Goal: Task Accomplishment & Management: Manage account settings

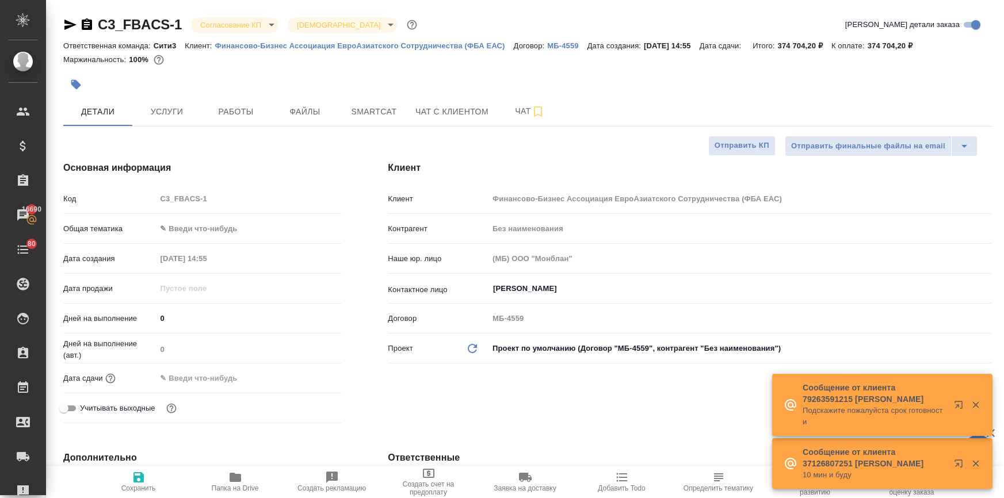
select select "RU"
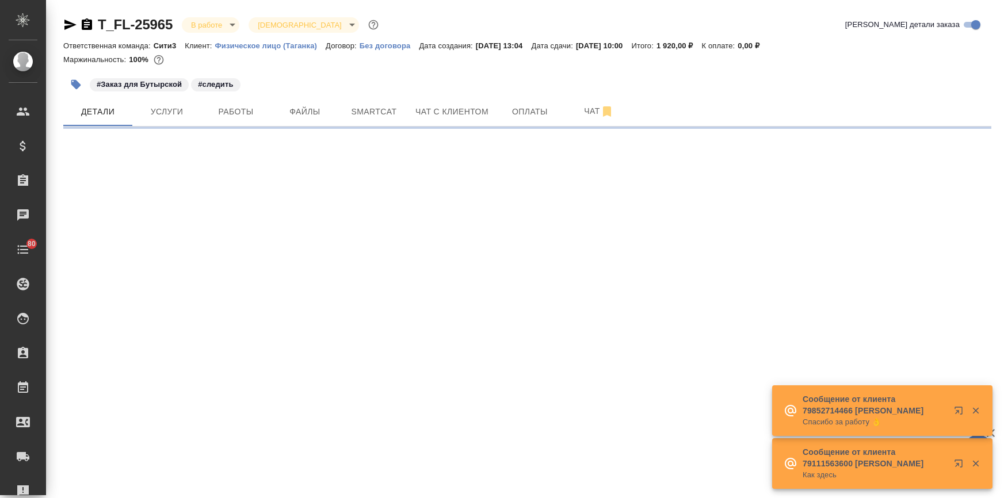
select select "RU"
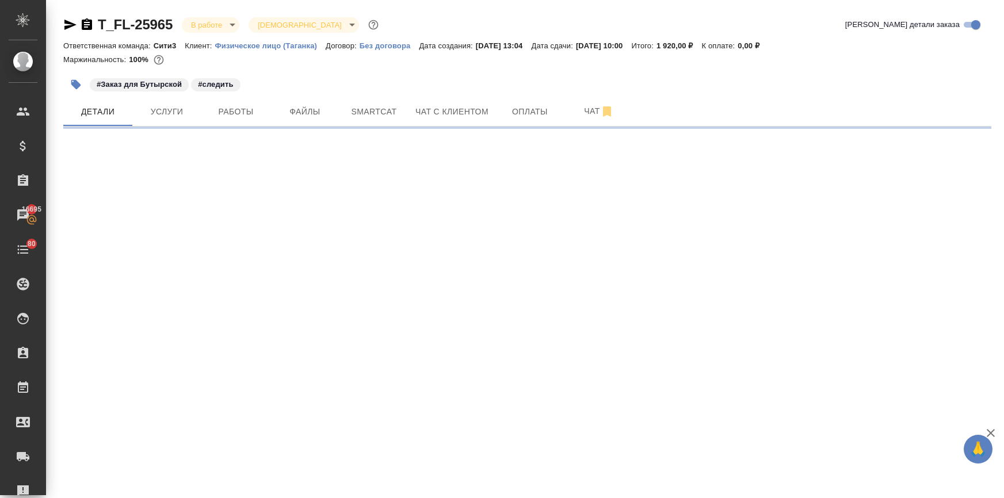
select select "RU"
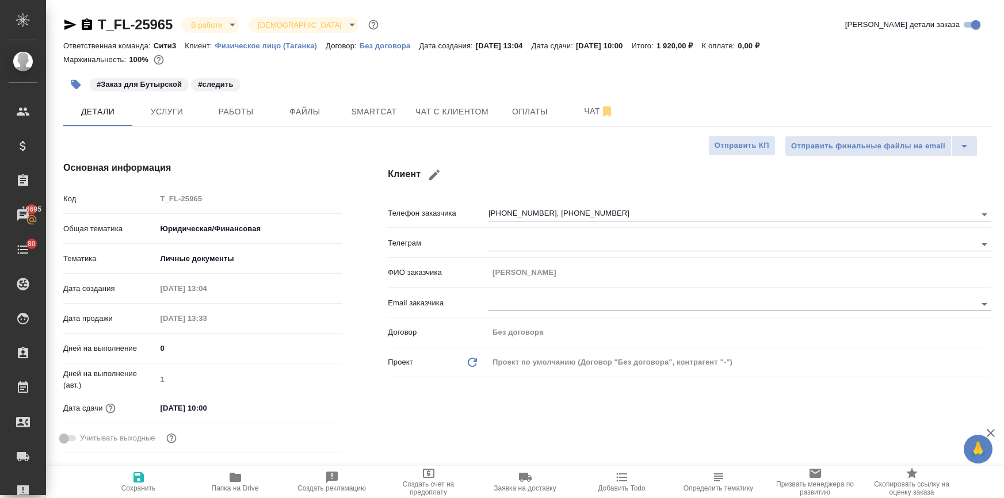
type textarea "x"
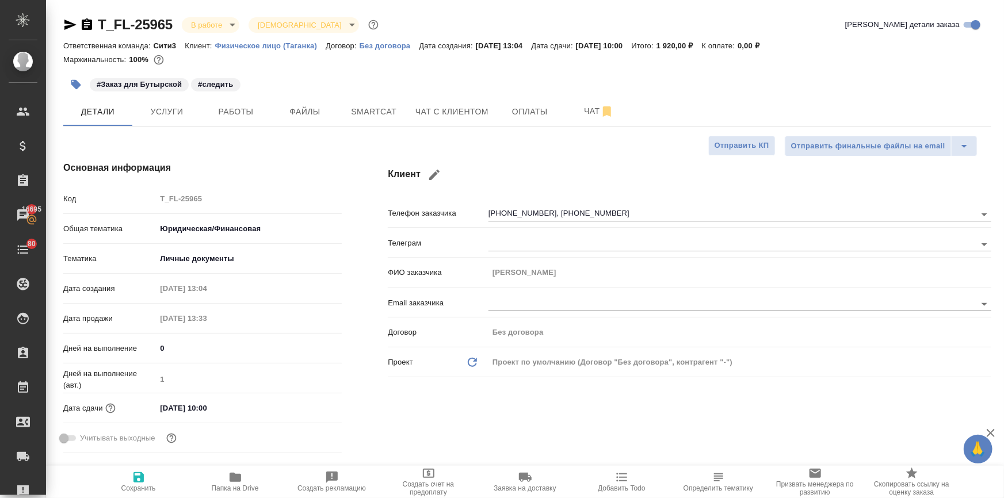
type textarea "x"
click at [428, 108] on span "Чат с клиентом" at bounding box center [451, 112] width 73 height 14
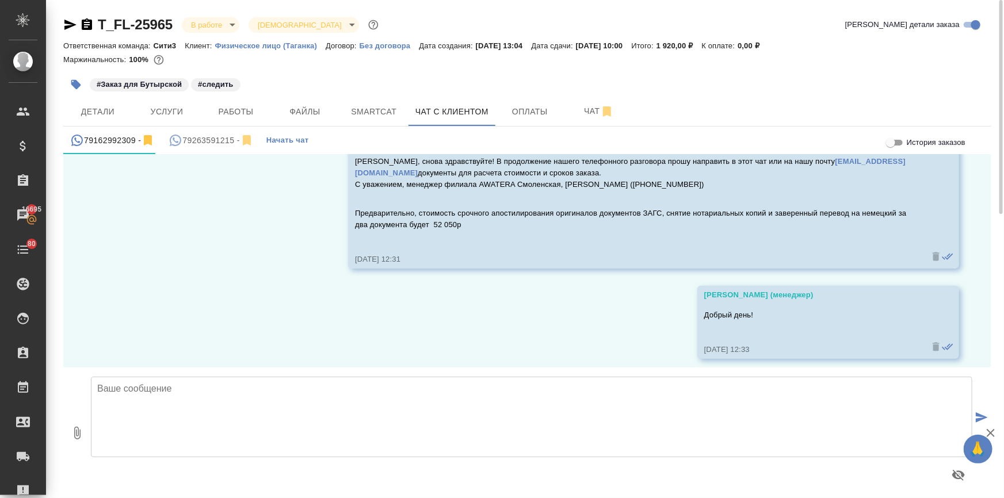
scroll to position [80, 0]
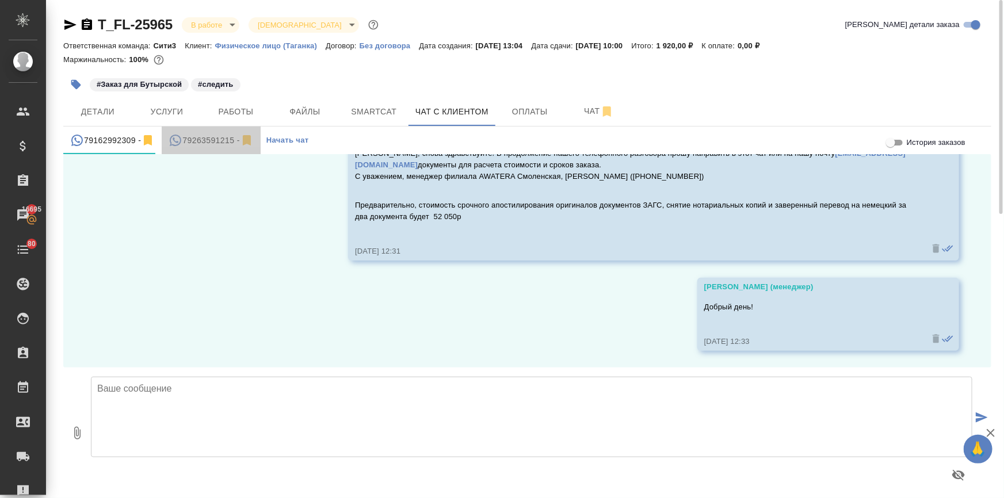
click at [214, 141] on div "79263591215 -" at bounding box center [211, 141] width 85 height 14
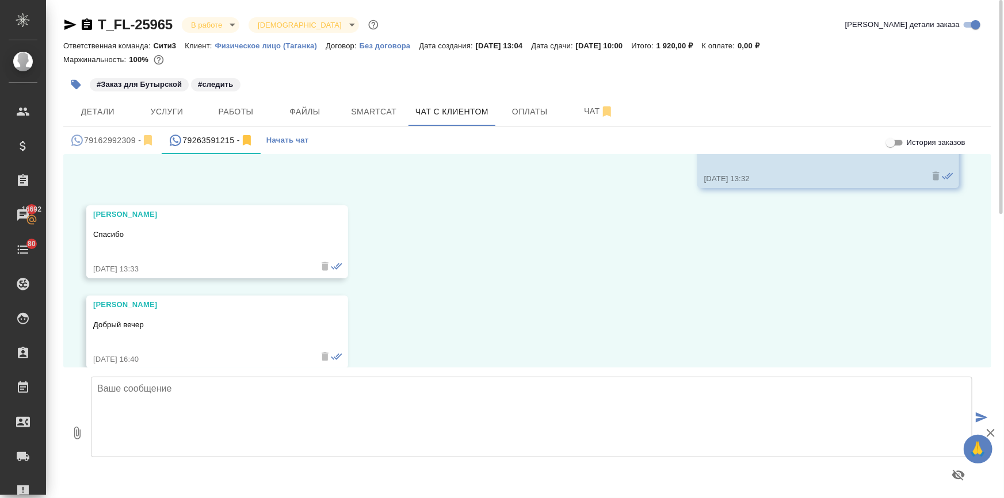
scroll to position [1740, 0]
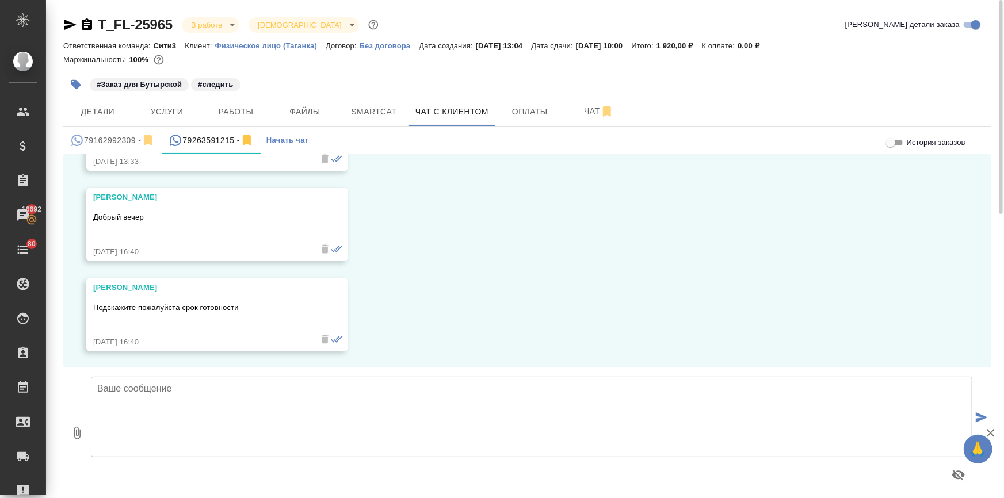
click at [136, 391] on textarea at bounding box center [532, 417] width 882 height 81
click at [525, 396] on textarea "Людмила, готовность запланирована на завтра. Перевод будет готов к 11:00, предв…" at bounding box center [532, 417] width 882 height 81
click at [771, 392] on textarea "Людмила, готовность запланирована на завтра. Перевод будет готов к 11:00, предв…" at bounding box center [532, 417] width 882 height 81
type textarea "Людмила, готовность запланирована на завтра. Перевод будет готов к 11:00, предв…"
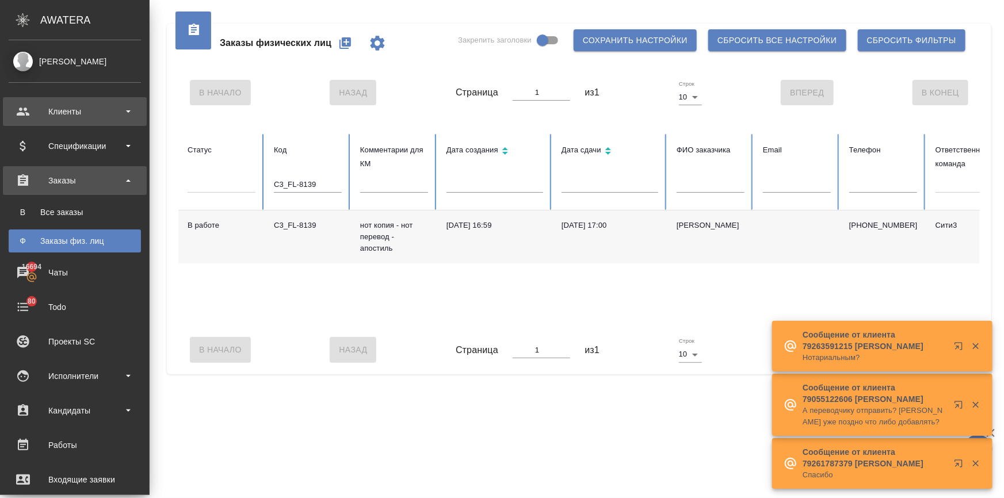
click at [32, 119] on div "Клиенты" at bounding box center [75, 111] width 132 height 17
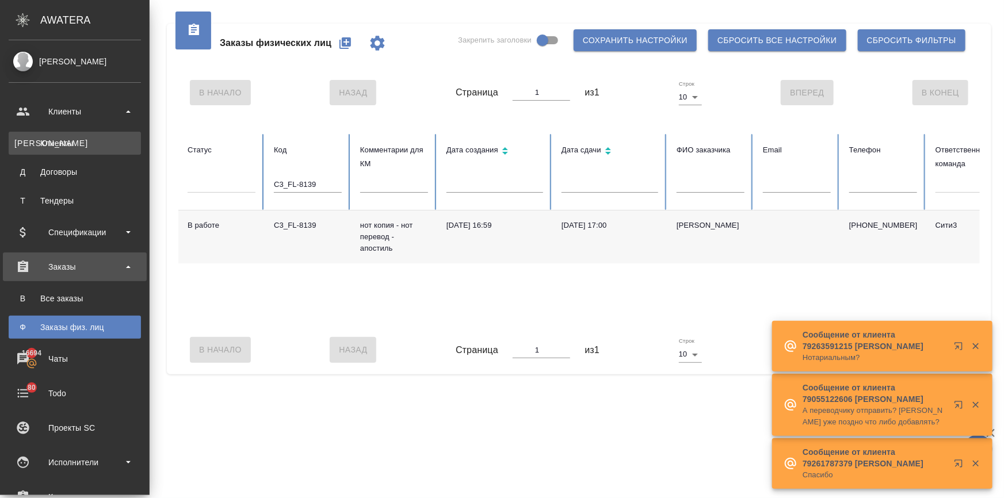
click at [39, 138] on div "Клиенты" at bounding box center [74, 144] width 121 height 12
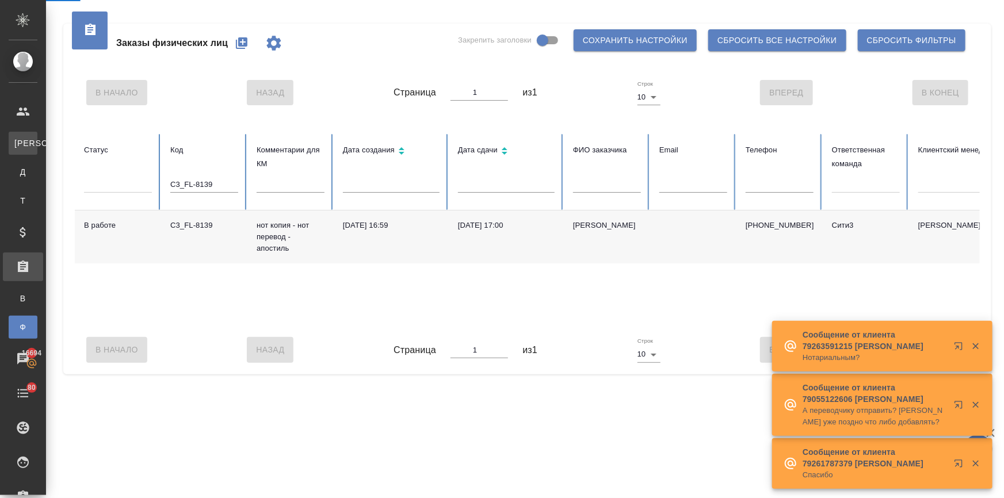
select select "RU"
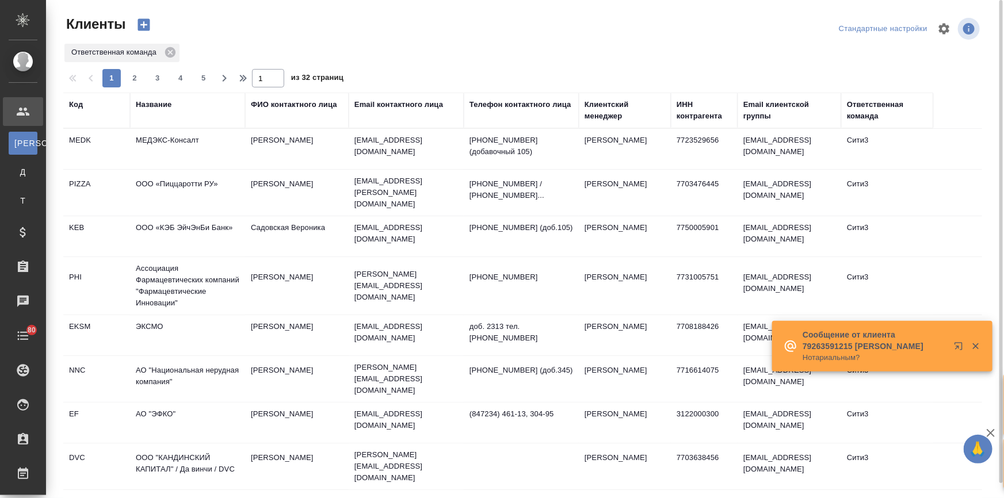
click at [375, 106] on div "Email контактного лица" at bounding box center [398, 105] width 89 height 12
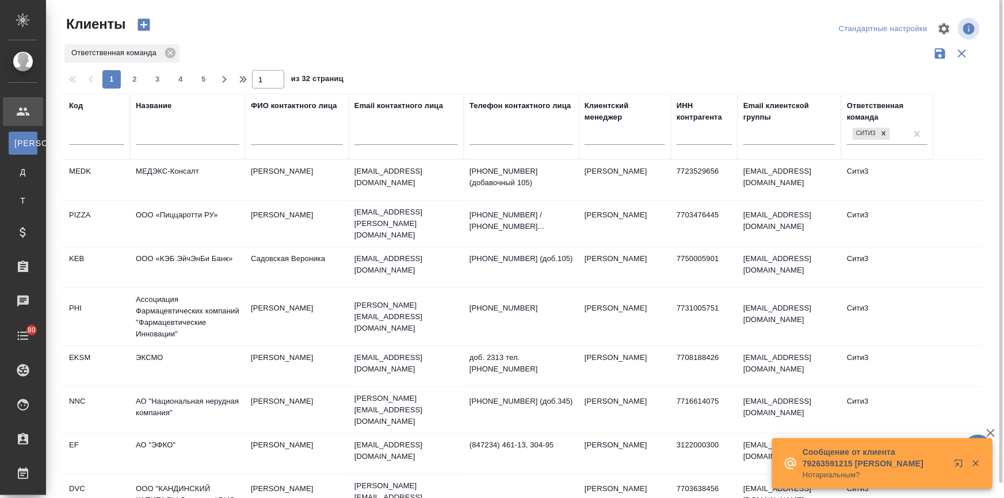
click at [374, 138] on input "text" at bounding box center [406, 138] width 104 height 14
paste input "Ramina.Biryukova@digitalfinance.com"
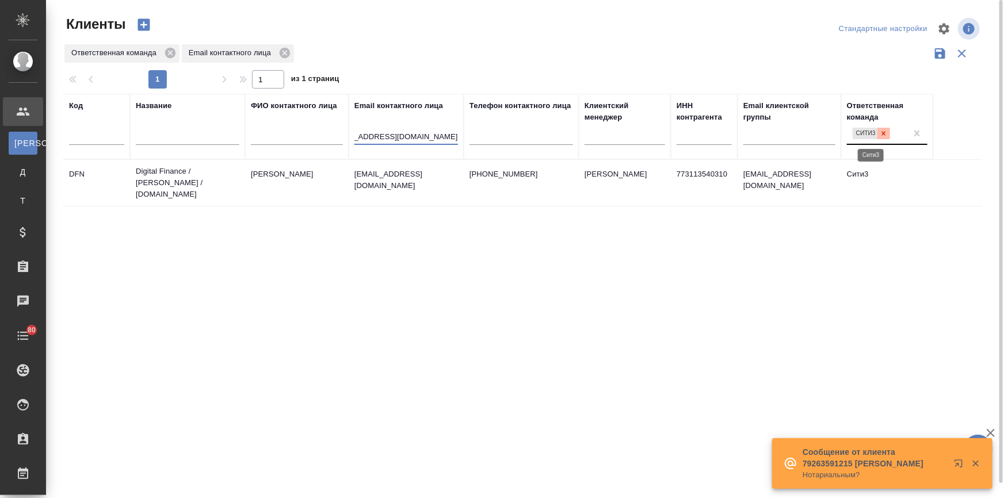
click at [880, 134] on icon at bounding box center [884, 133] width 8 height 8
type input "Ramina.Biryukova@digitalfinance.com"
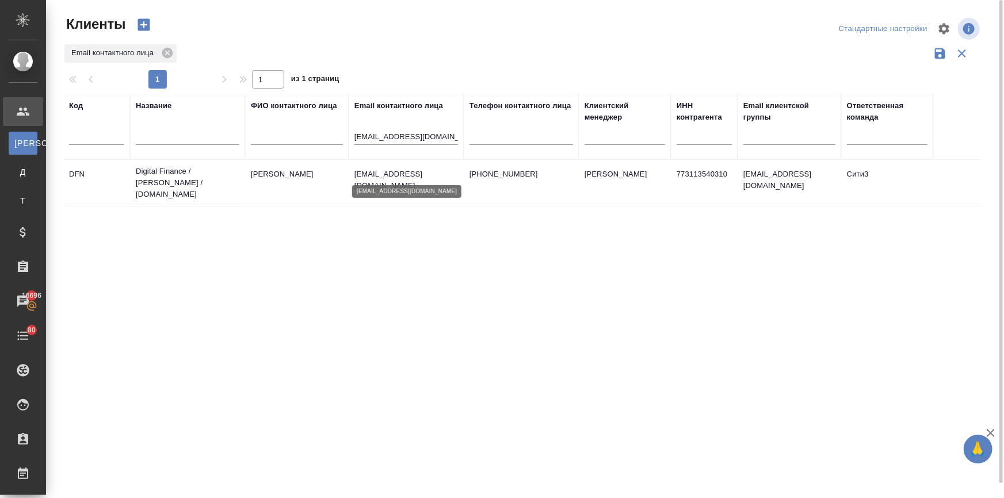
click at [363, 174] on p "ramina.biryukova@digitalfinance.com" at bounding box center [406, 180] width 104 height 23
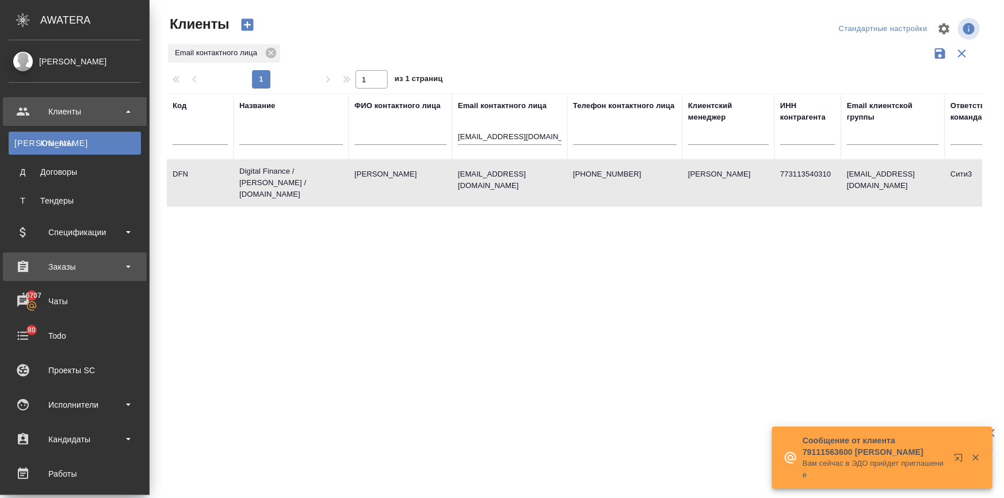
click at [52, 266] on div "Заказы" at bounding box center [75, 266] width 132 height 17
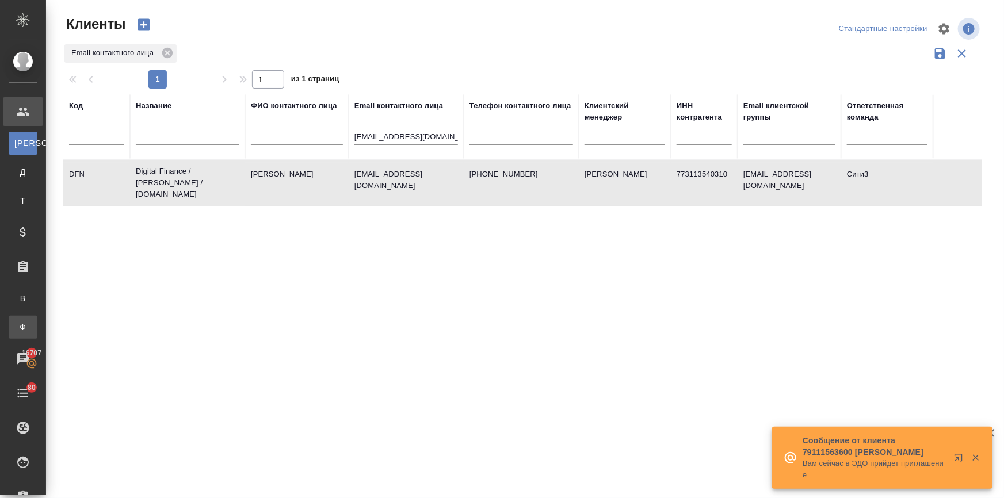
click at [37, 319] on link "Ф Заказы физ. лиц" at bounding box center [23, 327] width 29 height 23
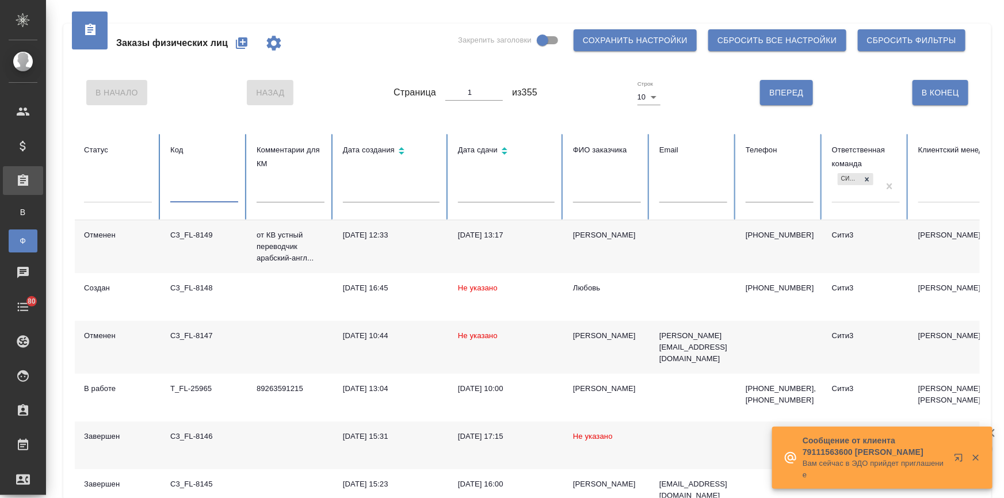
click at [185, 192] on input "text" at bounding box center [204, 194] width 68 height 16
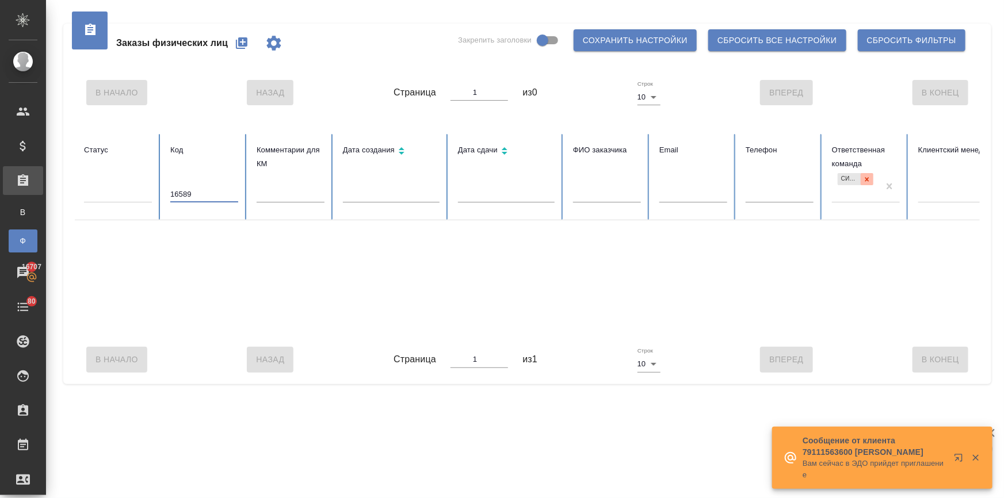
click at [867, 178] on icon at bounding box center [868, 179] width 4 height 4
type input "16589"
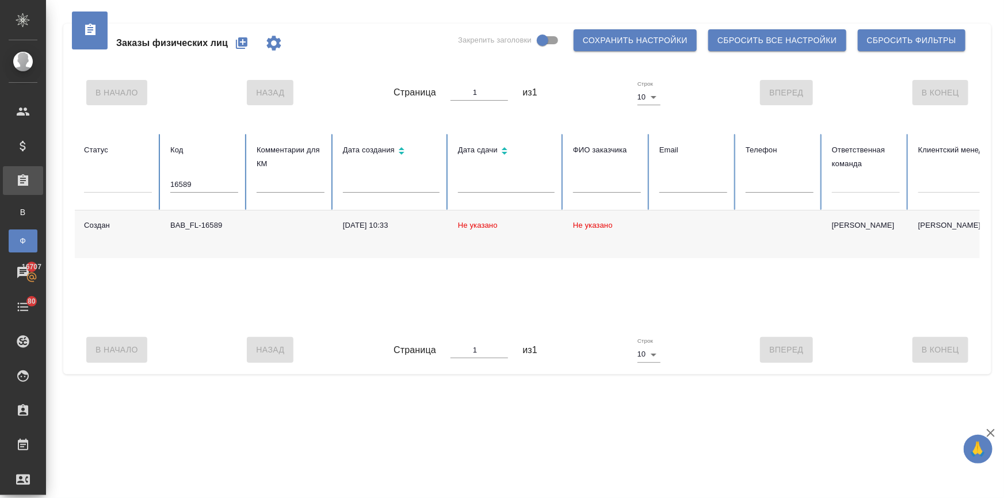
click at [590, 231] on td "Не указано" at bounding box center [607, 235] width 86 height 48
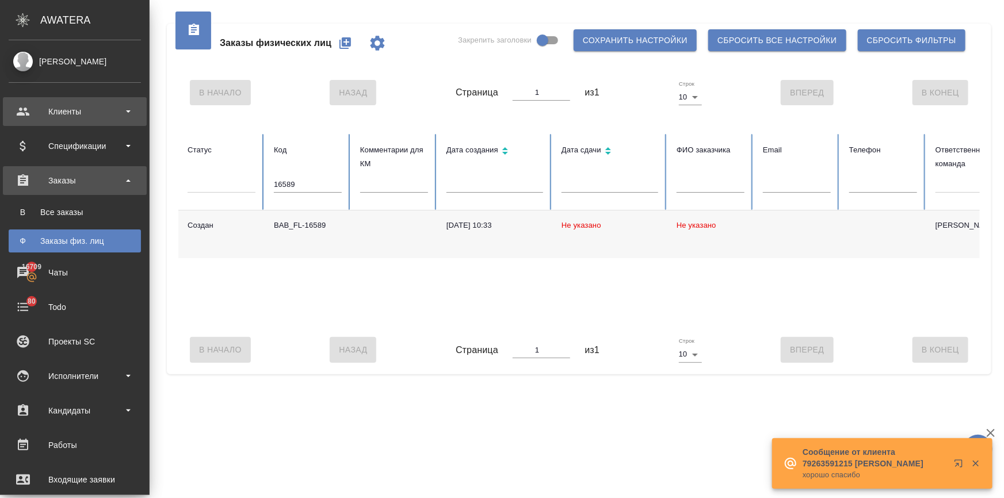
click at [21, 113] on div "Клиенты" at bounding box center [75, 111] width 132 height 17
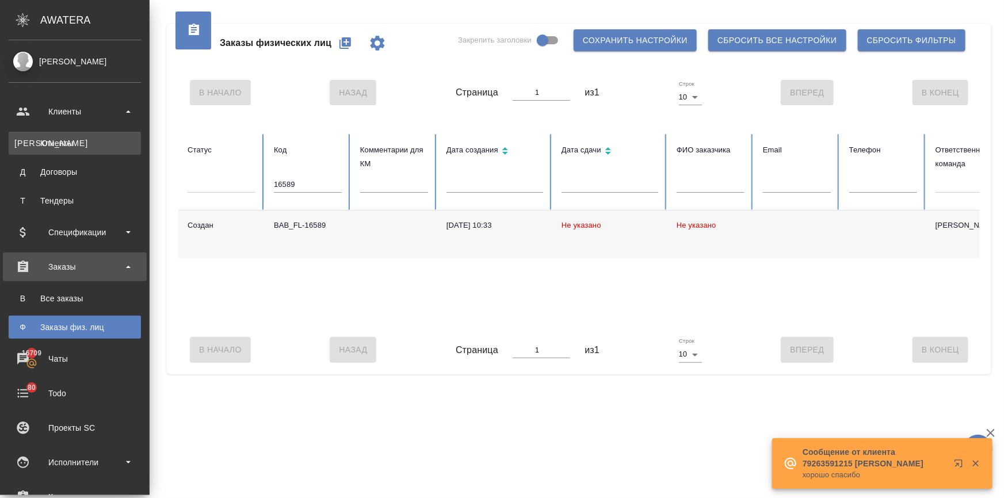
click at [52, 133] on link "К Клиенты" at bounding box center [75, 143] width 132 height 23
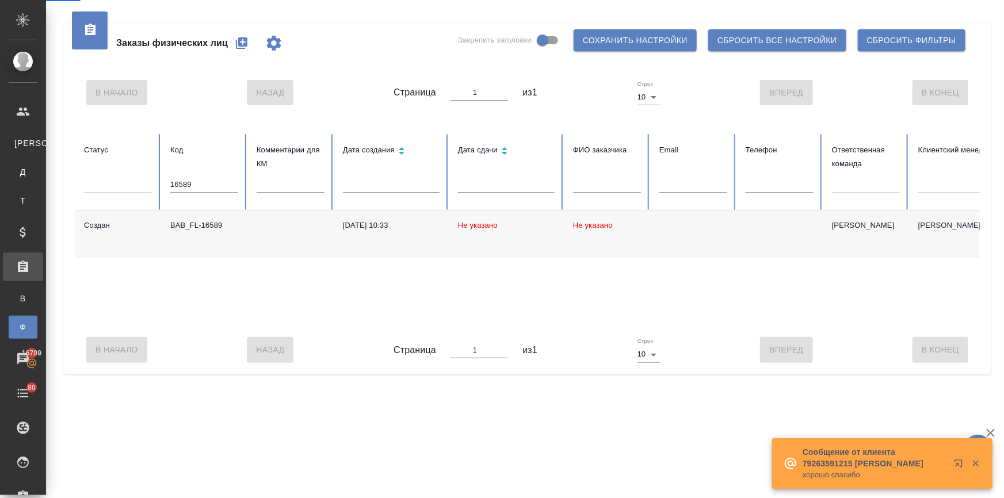
select select "RU"
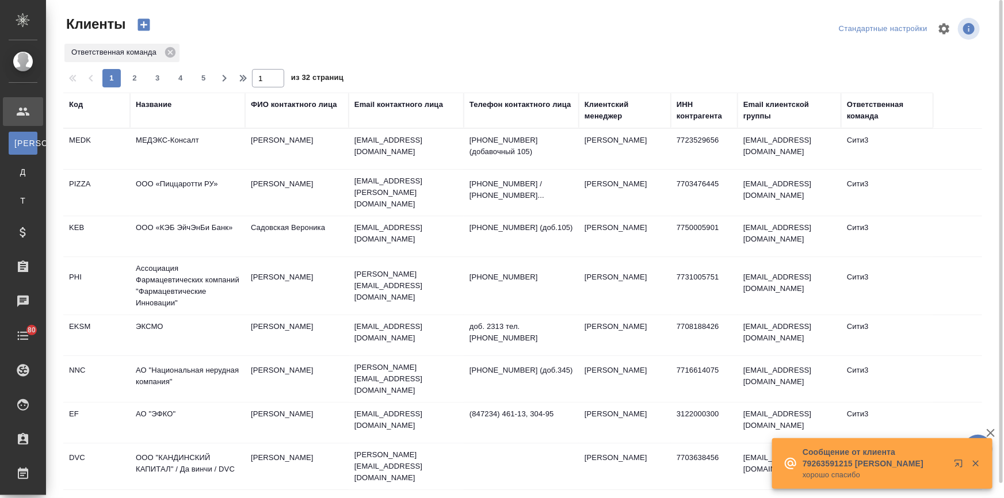
click at [148, 105] on div "Название" at bounding box center [154, 105] width 36 height 12
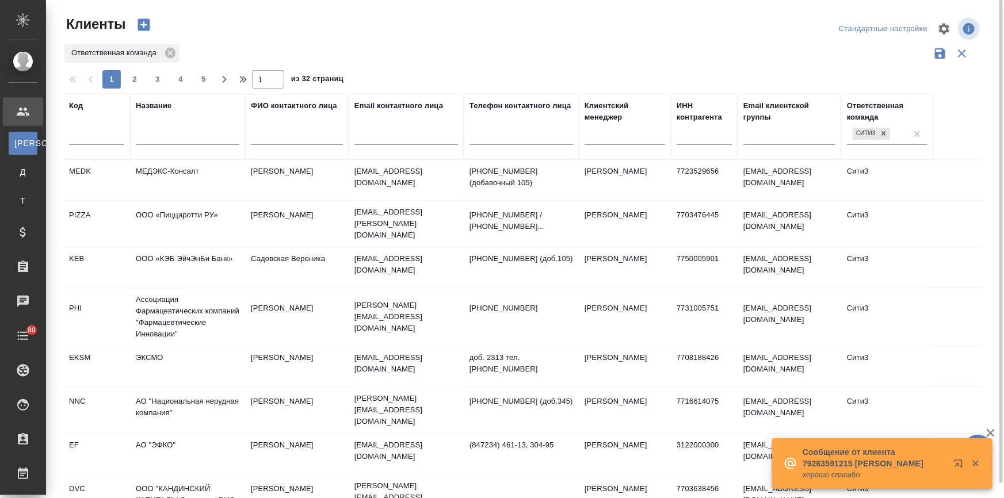
click at [159, 139] on input "text" at bounding box center [188, 138] width 104 height 14
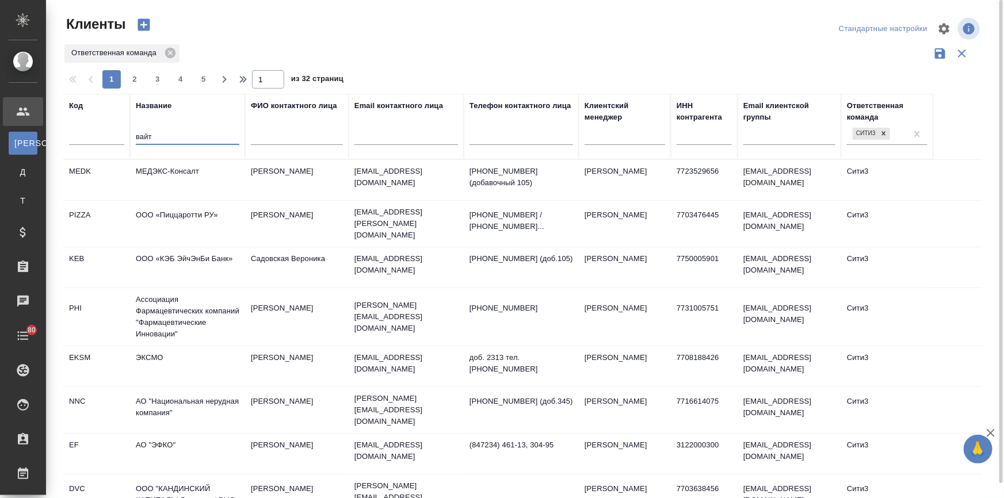
type input "вайт"
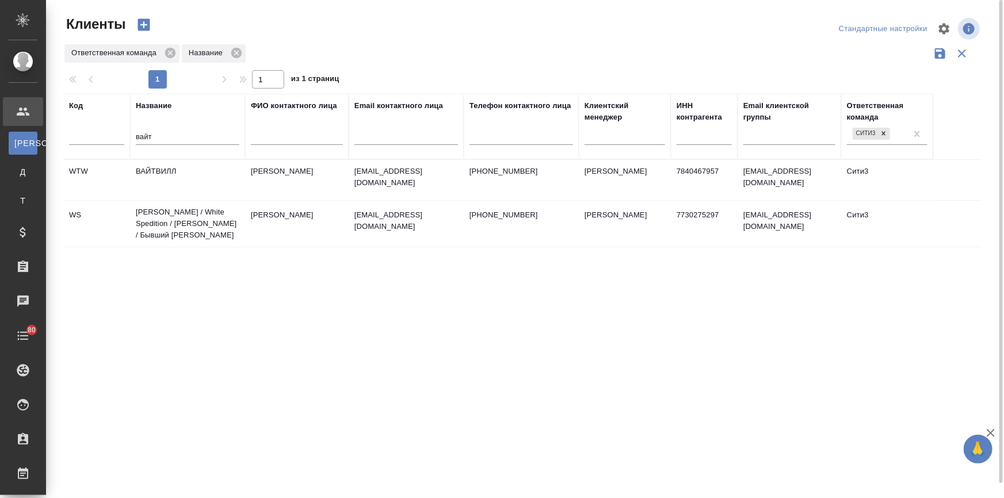
click at [167, 217] on td "Вайт Спедишн / White Spedition / Давыденко Оксана / Бывший АЛЬТХАУС" at bounding box center [187, 224] width 115 height 46
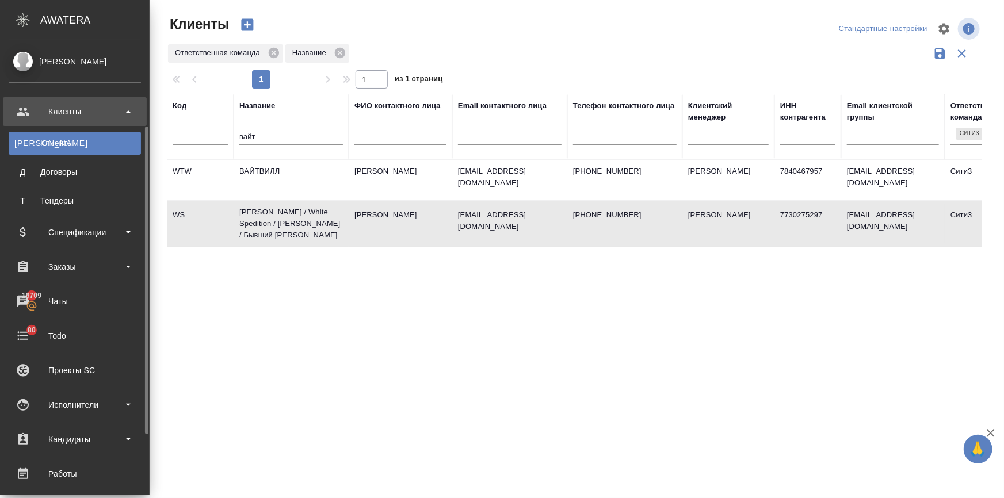
scroll to position [217, 0]
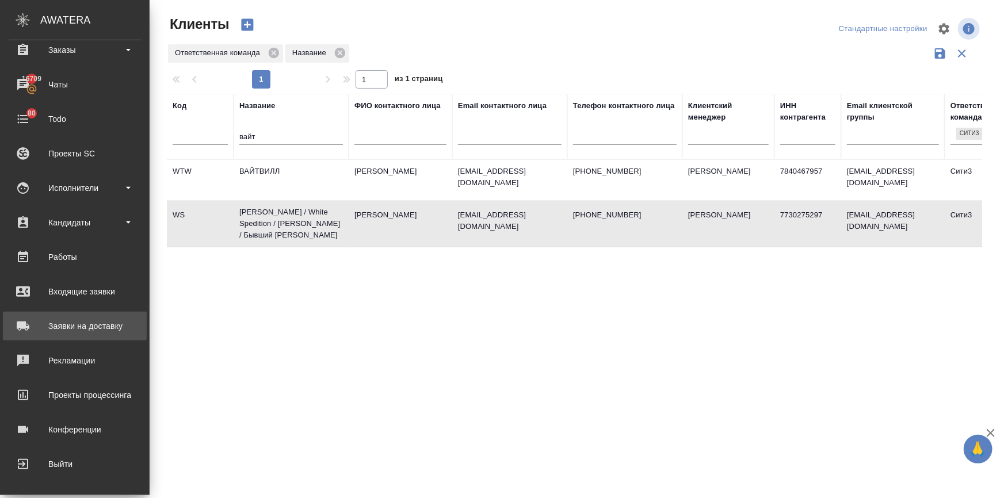
click at [95, 320] on div "Заявки на доставку" at bounding box center [75, 326] width 132 height 17
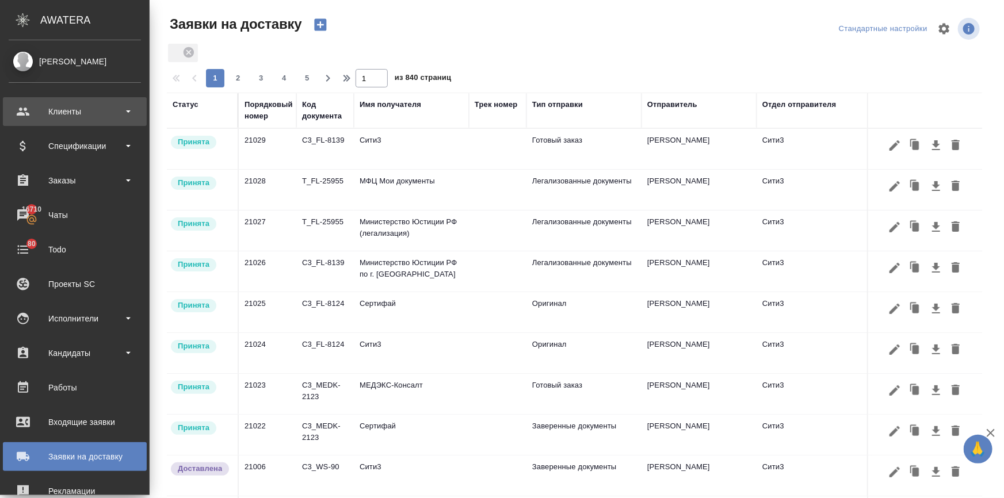
click at [31, 113] on div "Клиенты" at bounding box center [75, 111] width 132 height 17
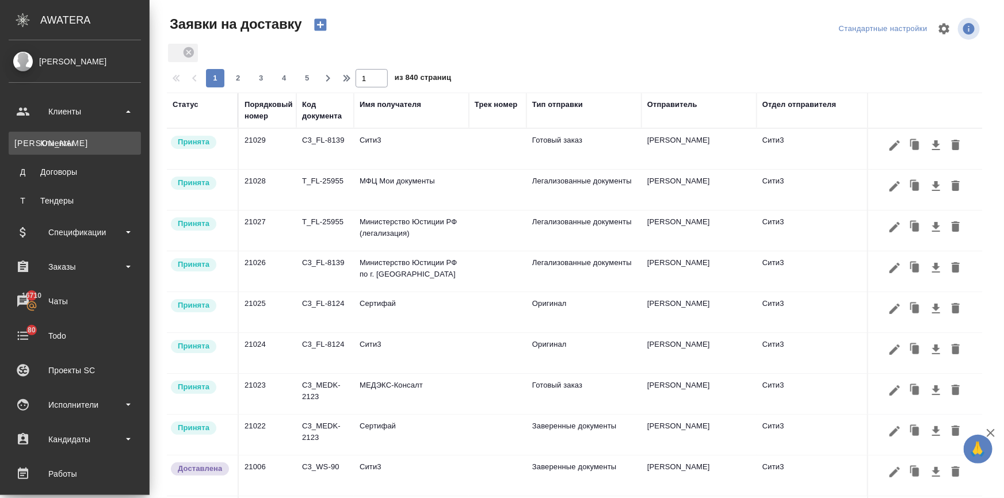
click at [45, 140] on div "Клиенты" at bounding box center [74, 144] width 121 height 12
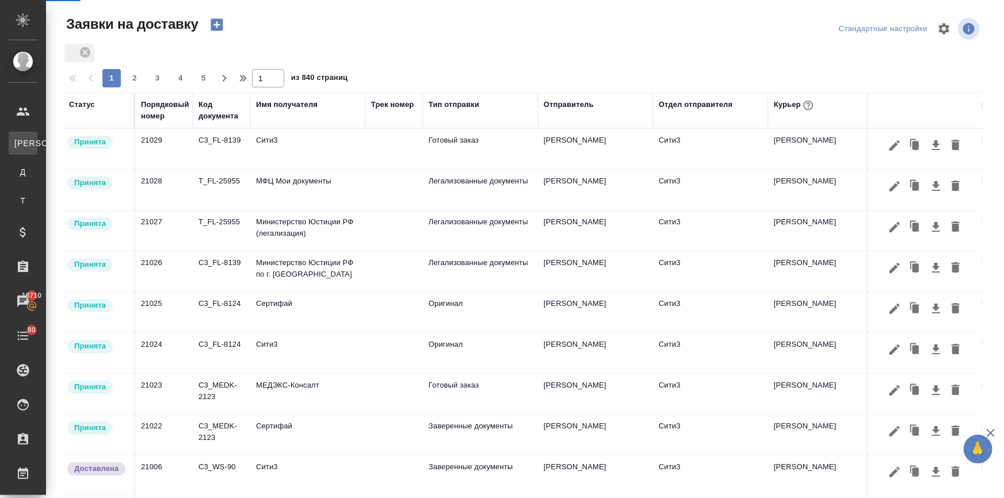
select select "RU"
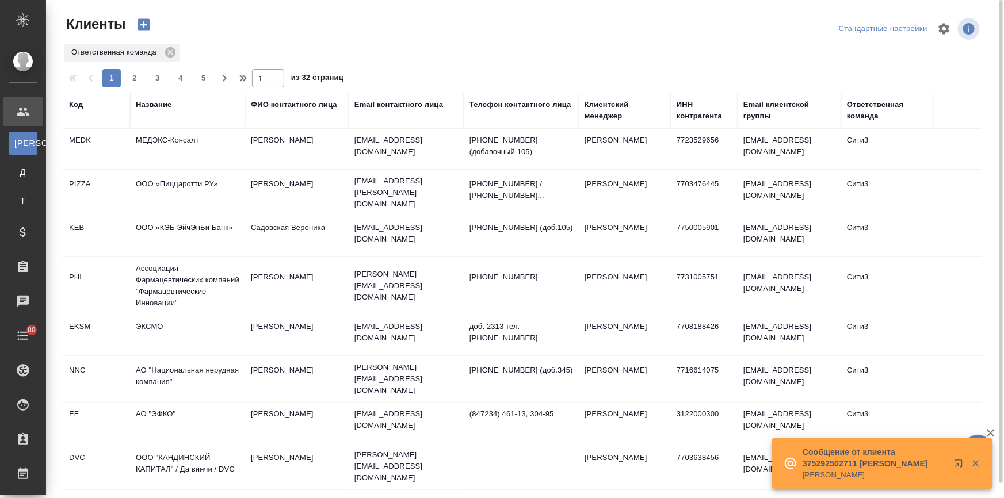
click at [159, 137] on td "МЕДЭКС-Консалт" at bounding box center [187, 149] width 115 height 40
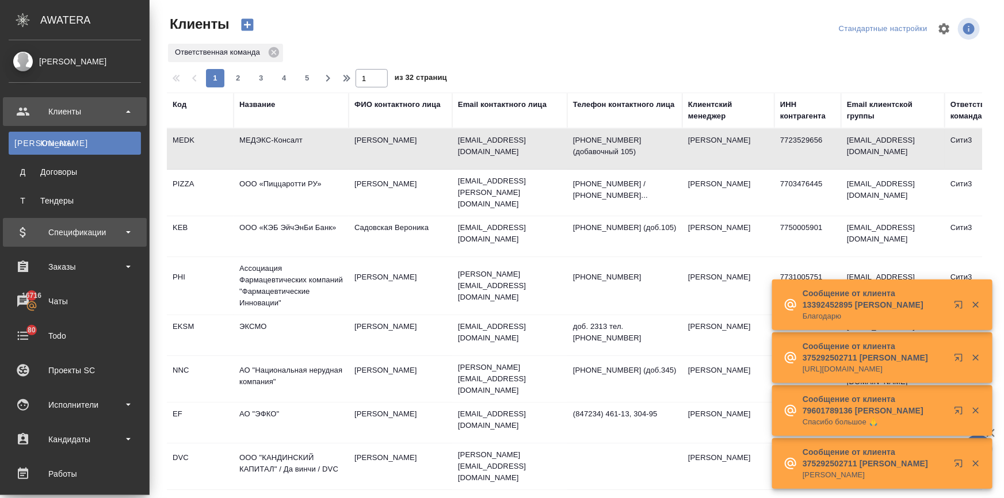
click at [46, 239] on div "Спецификации" at bounding box center [75, 232] width 132 height 17
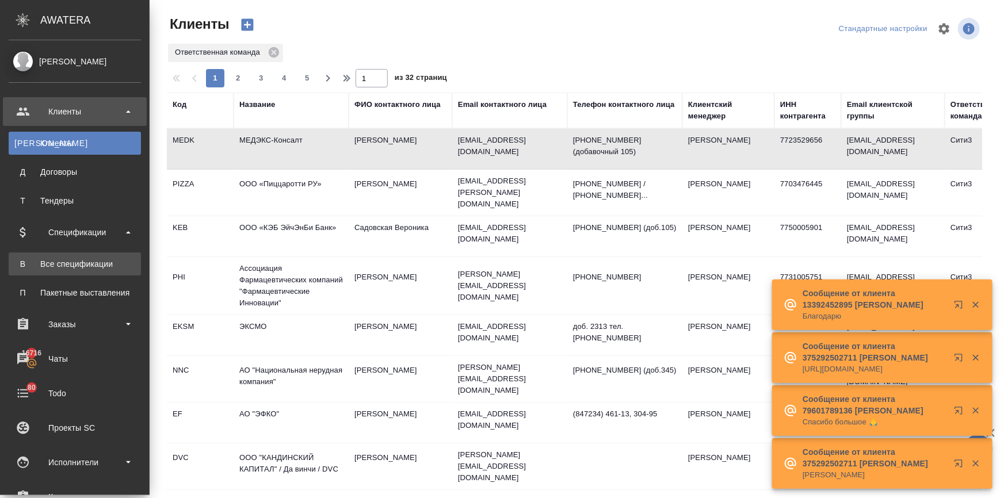
click at [62, 268] on div "Все спецификации" at bounding box center [74, 264] width 121 height 12
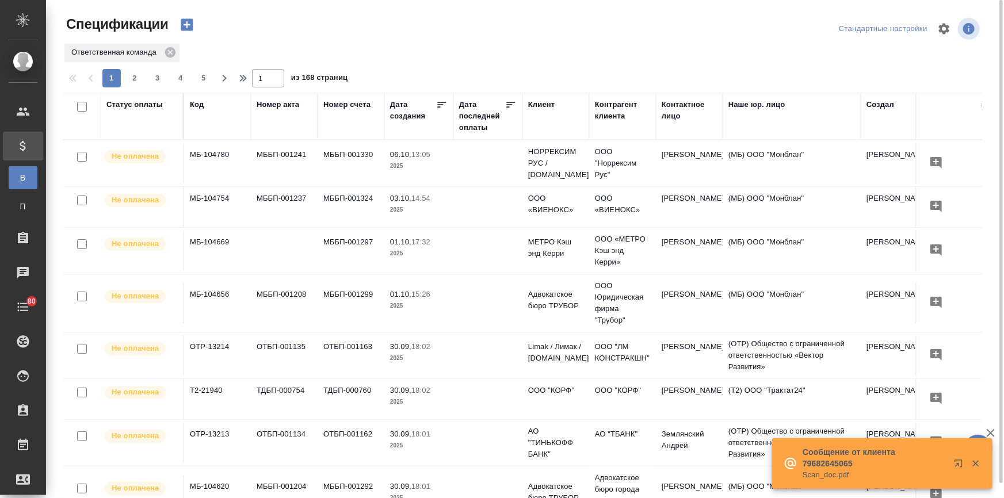
click at [141, 104] on div "Статус оплаты" at bounding box center [134, 105] width 56 height 12
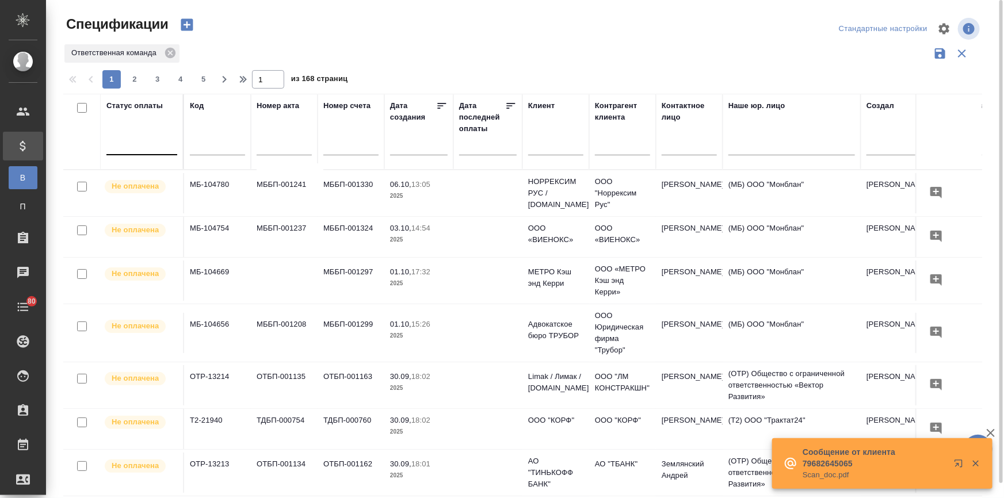
click at [124, 138] on div at bounding box center [141, 143] width 71 height 17
type input "просро"
click at [211, 181] on div "Просрочена" at bounding box center [276, 180] width 173 height 21
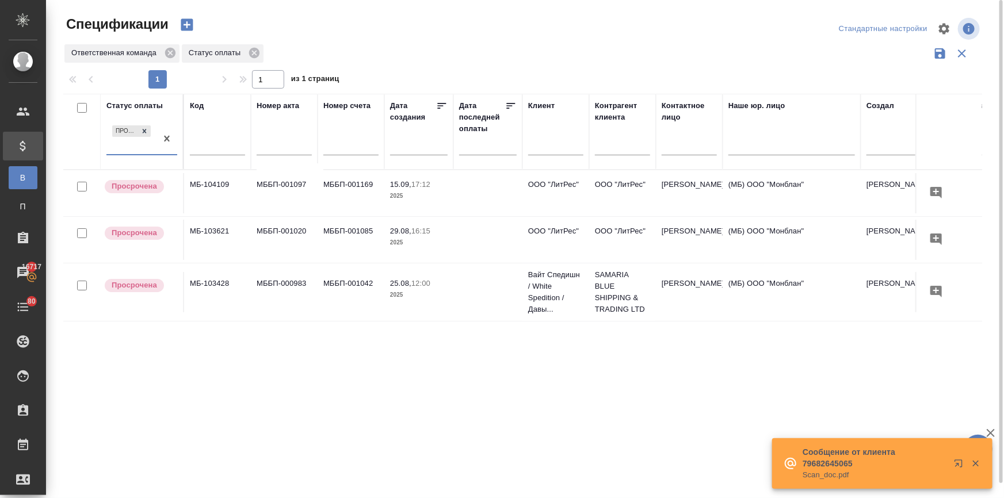
click at [547, 143] on input "text" at bounding box center [555, 147] width 55 height 14
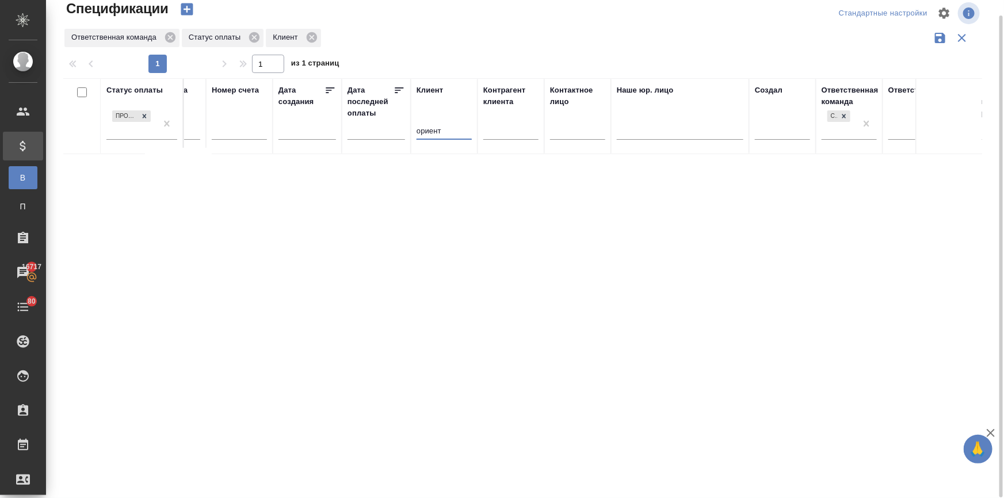
scroll to position [0, 299]
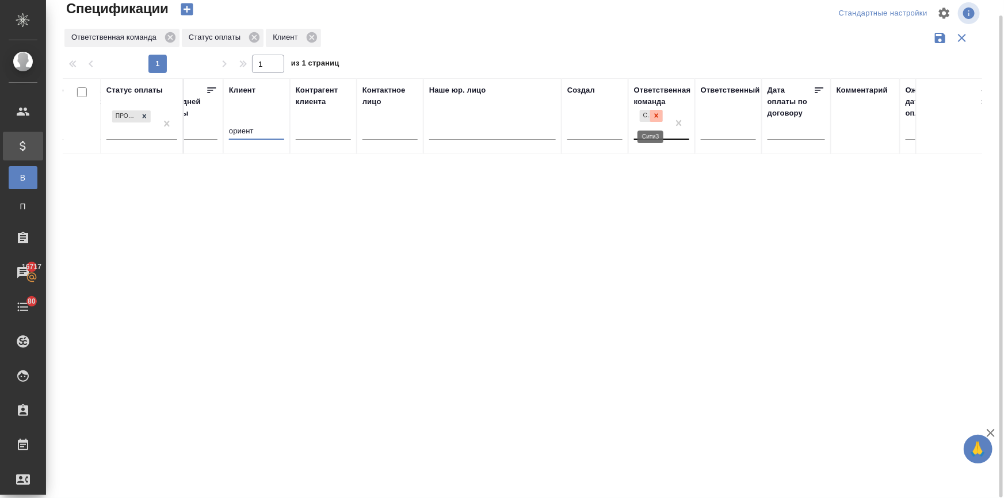
click at [655, 115] on icon at bounding box center [657, 116] width 4 height 4
type input "ориент"
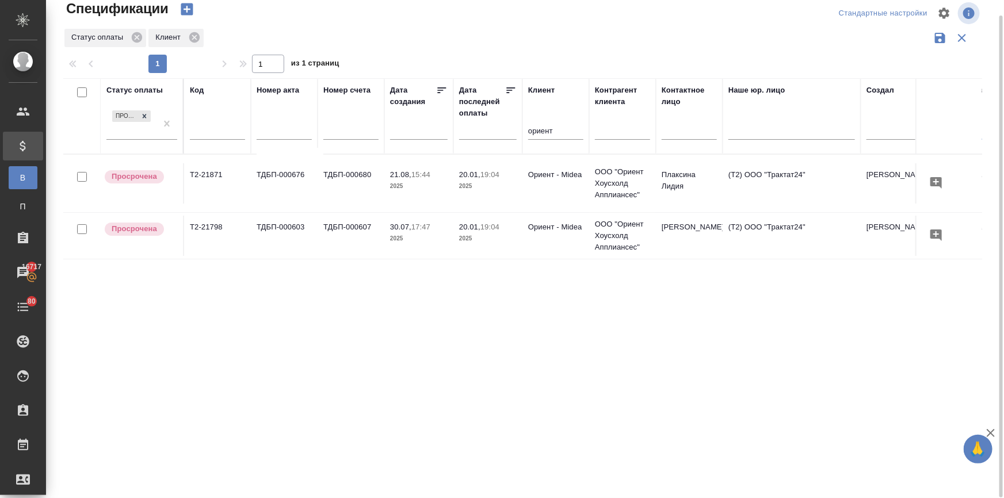
scroll to position [0, 0]
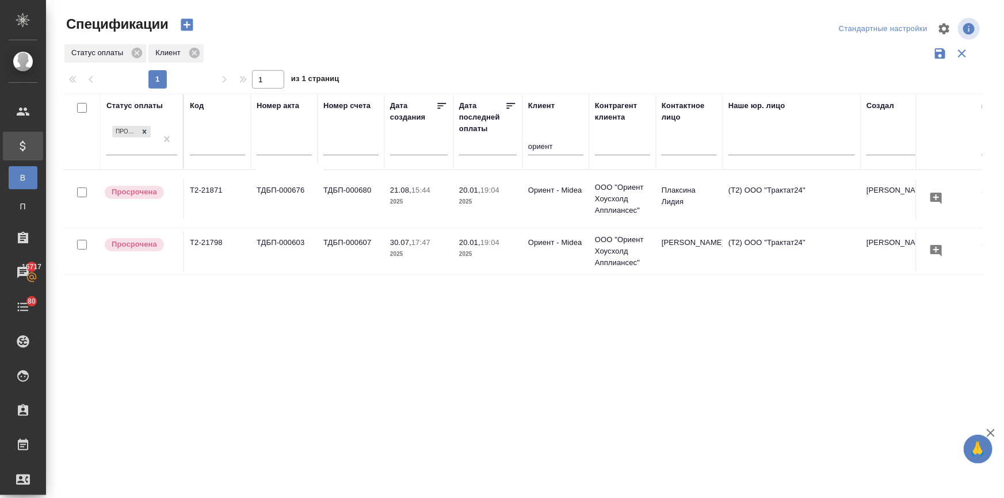
click at [691, 383] on div "Статус оплаты Просрочена Код Номер акта Номер счета Дата создания Дата последне…" at bounding box center [522, 301] width 919 height 414
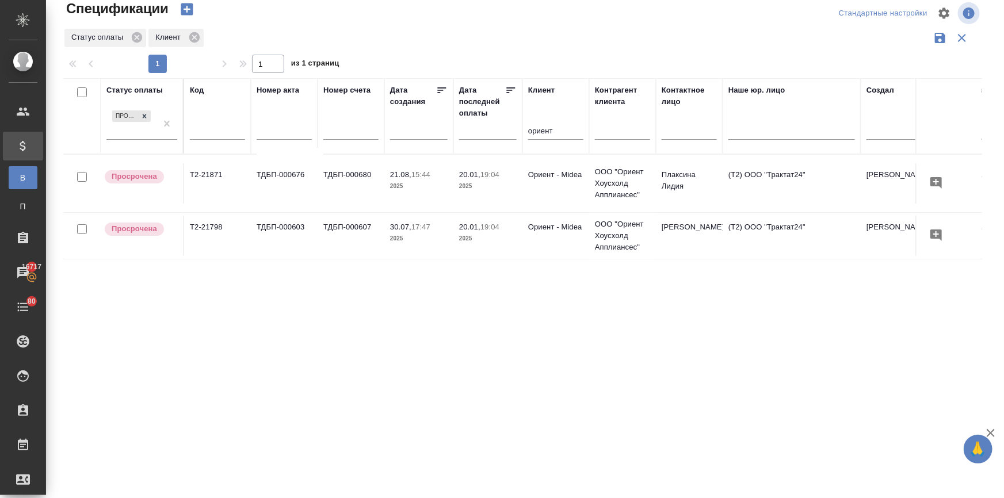
scroll to position [0, 575]
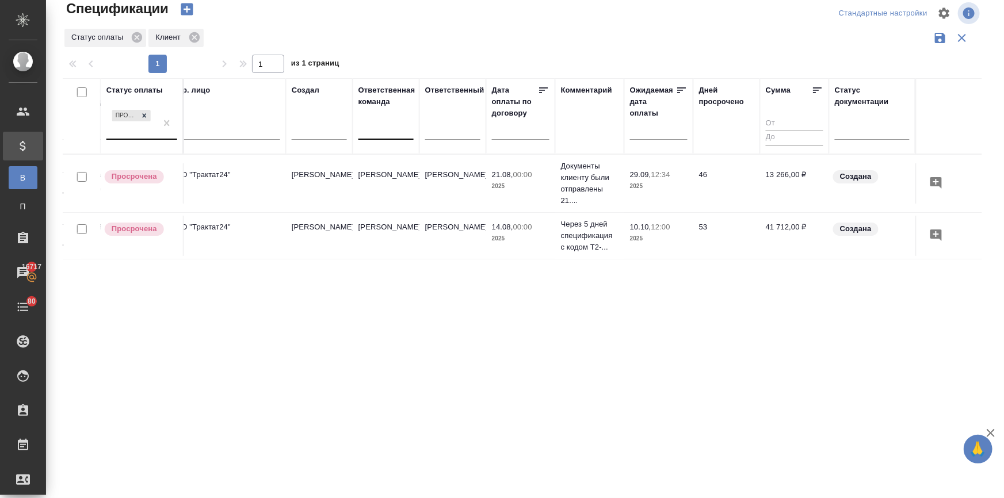
click at [135, 129] on div "Просрочена" at bounding box center [131, 123] width 50 height 31
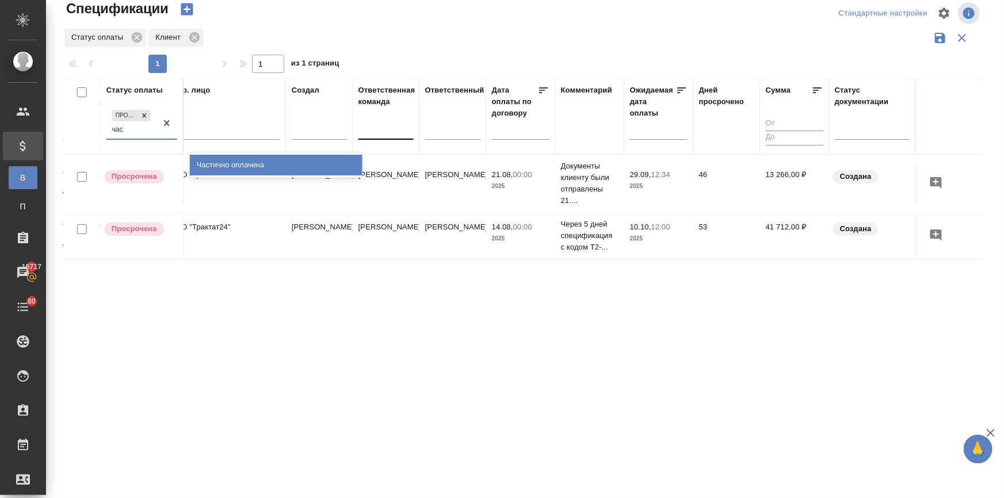
type input "част"
click at [272, 167] on div "Частично оплачена" at bounding box center [276, 165] width 173 height 21
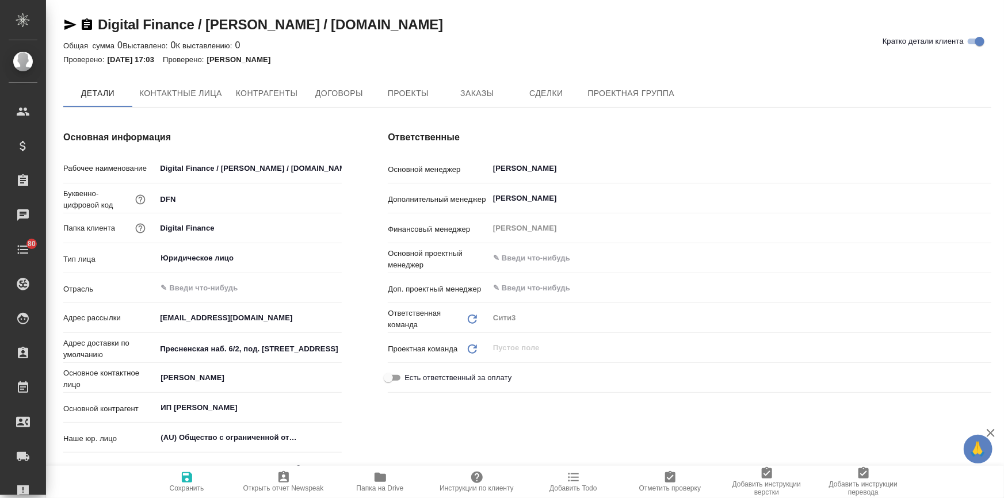
click at [459, 83] on button "Заказы" at bounding box center [477, 93] width 69 height 28
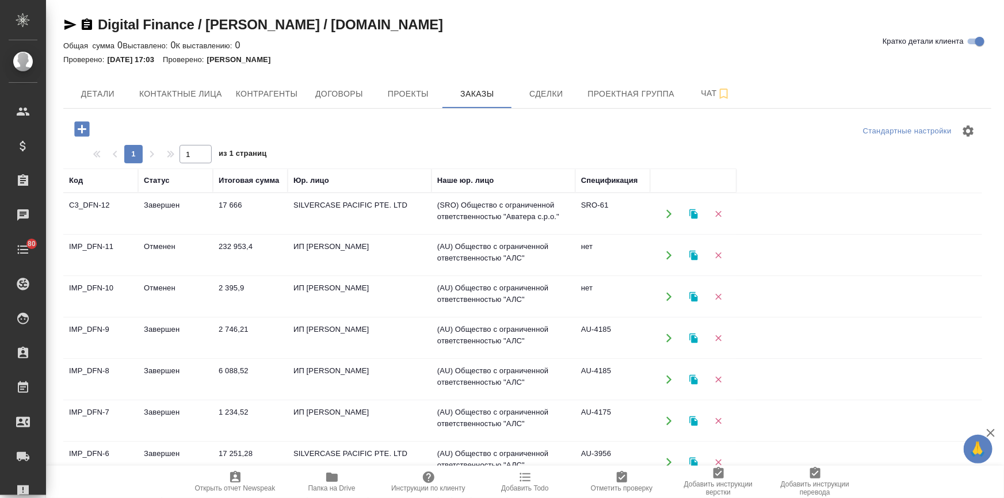
click at [186, 212] on td "Завершен" at bounding box center [175, 214] width 75 height 40
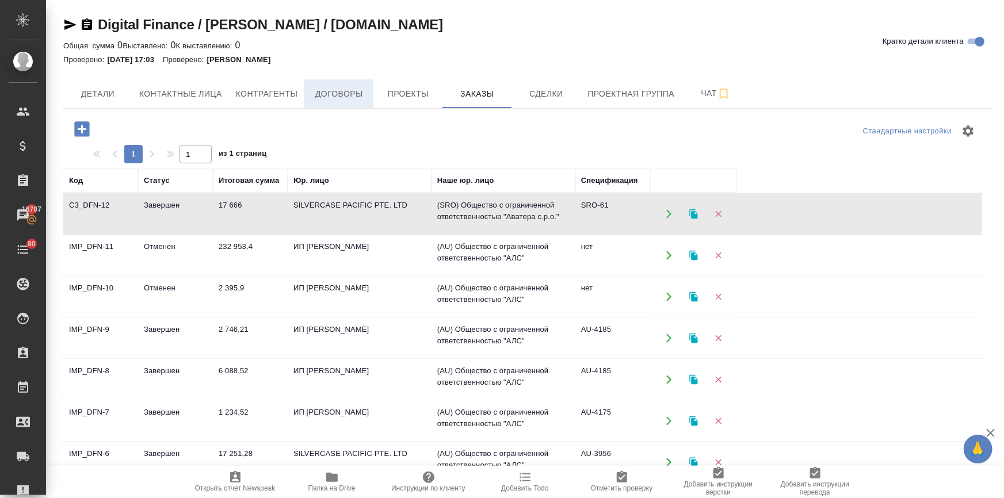
drag, startPoint x: 359, startPoint y: 68, endPoint x: 350, endPoint y: 86, distance: 19.1
click at [354, 78] on div "Digital Finance / Диджитал Финанс / digitalfinance.com Кратко детали клиента Об…" at bounding box center [527, 326] width 941 height 653
click at [238, 207] on td "17 666" at bounding box center [250, 214] width 75 height 40
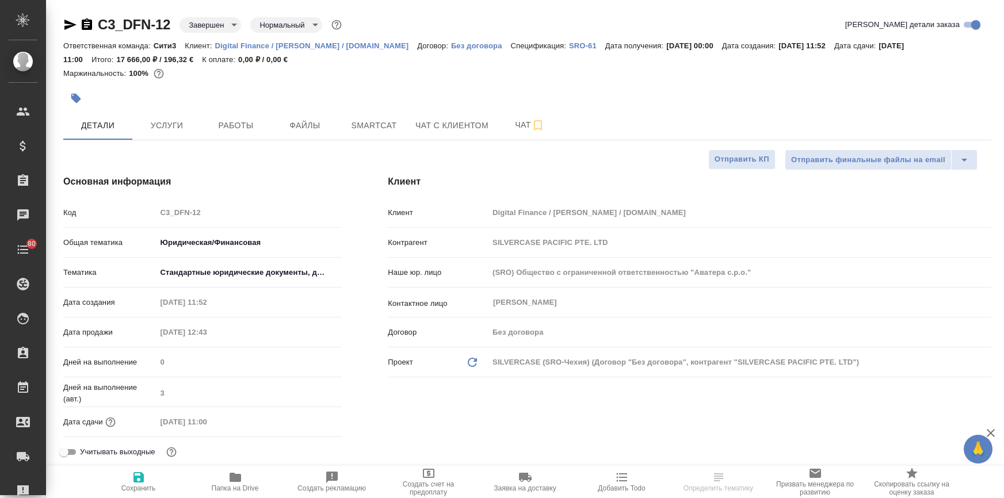
select select "RU"
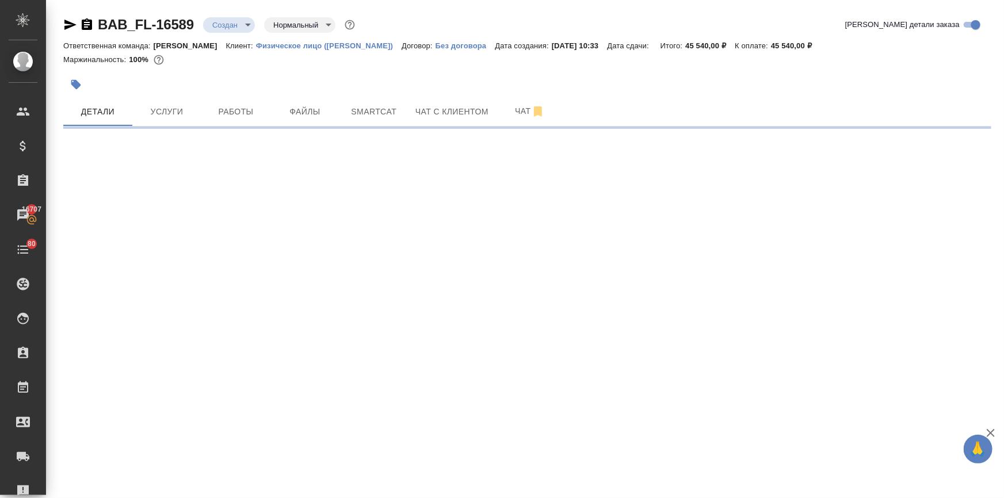
select select "RU"
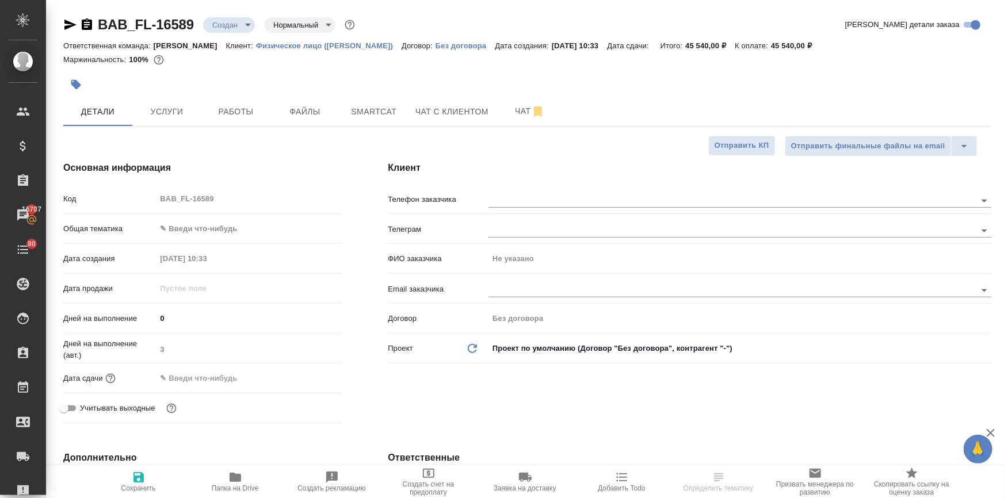
type textarea "x"
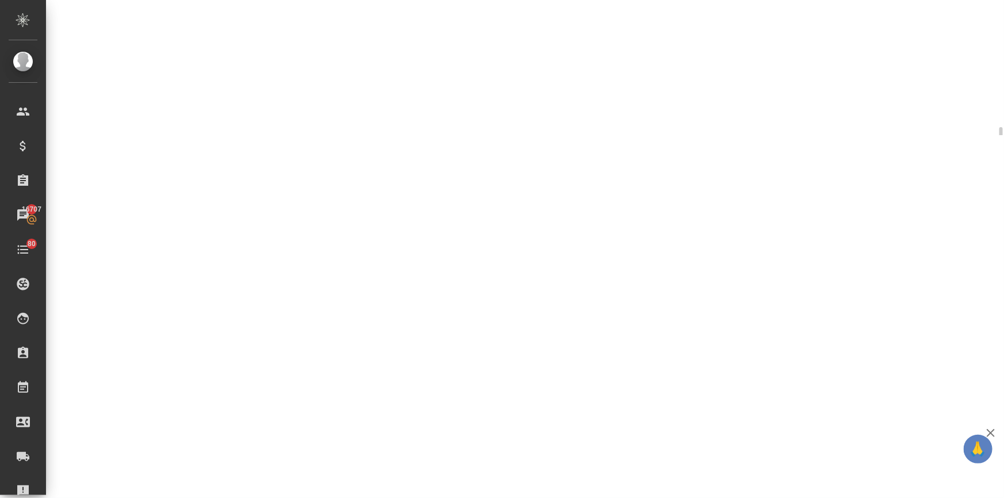
scroll to position [525, 0]
select select "RU"
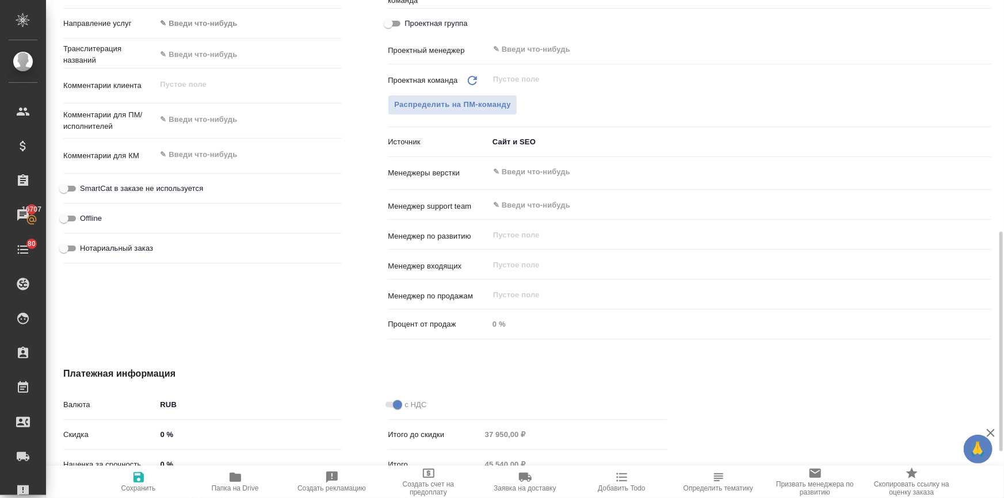
type textarea "x"
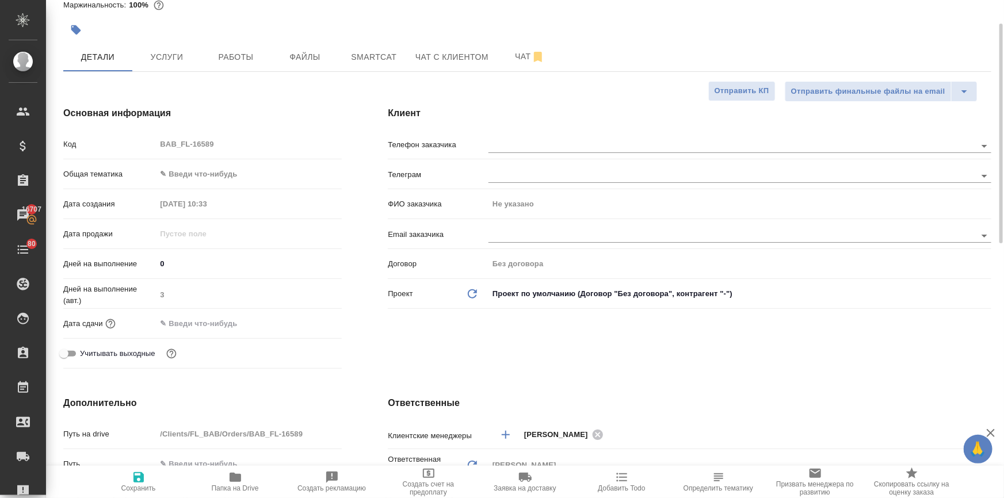
scroll to position [0, 0]
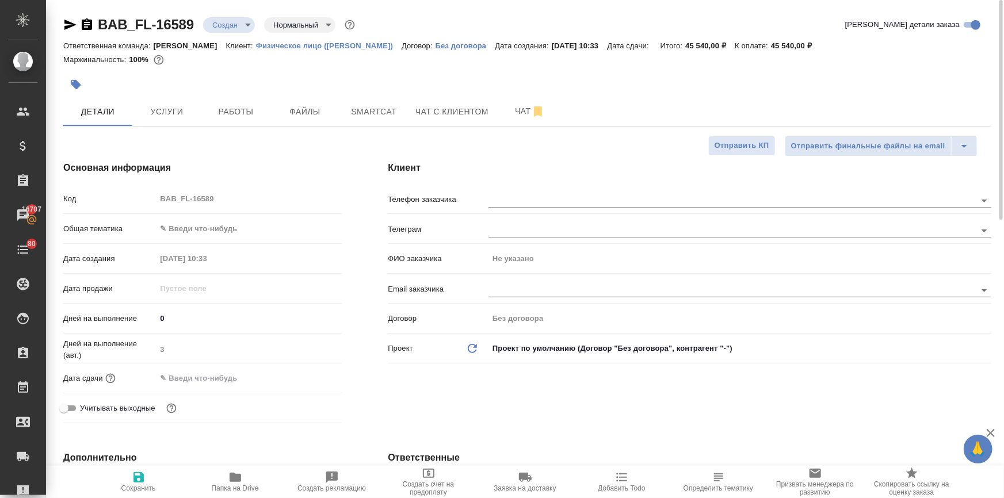
type textarea "x"
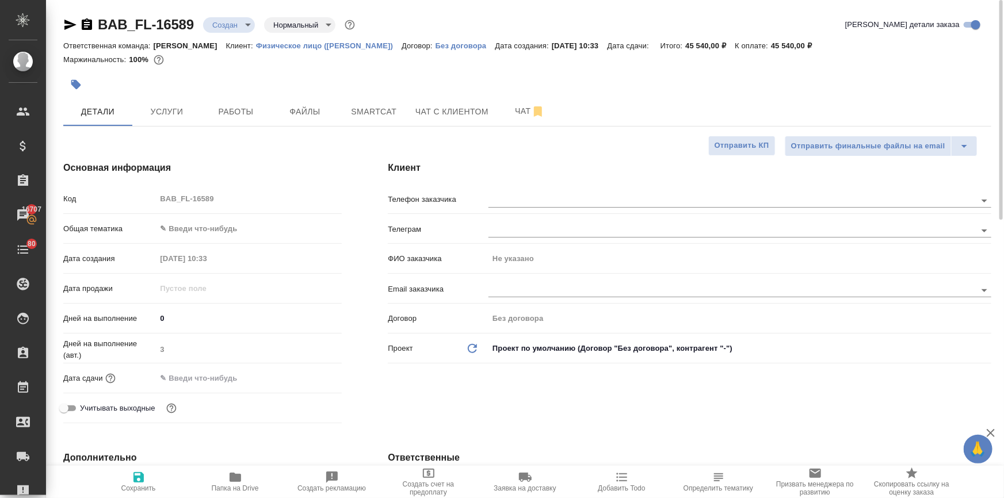
type textarea "x"
click at [222, 22] on body "🙏 .cls-1 fill:#fff; AWATERA Ilina Ekaterina Клиенты Спецификации Заказы 16707 Ч…" at bounding box center [502, 295] width 1004 height 591
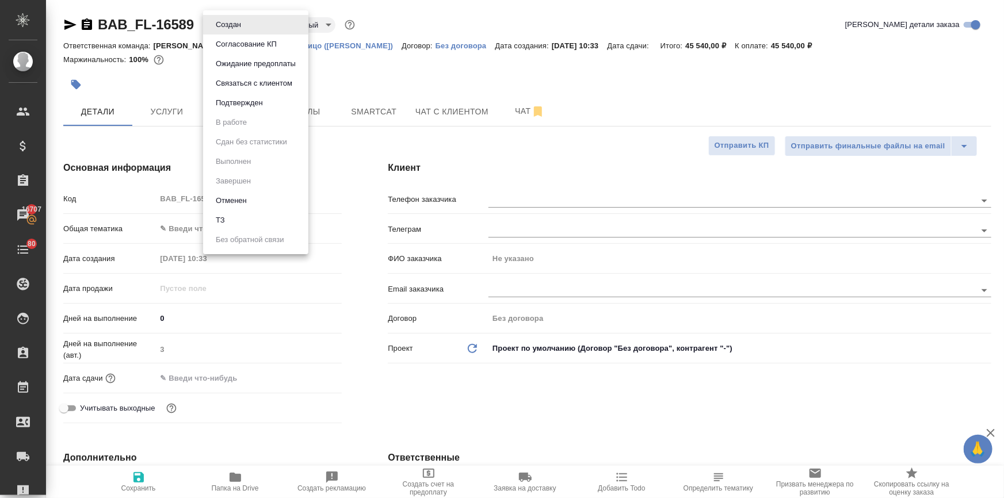
click at [226, 203] on button "Отменен" at bounding box center [231, 201] width 38 height 13
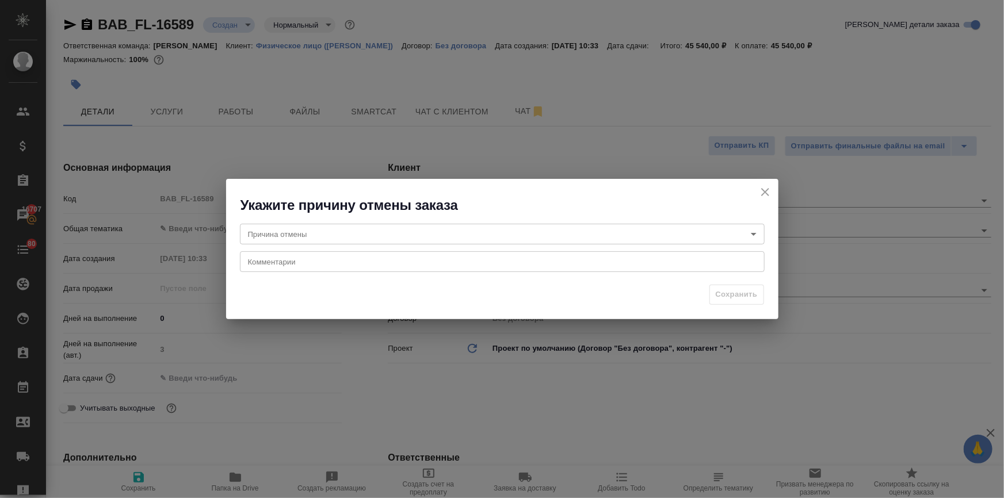
click at [291, 237] on body "🙏 .cls-1 fill:#fff; AWATERA Ilina Ekaterina Клиенты Спецификации Заказы 16707 Ч…" at bounding box center [502, 295] width 1004 height 591
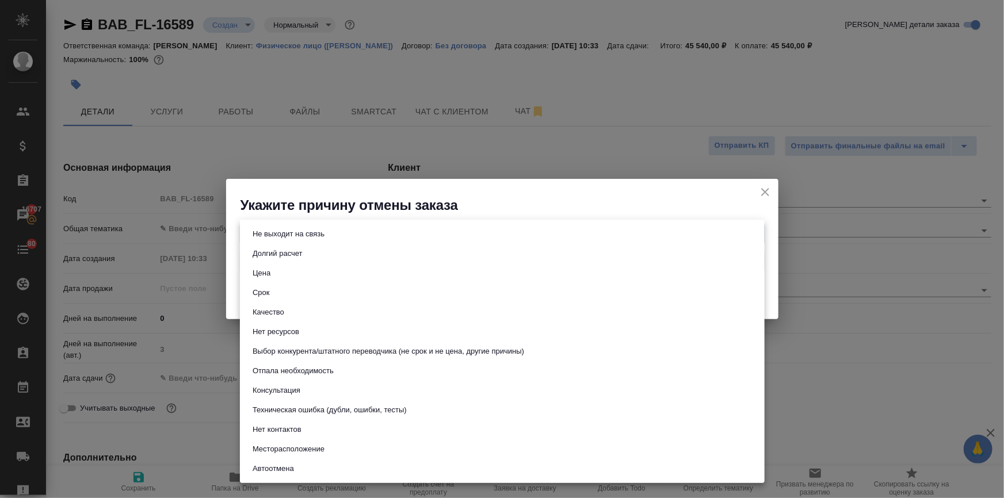
click at [280, 386] on button "Консультация" at bounding box center [276, 390] width 55 height 13
type input "consultation"
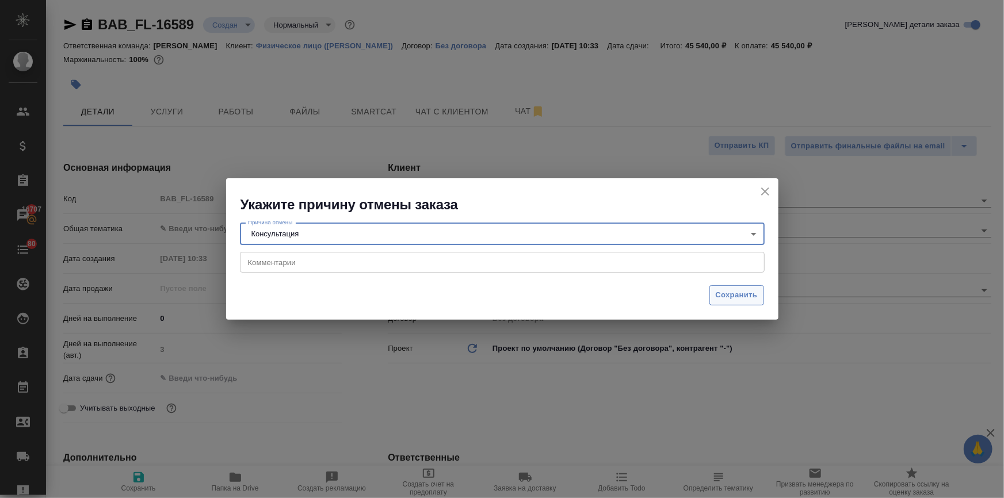
click at [733, 292] on span "Сохранить" at bounding box center [737, 295] width 42 height 13
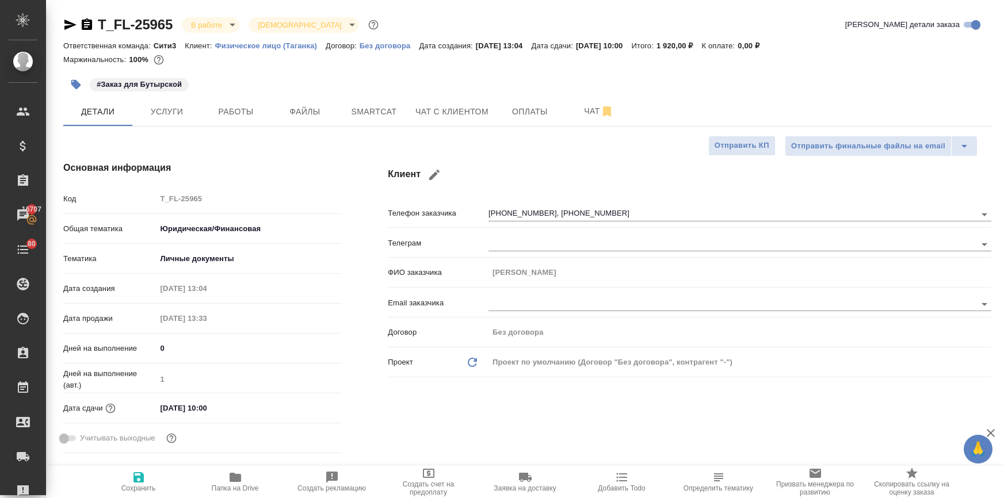
select select "RU"
click at [318, 149] on div "Основная информация Код T_FL-25965 Общая тематика Юридическая/Финансовая yr-fn …" at bounding box center [202, 309] width 325 height 343
click at [449, 117] on span "Чат с клиентом" at bounding box center [451, 112] width 73 height 14
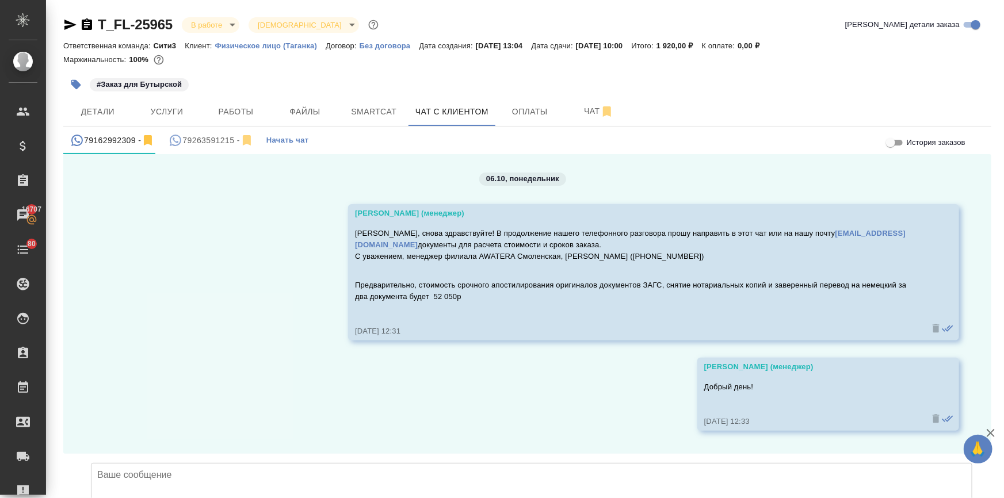
scroll to position [80, 0]
click at [215, 142] on div "79263591215 -" at bounding box center [211, 141] width 85 height 14
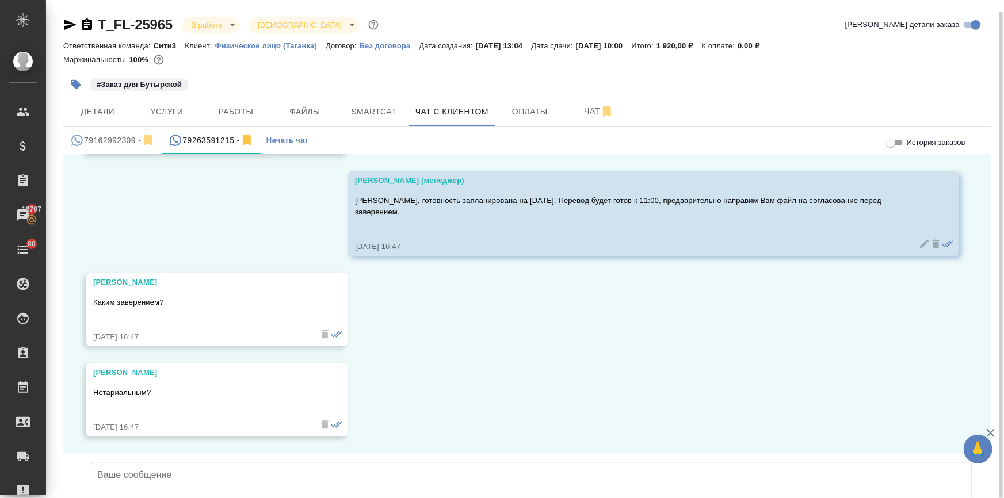
scroll to position [2011, 0]
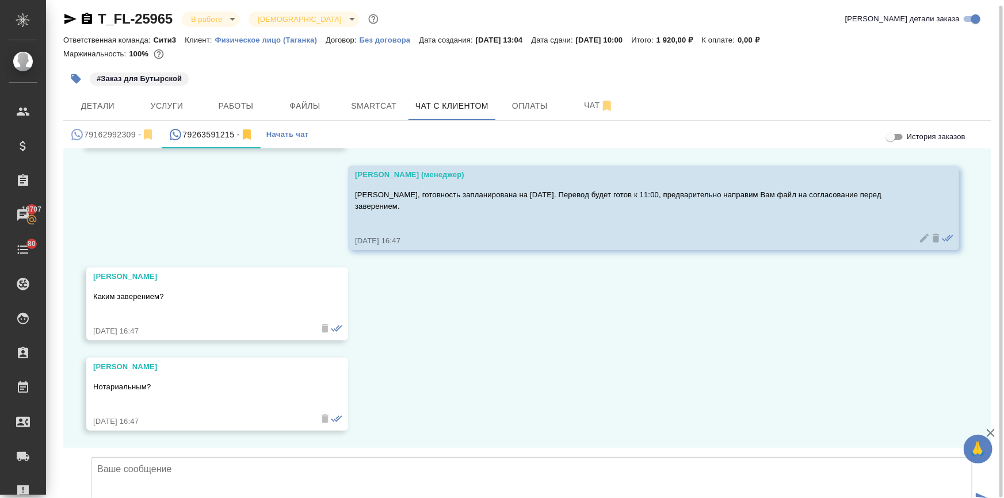
click at [180, 458] on textarea at bounding box center [532, 498] width 882 height 81
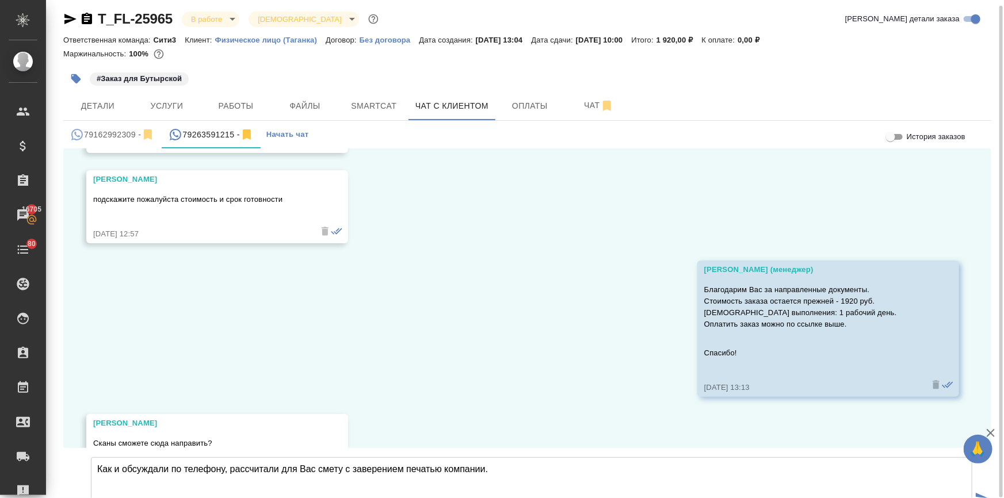
scroll to position [1017, 0]
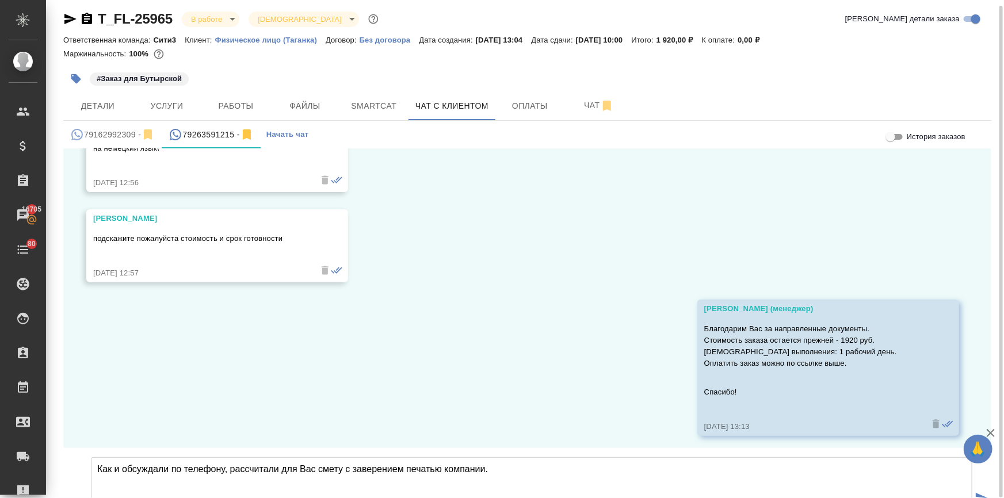
type textarea "Как и обсуждали по телефону, рассчитали для Вас смету с заверением печатью комп…"
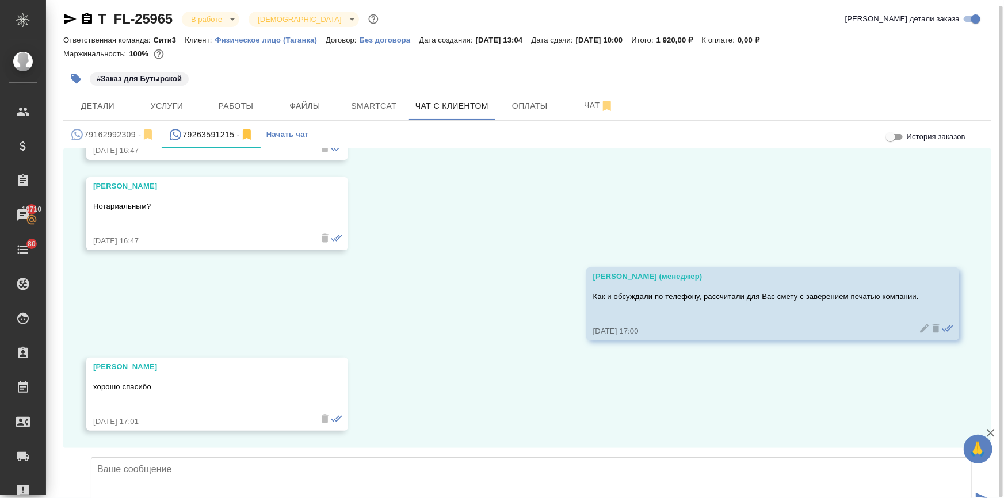
scroll to position [2193, 0]
click at [170, 458] on textarea at bounding box center [532, 498] width 882 height 81
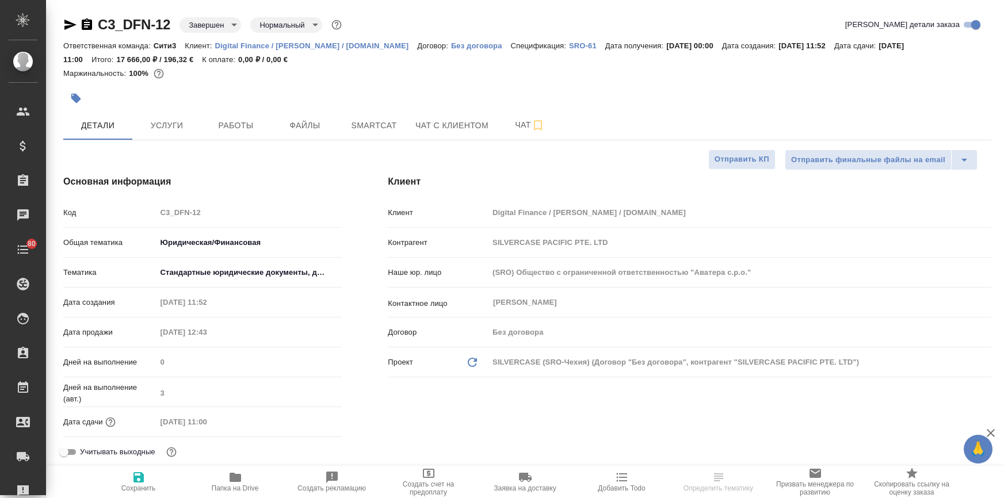
select select "RU"
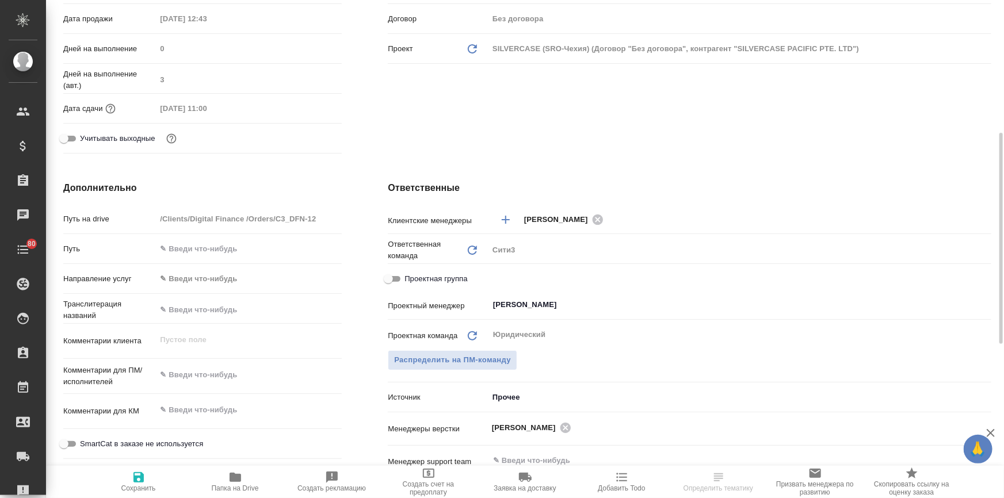
scroll to position [157, 0]
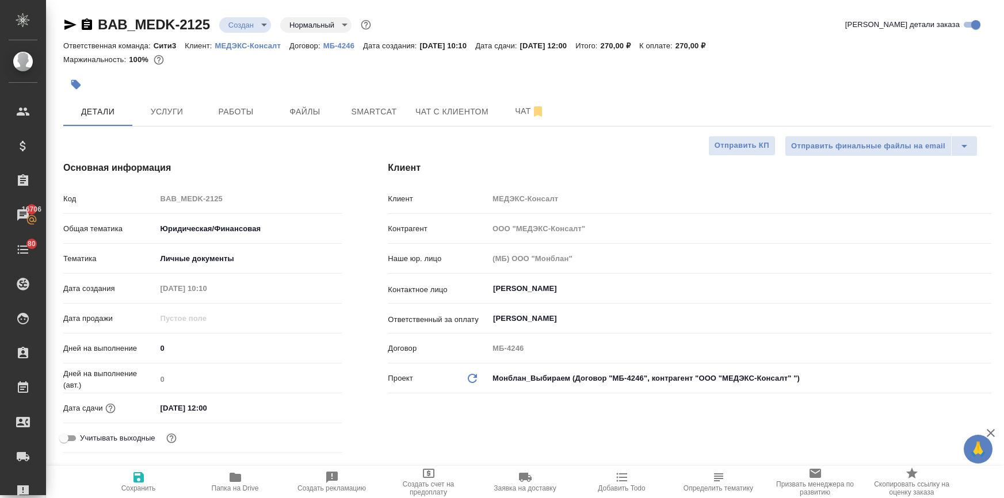
select select "RU"
click at [308, 104] on button "Файлы" at bounding box center [304, 111] width 69 height 29
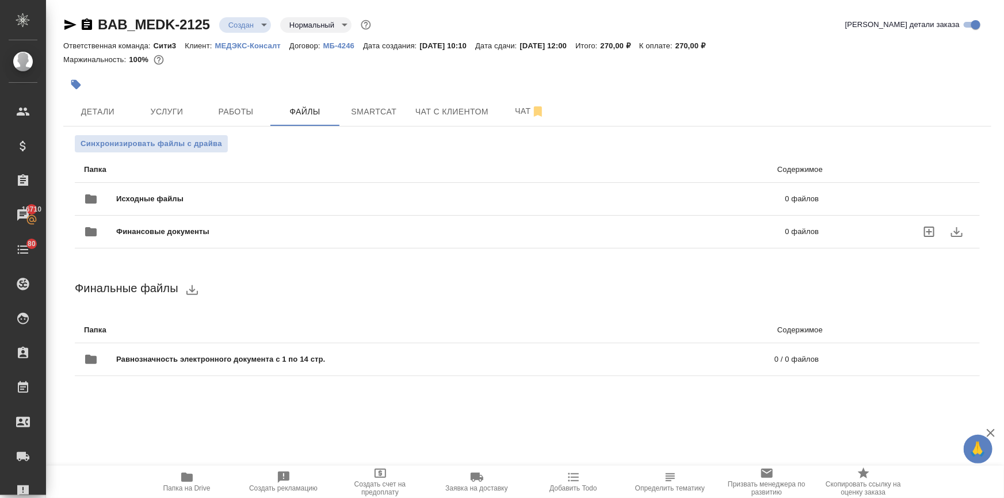
click at [173, 214] on div "Финансовые документы 0 файлов" at bounding box center [452, 232] width 758 height 51
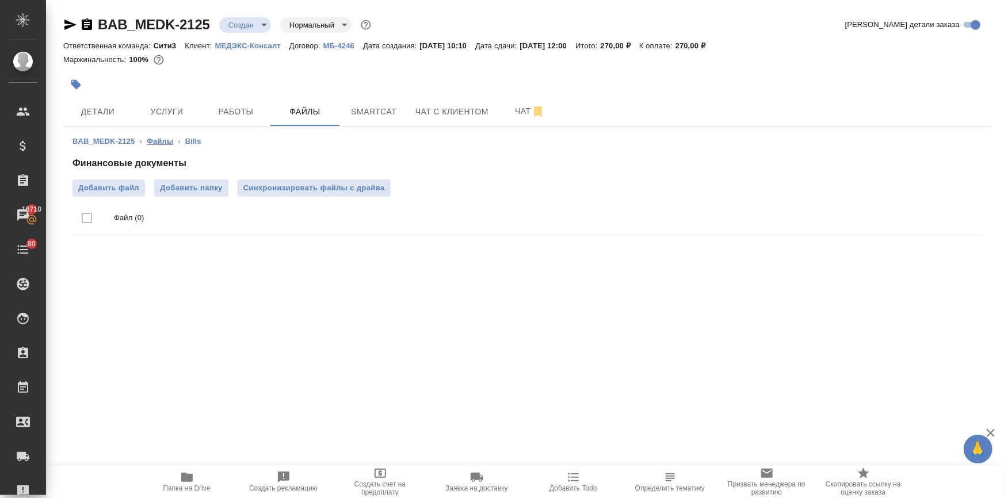
click at [150, 141] on link "Файлы" at bounding box center [160, 141] width 26 height 9
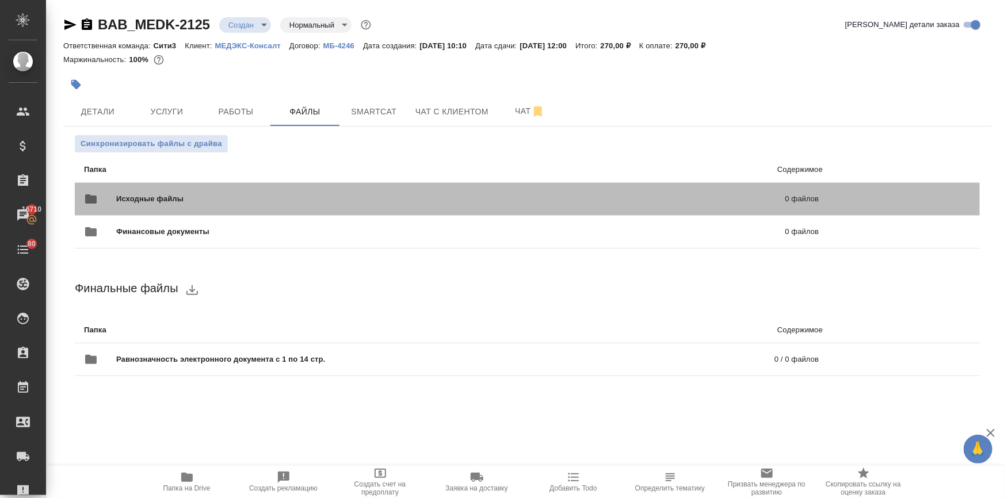
drag, startPoint x: 170, startPoint y: 197, endPoint x: 152, endPoint y: 189, distance: 19.3
click at [170, 197] on span "Исходные файлы" at bounding box center [300, 199] width 368 height 12
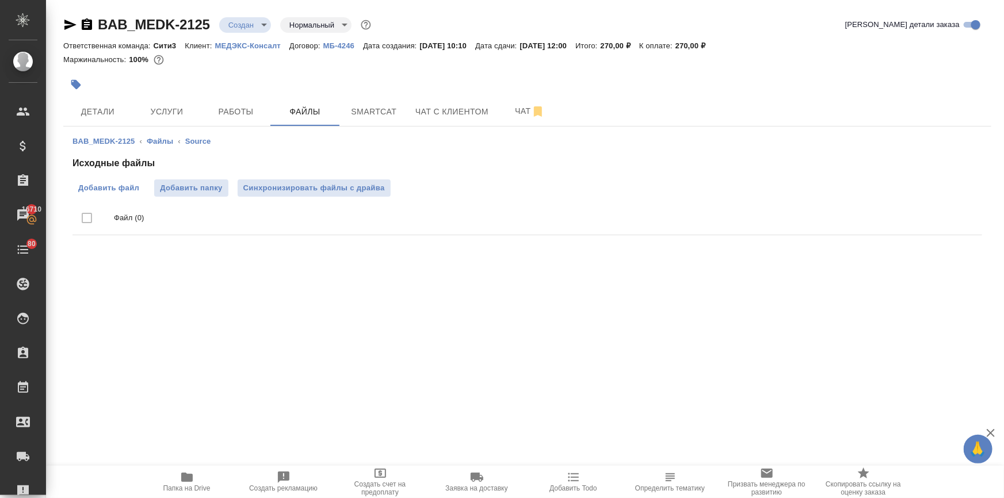
click at [127, 184] on span "Добавить файл" at bounding box center [108, 188] width 61 height 12
click at [0, 0] on input "Добавить файл" at bounding box center [0, 0] width 0 height 0
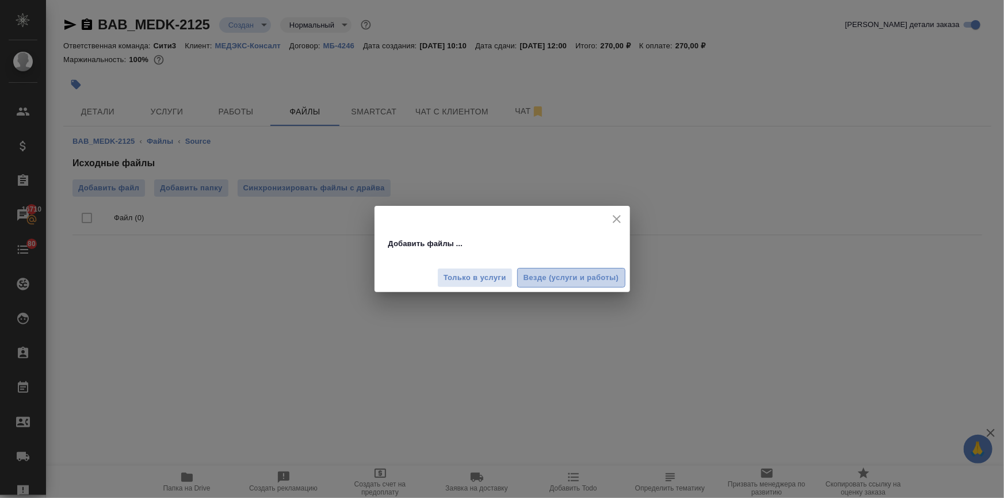
click at [569, 276] on span "Везде (услуги и работы)" at bounding box center [572, 278] width 96 height 13
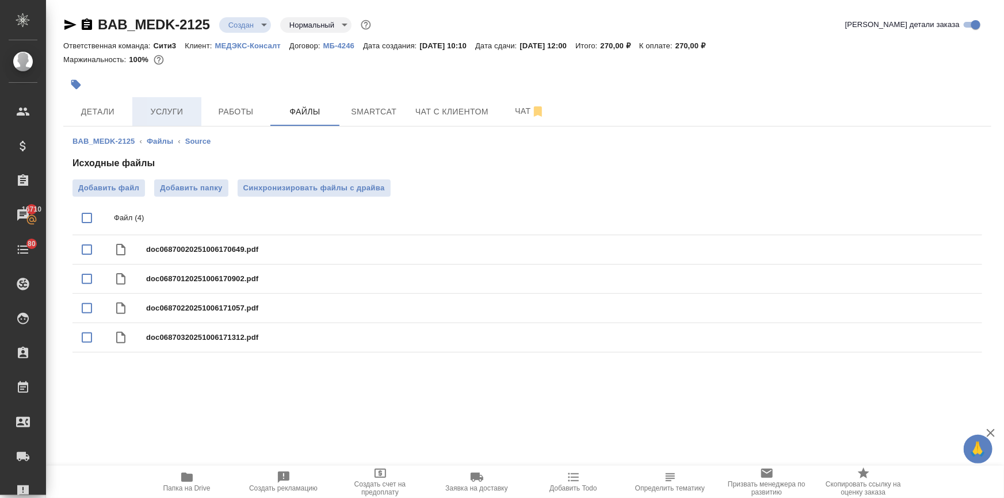
click at [167, 107] on span "Услуги" at bounding box center [166, 112] width 55 height 14
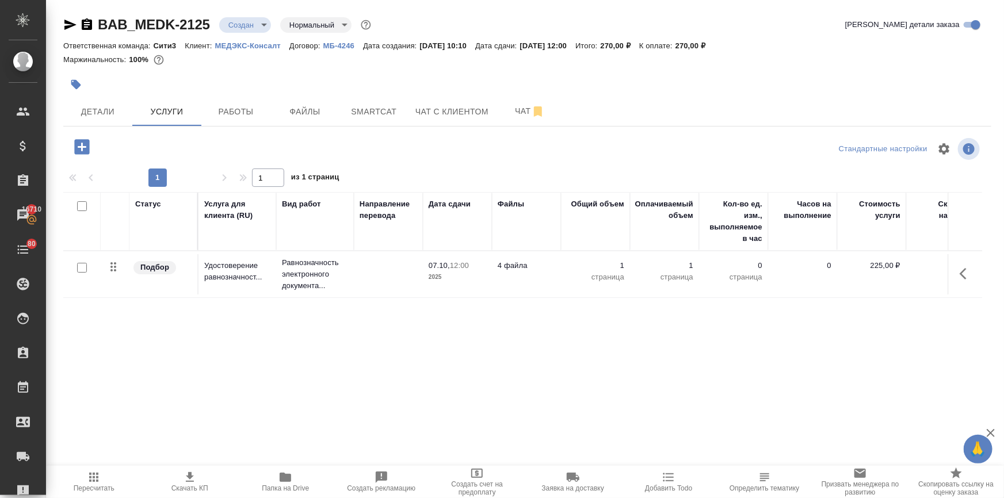
click at [959, 277] on button "button" at bounding box center [967, 274] width 28 height 28
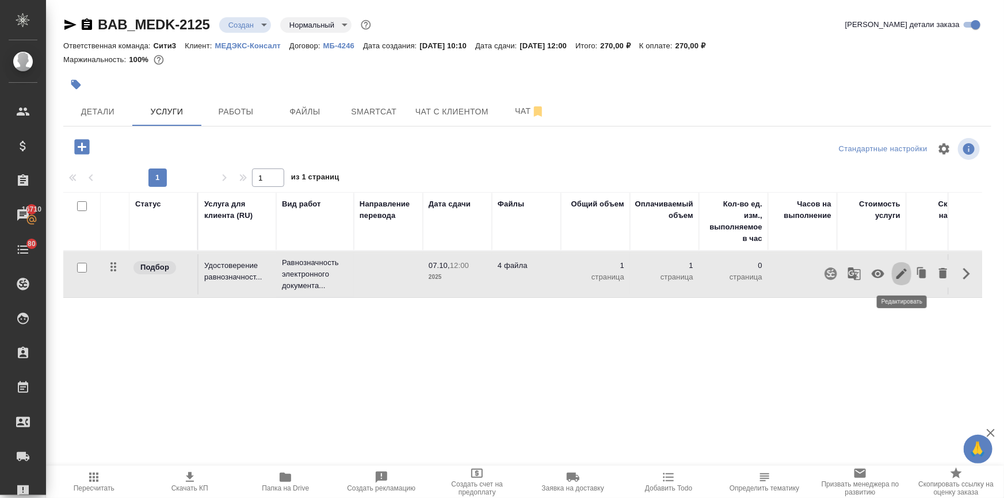
click at [902, 270] on icon "button" at bounding box center [902, 274] width 14 height 14
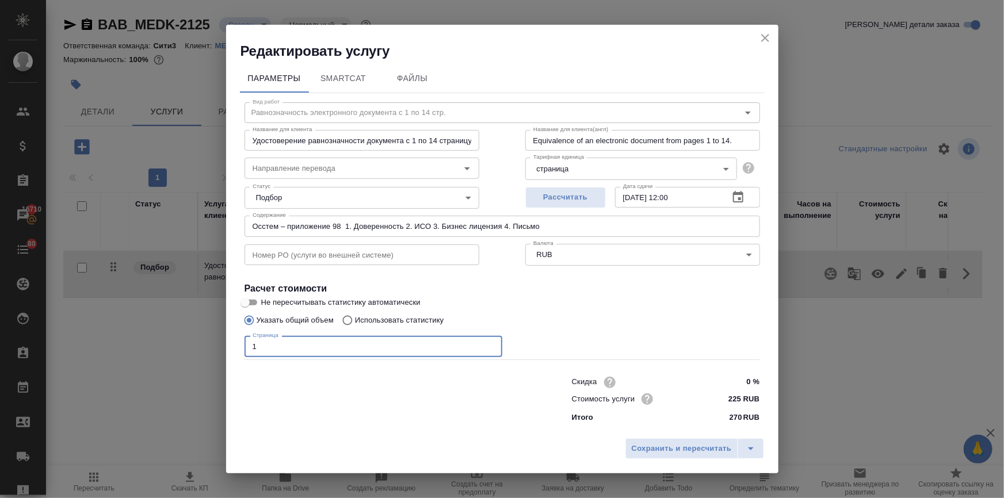
drag, startPoint x: 341, startPoint y: 345, endPoint x: 119, endPoint y: 329, distance: 222.7
click at [119, 329] on div "Редактировать услугу Параметры SmartCat Файлы Вид работ Равнозначность электрон…" at bounding box center [502, 249] width 1004 height 498
type input "32"
click at [680, 446] on span "Сохранить и пересчитать" at bounding box center [682, 449] width 100 height 13
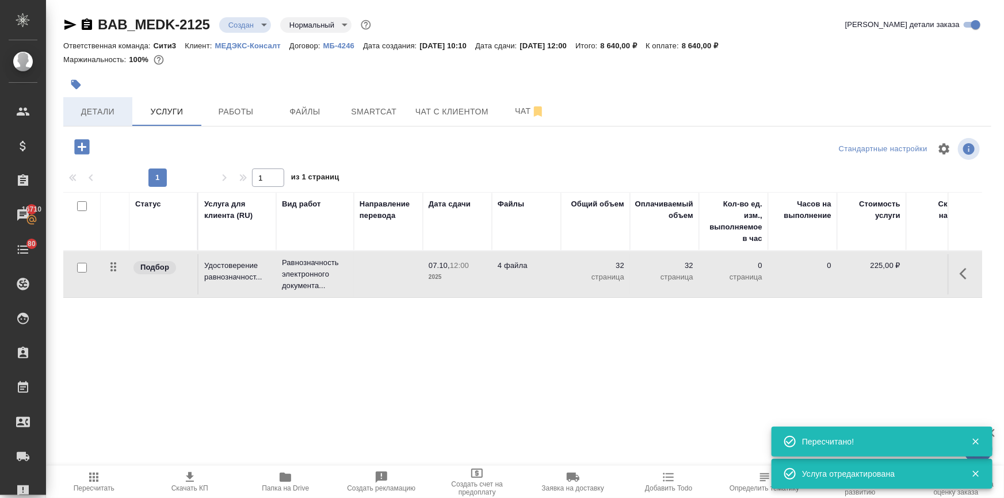
click at [103, 105] on span "Детали" at bounding box center [97, 112] width 55 height 14
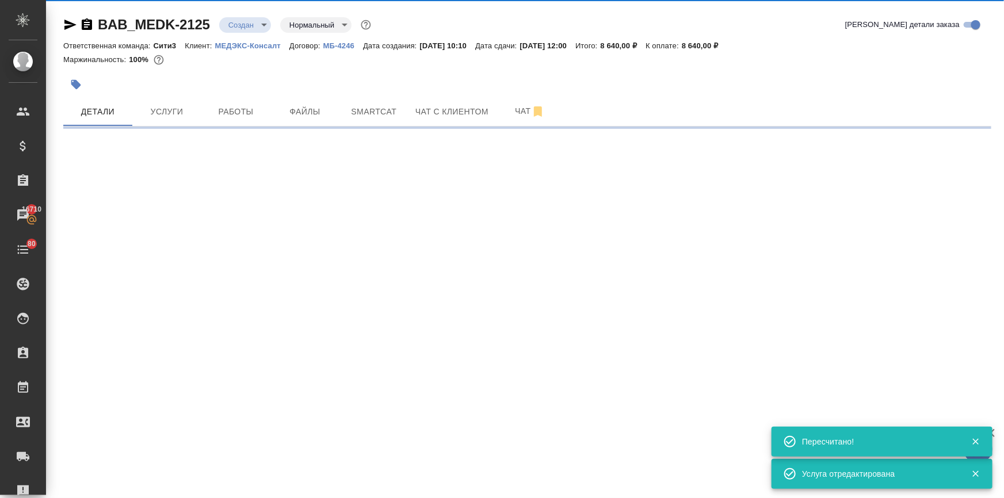
select select "RU"
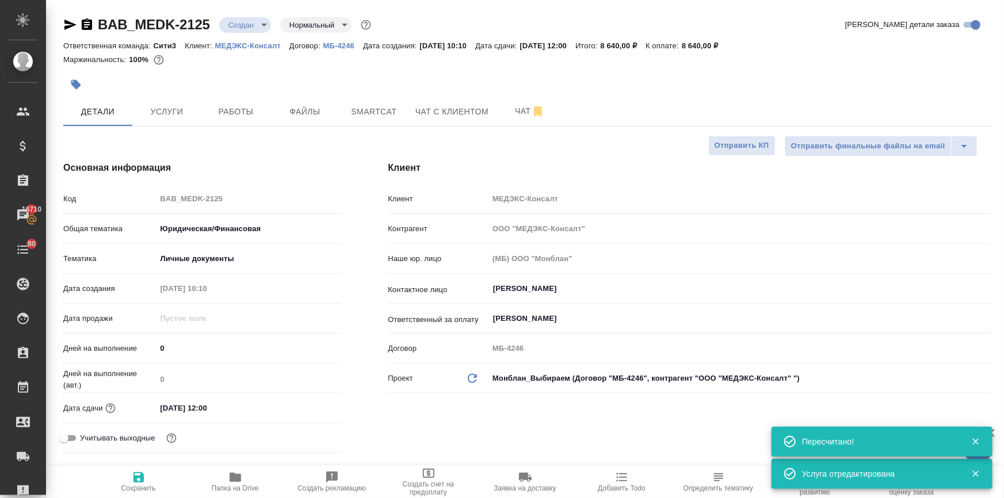
type textarea "x"
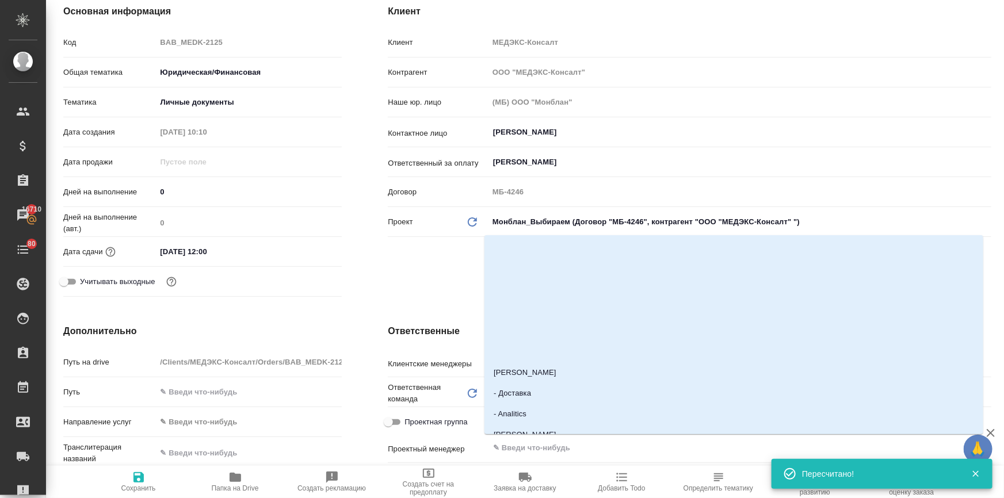
click at [510, 445] on input "text" at bounding box center [721, 448] width 458 height 14
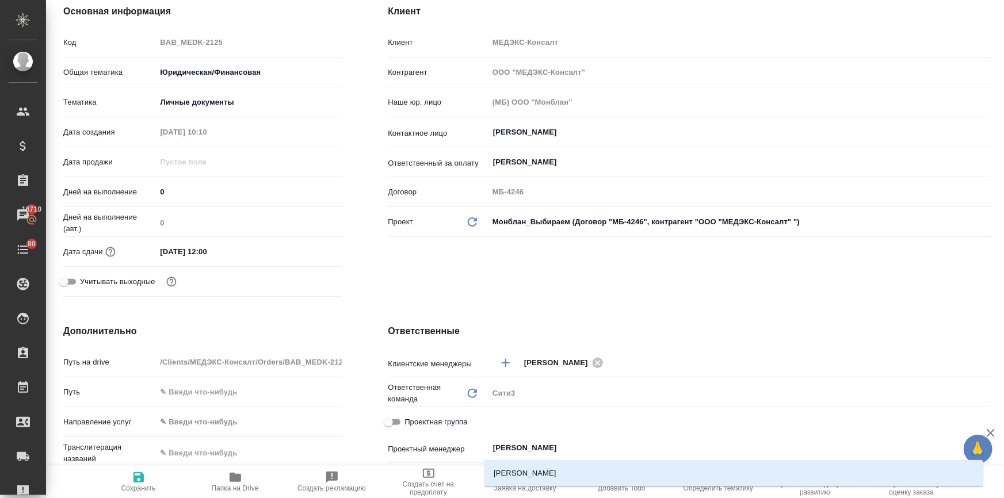
type input "ильин"
click at [529, 464] on li "Ильина Екатерина" at bounding box center [734, 473] width 499 height 21
type textarea "x"
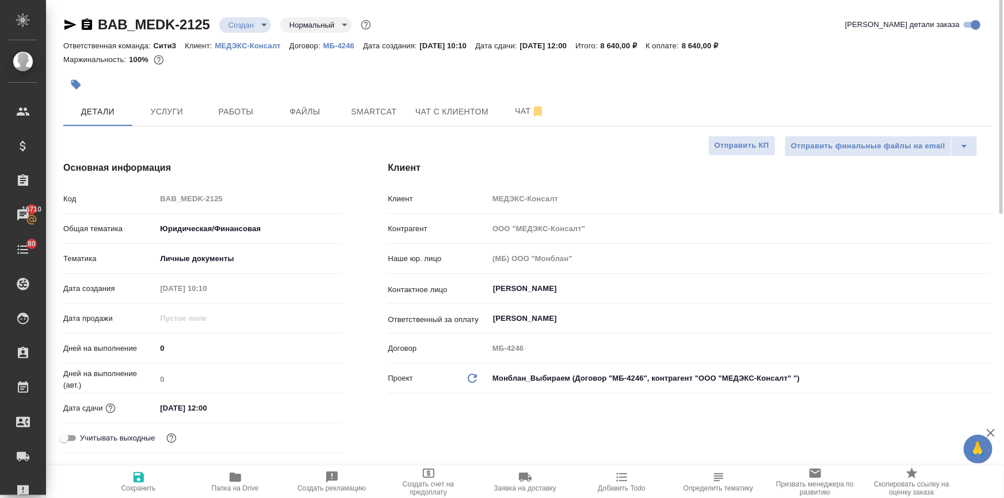
scroll to position [0, 0]
type input "Ильина Екатерина"
click at [137, 478] on icon "button" at bounding box center [139, 477] width 10 height 10
type textarea "x"
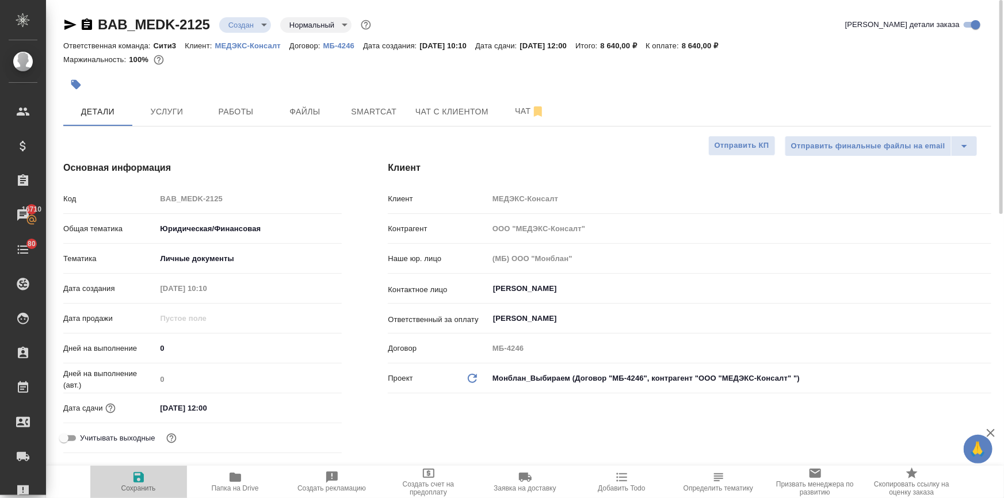
type textarea "x"
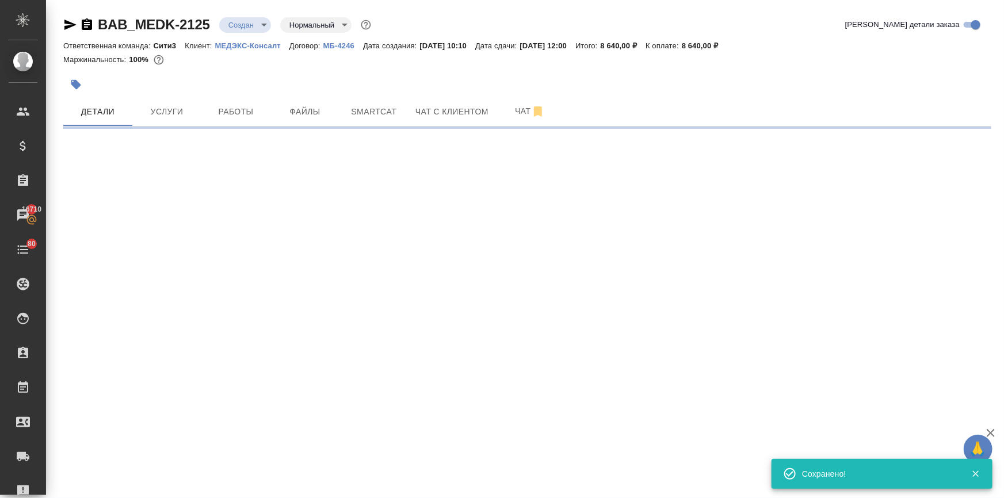
select select "RU"
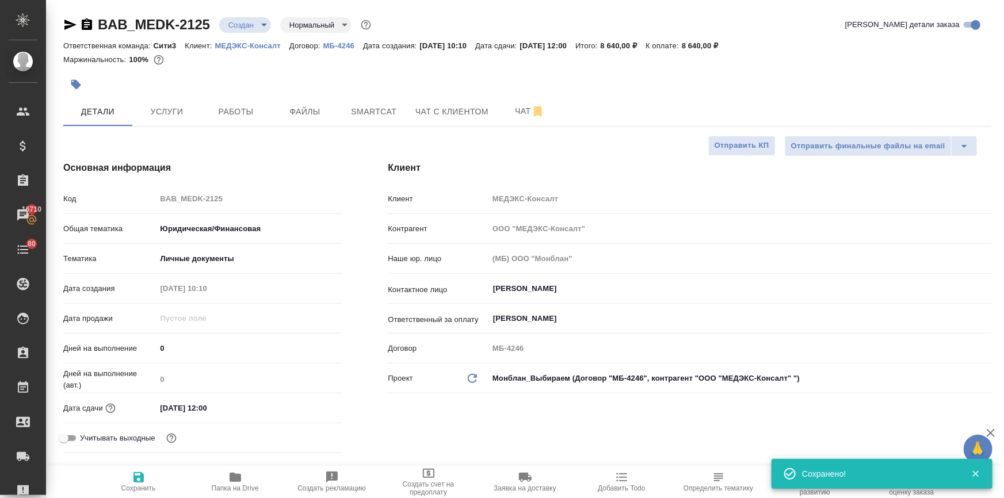
type textarea "x"
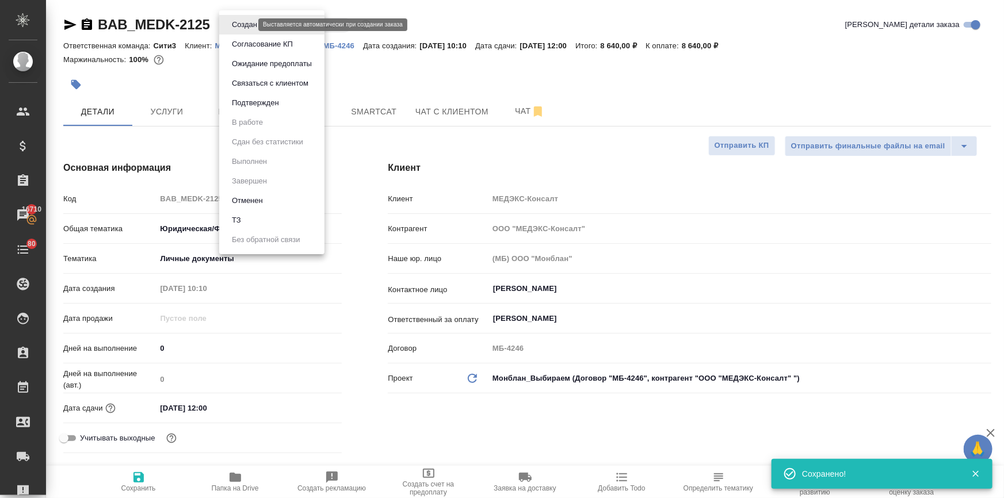
click at [239, 24] on body "🙏 .cls-1 fill:#fff; AWATERA Ilina Ekaterina Клиенты Спецификации Заказы 16710 Ч…" at bounding box center [502, 295] width 1004 height 591
click at [248, 110] on li "Подтвержден" at bounding box center [271, 103] width 105 height 20
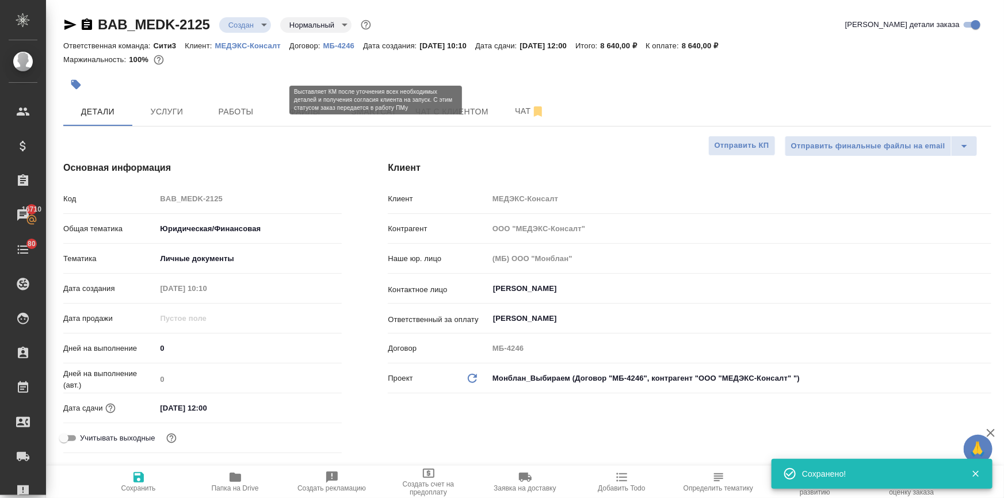
type textarea "x"
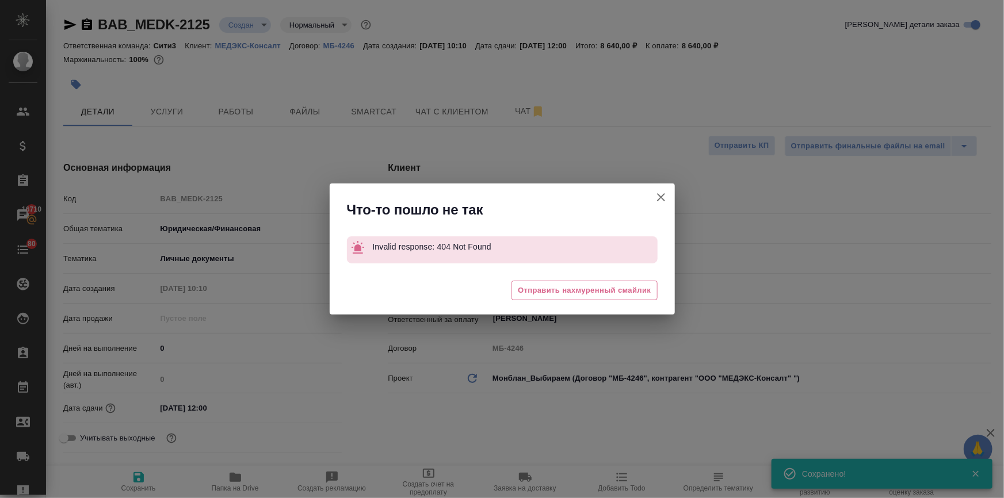
click at [663, 198] on icon "button" at bounding box center [661, 197] width 14 height 14
type textarea "x"
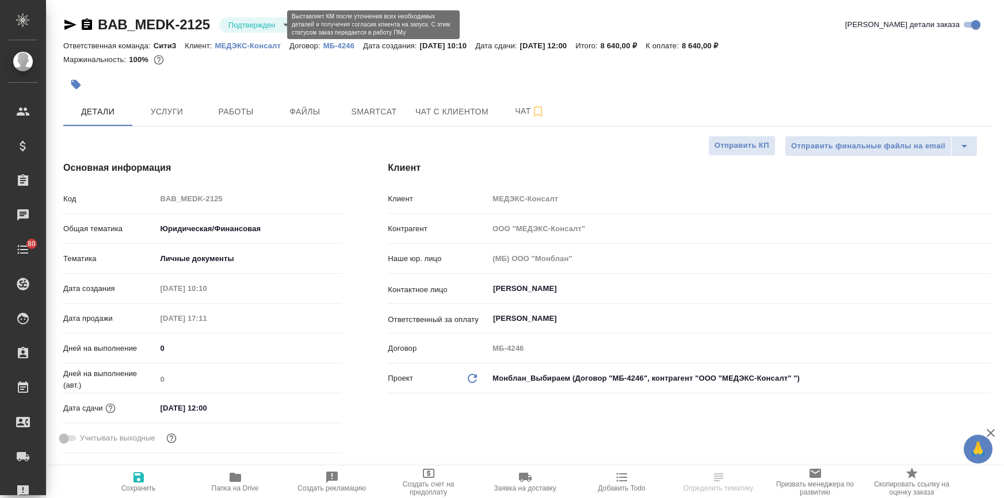
select select "RU"
click at [240, 25] on body "🙏 .cls-1 fill:#fff; AWATERA [PERSON_NAME] Спецификации Заказы Чаты 80 Todo Прое…" at bounding box center [502, 295] width 1004 height 591
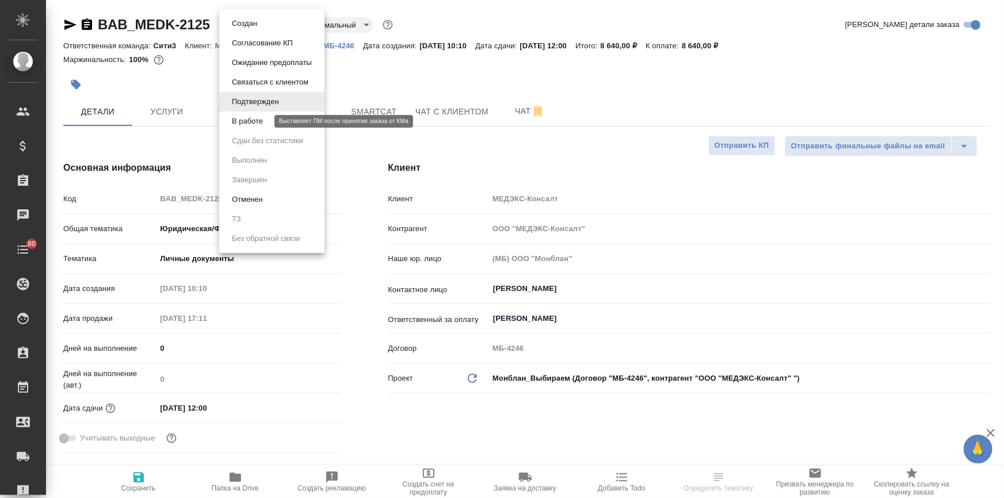
click at [258, 121] on button "В работе" at bounding box center [247, 121] width 38 height 13
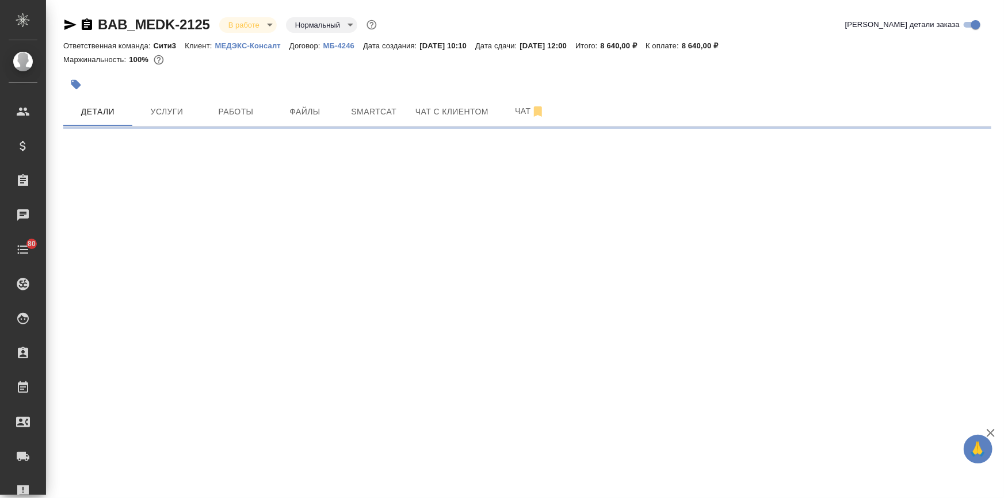
select select "RU"
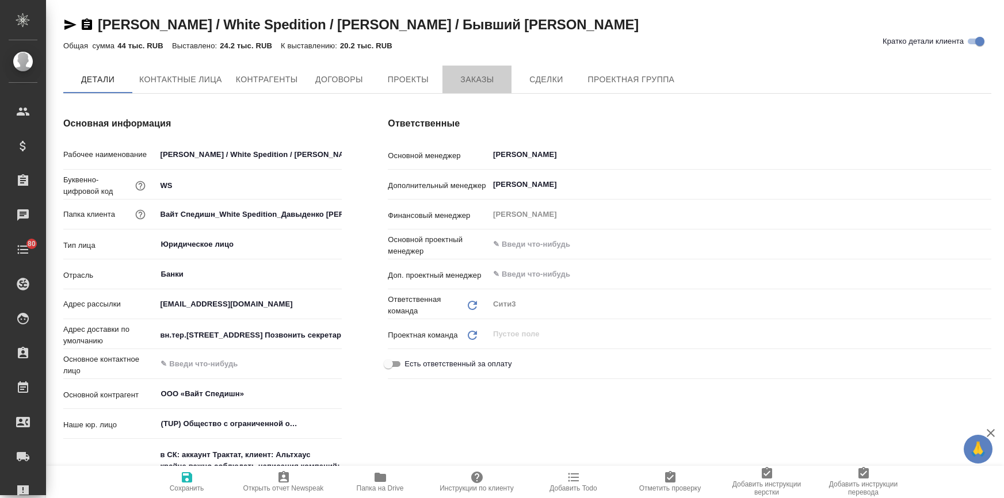
click at [483, 79] on span "Заказы" at bounding box center [476, 80] width 55 height 14
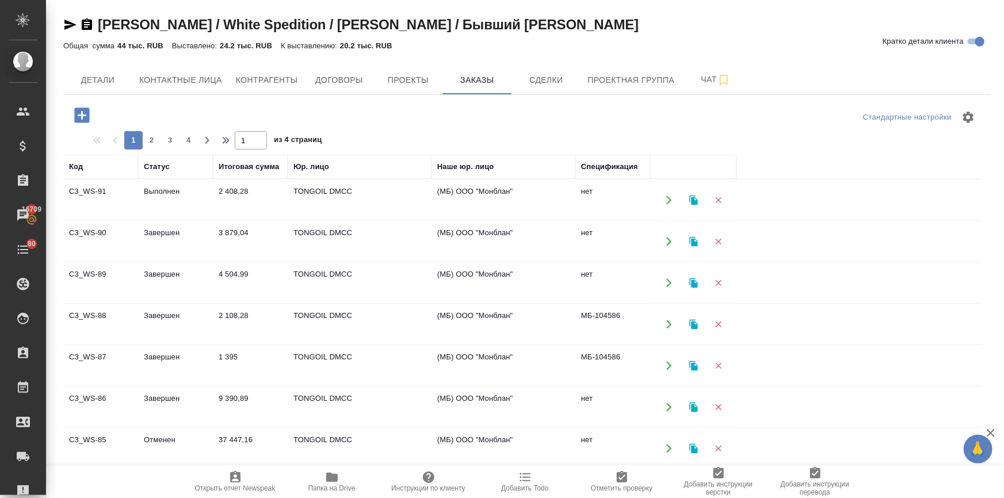
click at [159, 188] on td "Выполнен" at bounding box center [175, 200] width 75 height 40
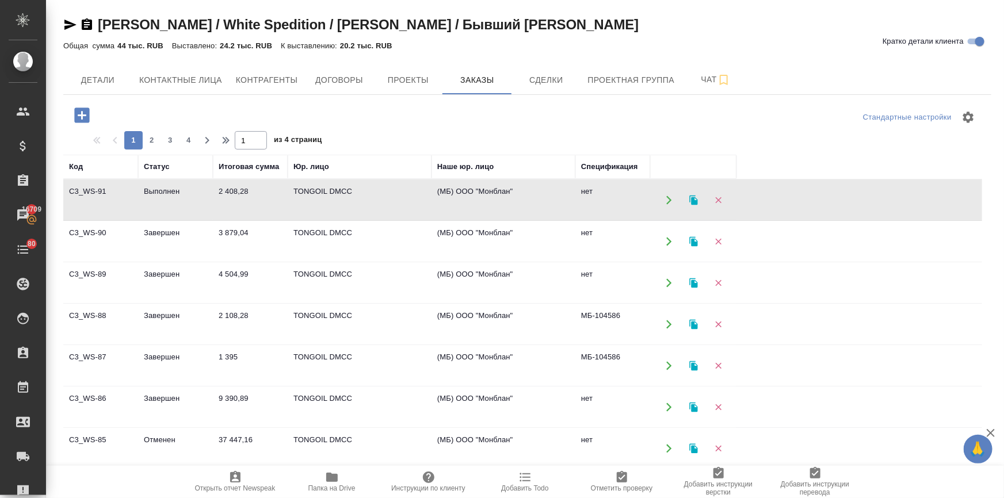
click at [159, 188] on td "Выполнен" at bounding box center [175, 200] width 75 height 40
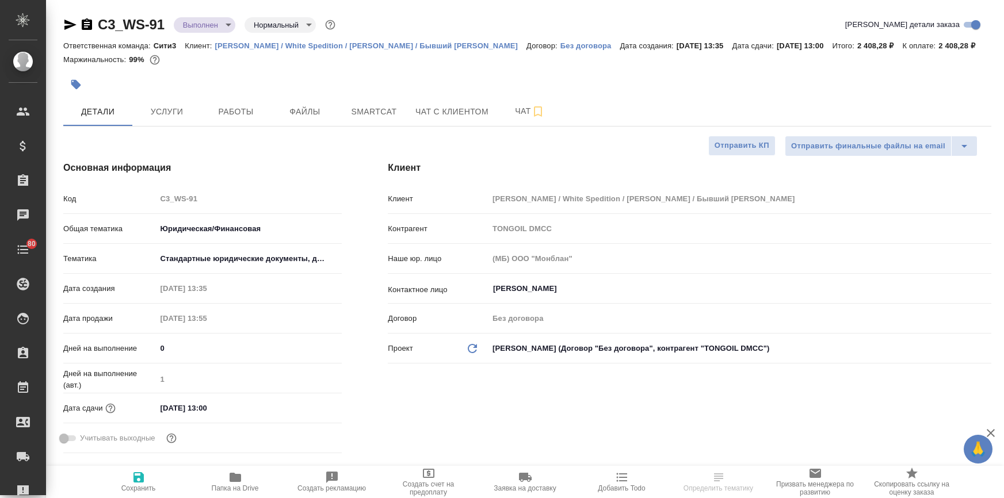
select select "RU"
type textarea "x"
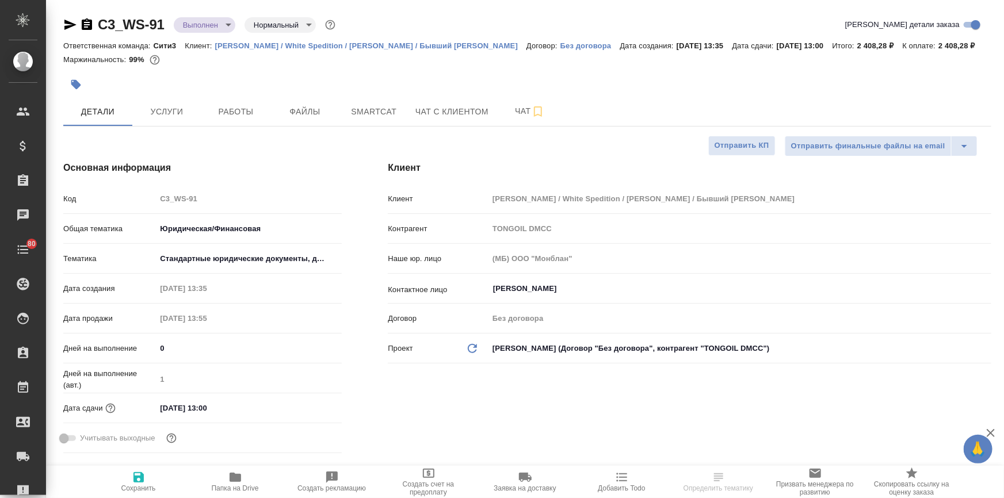
type textarea "x"
drag, startPoint x: 167, startPoint y: 21, endPoint x: 81, endPoint y: 26, distance: 87.1
click at [81, 26] on div "C3_WS-91 Выполнен completed Нормальный normal" at bounding box center [200, 25] width 275 height 18
copy link "C3_WS-91"
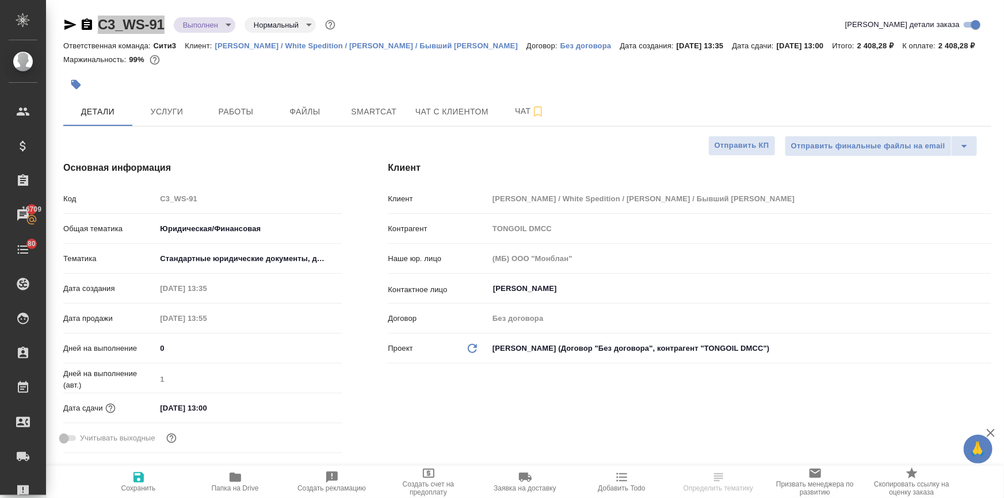
type textarea "x"
select select "RU"
type textarea "x"
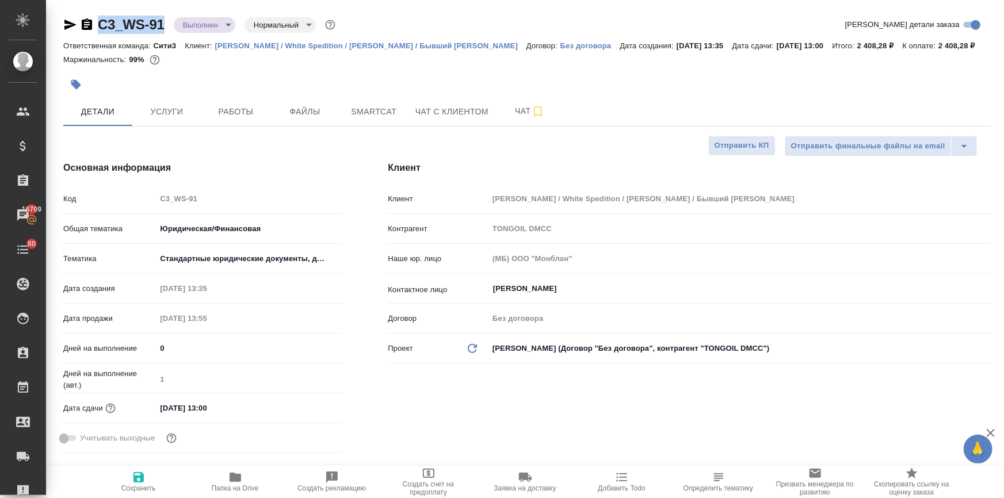
type textarea "x"
click at [520, 482] on icon "button" at bounding box center [525, 477] width 13 height 9
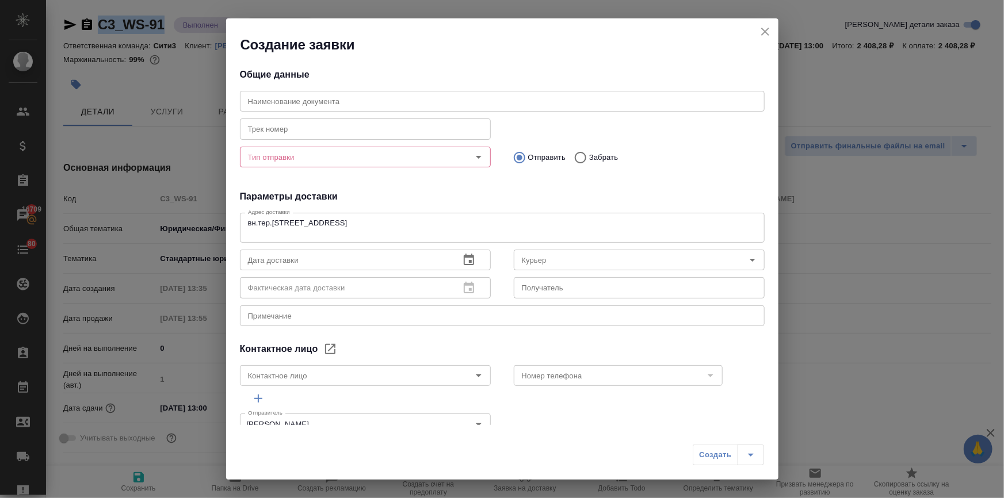
type input "[PERSON_NAME]"
click at [285, 155] on input "Тип отправки" at bounding box center [345, 157] width 205 height 14
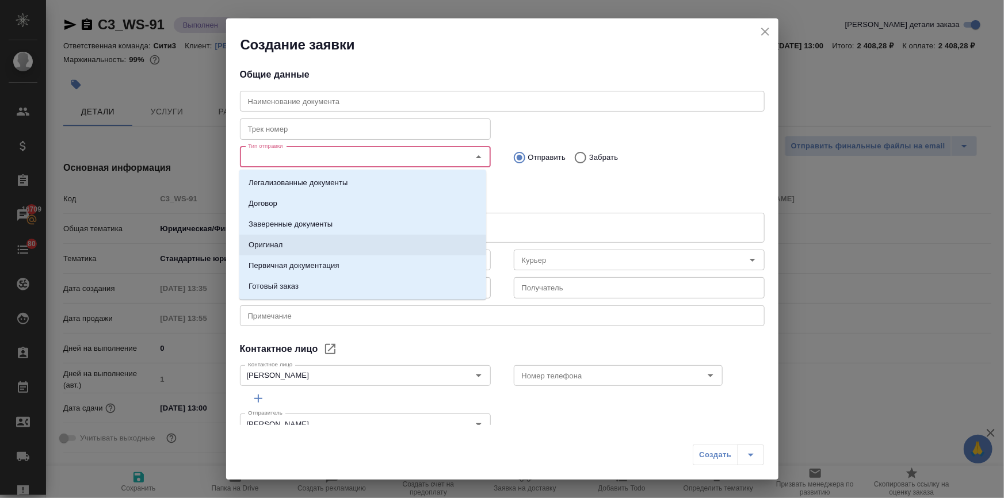
click at [264, 245] on p "Оригинал" at bounding box center [266, 245] width 35 height 12
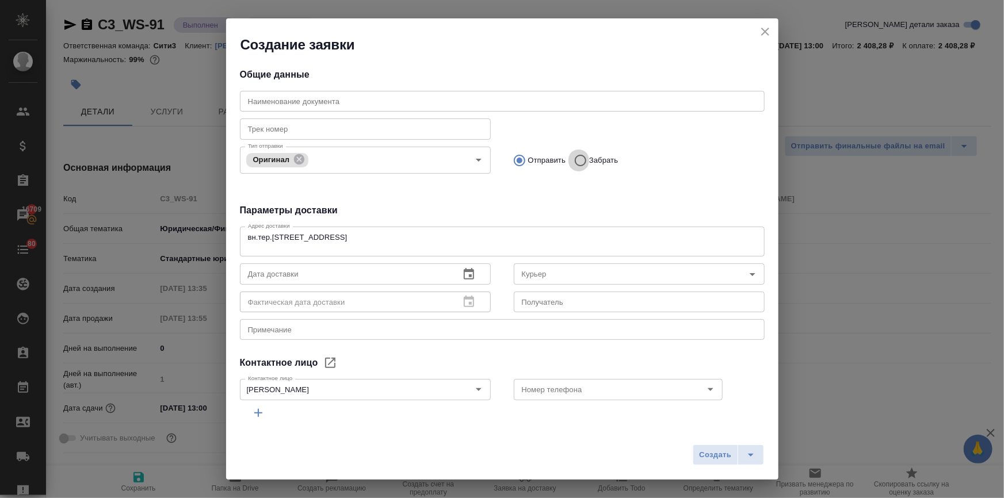
click at [573, 157] on input "Забрать" at bounding box center [579, 160] width 21 height 24
radio input "true"
click at [520, 275] on input "Курьер" at bounding box center [619, 274] width 205 height 14
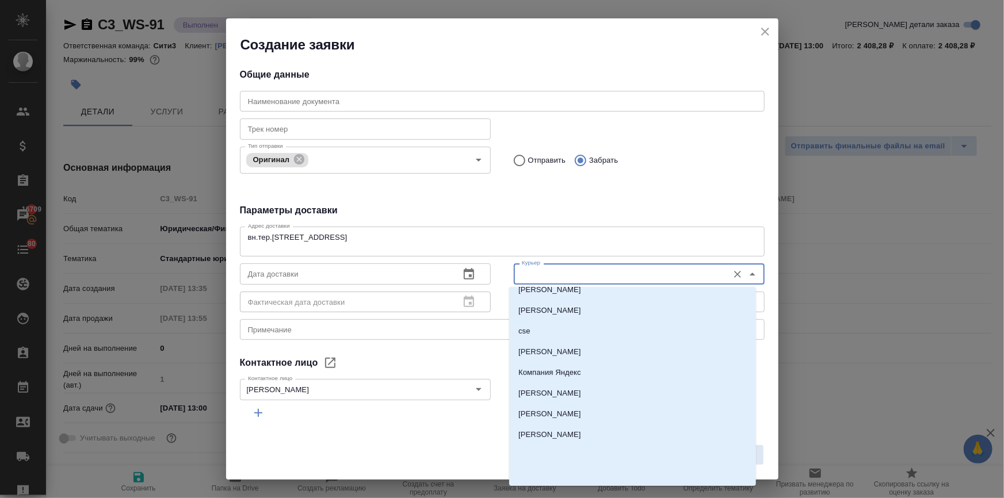
scroll to position [239, 0]
click at [558, 460] on li "[PERSON_NAME]" at bounding box center [632, 455] width 247 height 21
type input "[PERSON_NAME]"
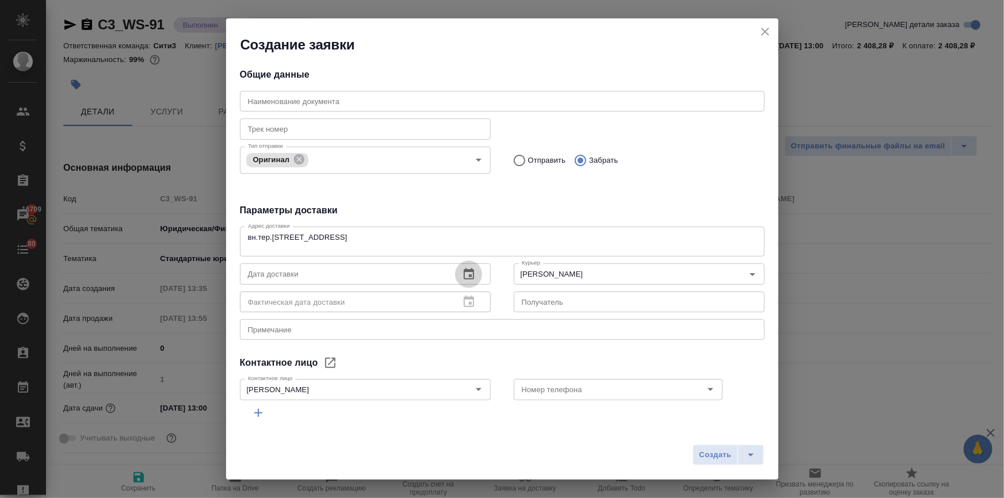
click at [464, 277] on icon "button" at bounding box center [469, 275] width 14 height 14
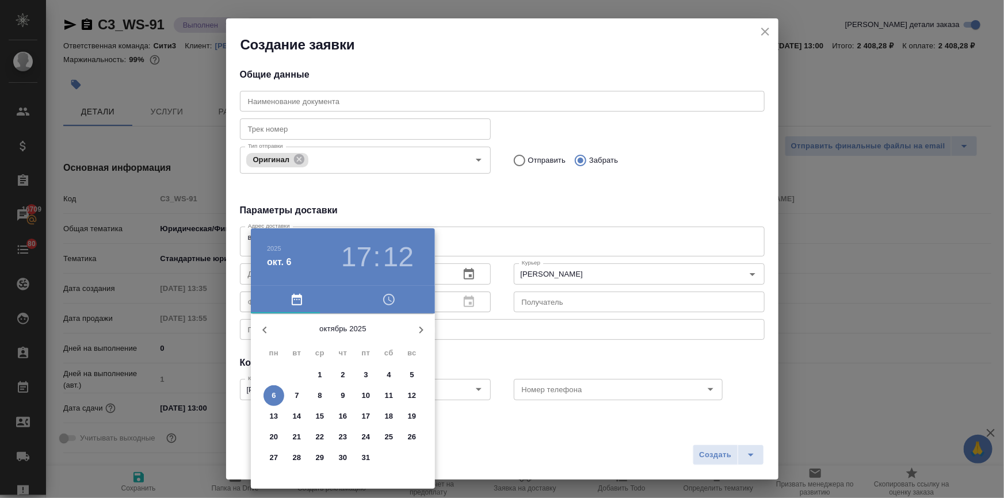
click at [350, 258] on h3 "17" at bounding box center [356, 257] width 31 height 32
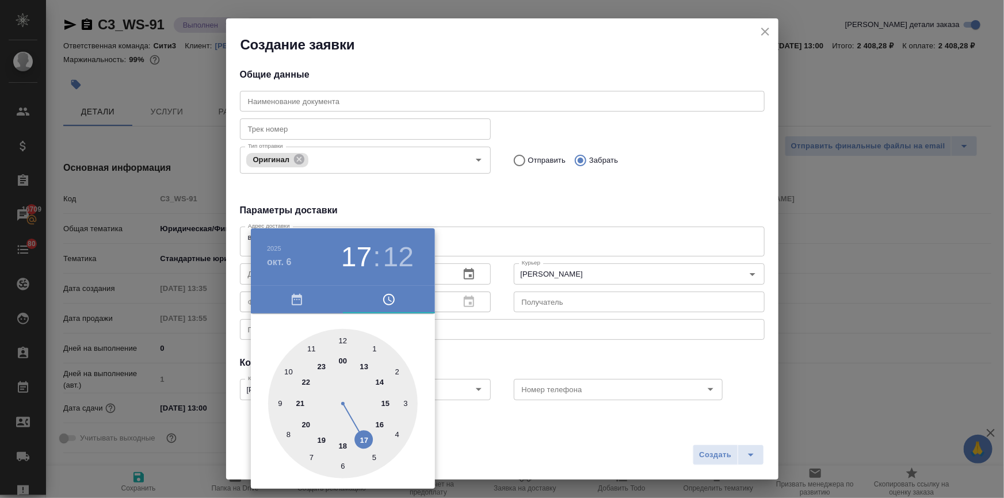
click at [388, 257] on h3 "12" at bounding box center [398, 257] width 31 height 32
click at [341, 344] on div at bounding box center [343, 404] width 150 height 150
type input "[DATE] 17:00"
click at [542, 340] on div at bounding box center [502, 249] width 1004 height 498
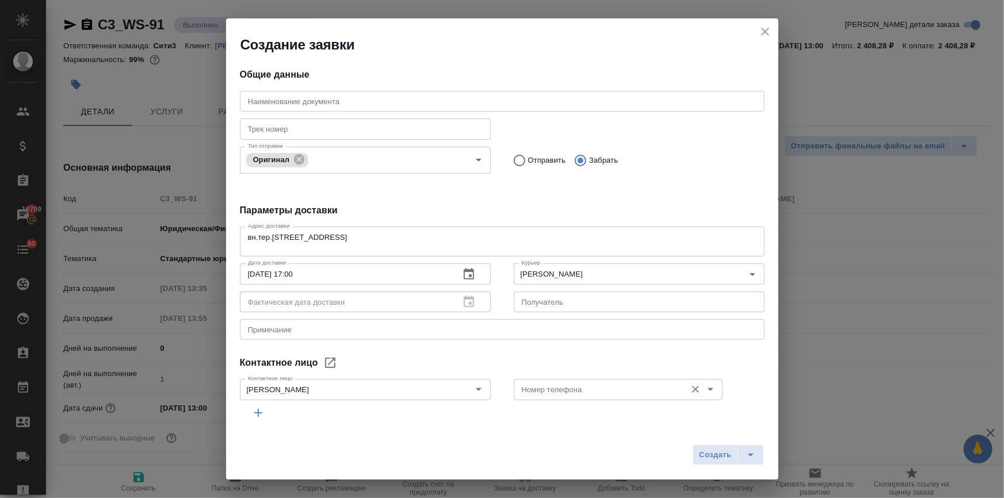
click at [563, 391] on input "Номер телефона" at bounding box center [598, 390] width 163 height 14
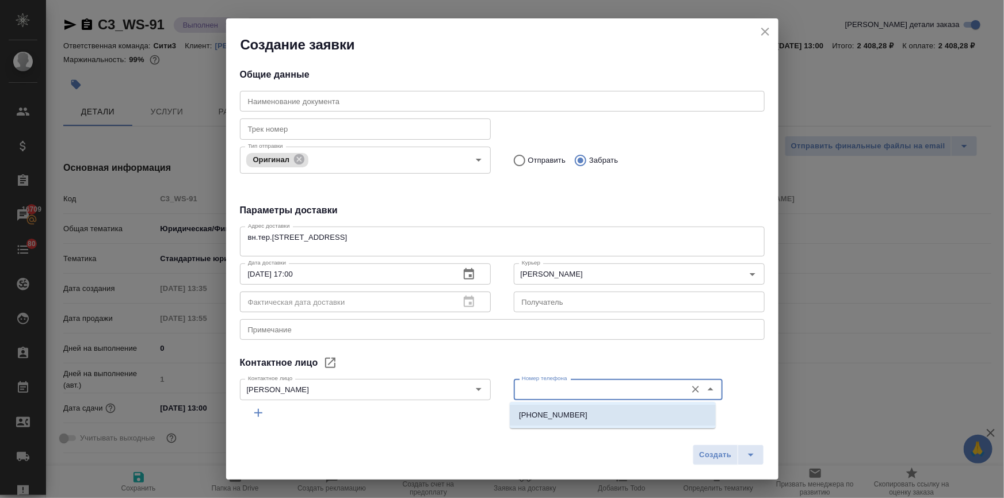
click at [560, 410] on p "[PHONE_NUMBER]" at bounding box center [553, 416] width 68 height 12
type input "[PHONE_NUMBER]"
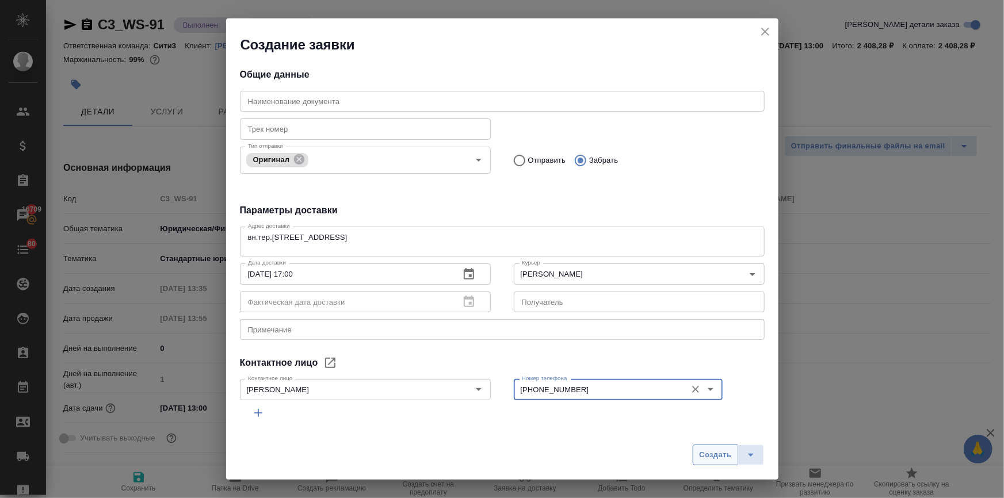
click at [718, 464] on button "Создать" at bounding box center [715, 455] width 45 height 21
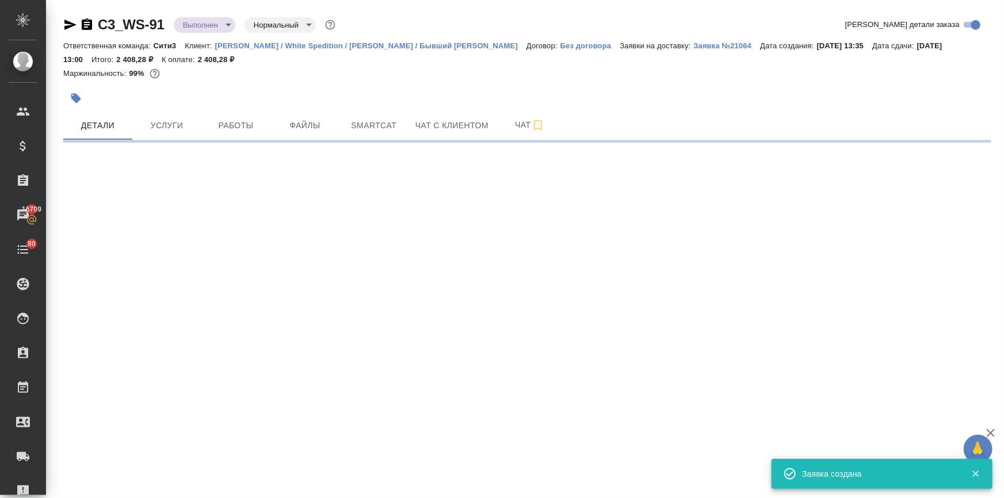
select select "RU"
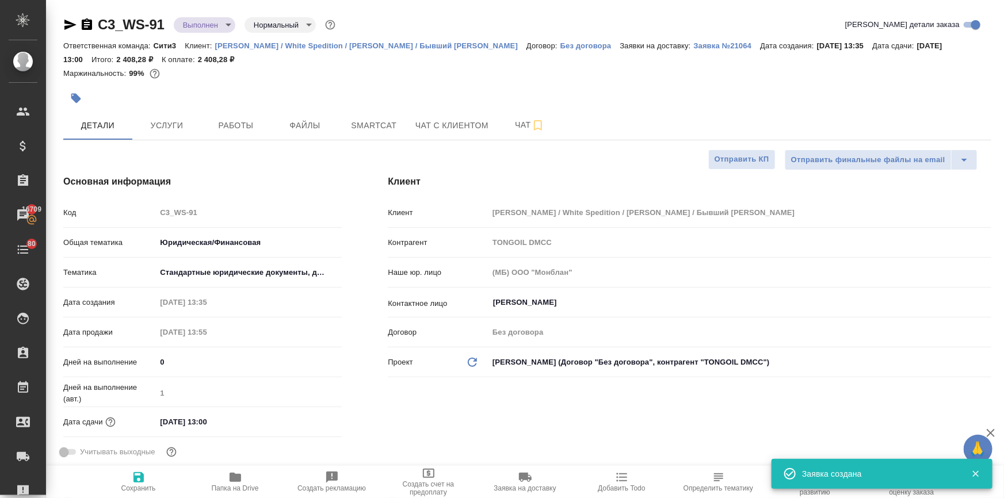
type textarea "x"
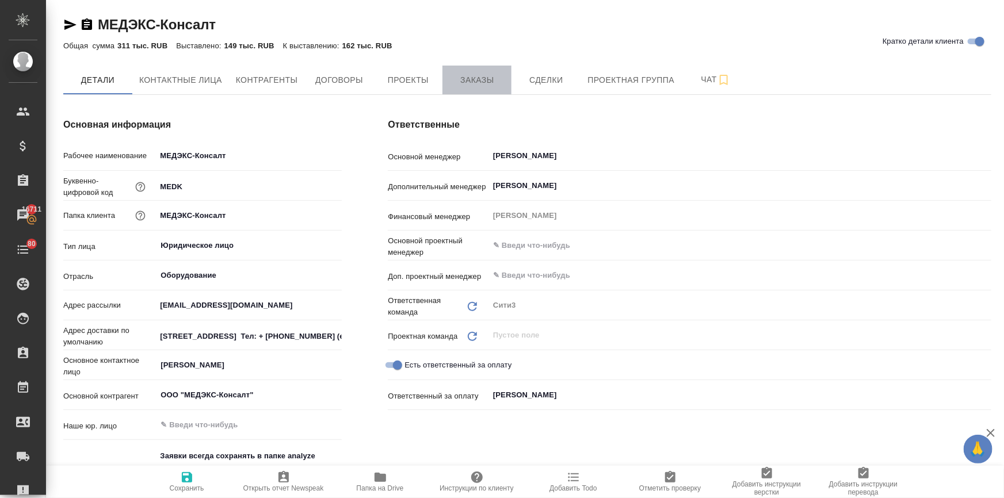
click at [467, 70] on button "Заказы" at bounding box center [477, 80] width 69 height 29
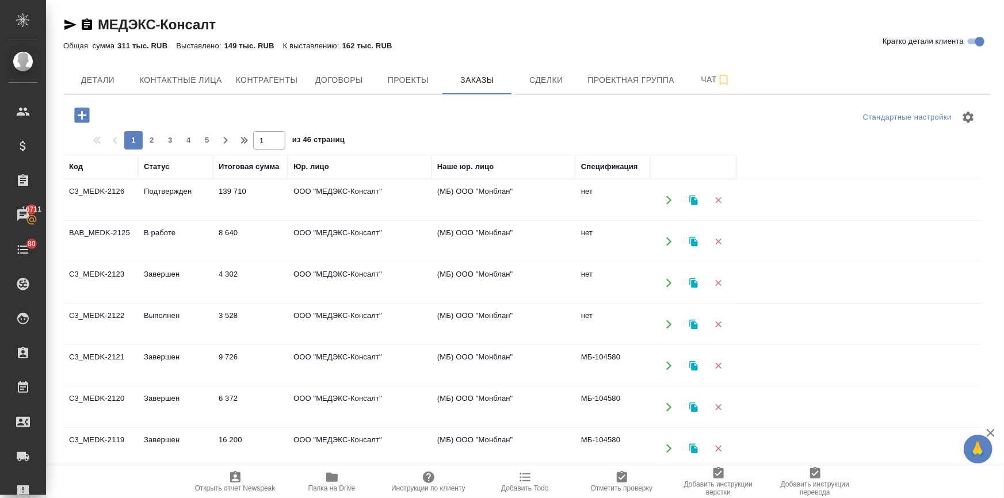
click at [169, 194] on td "Подтвержден" at bounding box center [175, 200] width 75 height 40
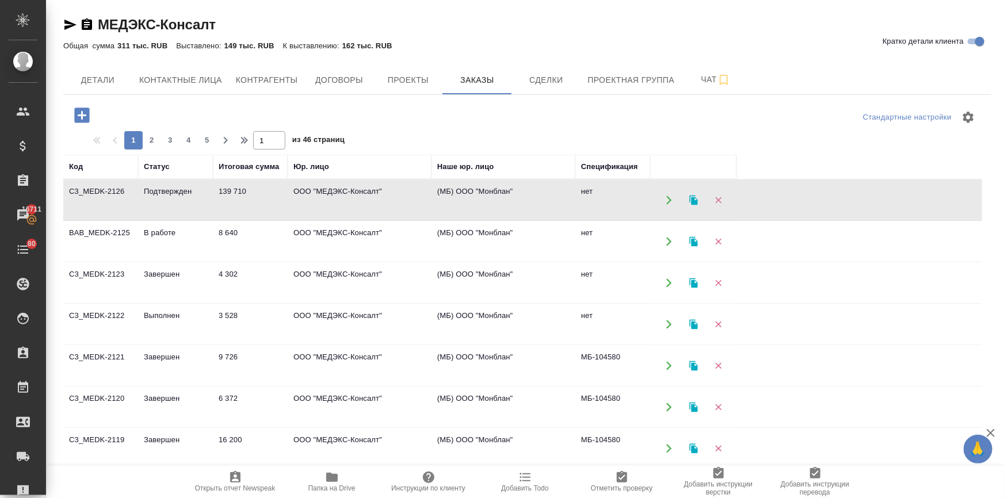
click at [169, 194] on td "Подтвержден" at bounding box center [175, 200] width 75 height 40
click at [101, 84] on span "Детали" at bounding box center [97, 80] width 55 height 14
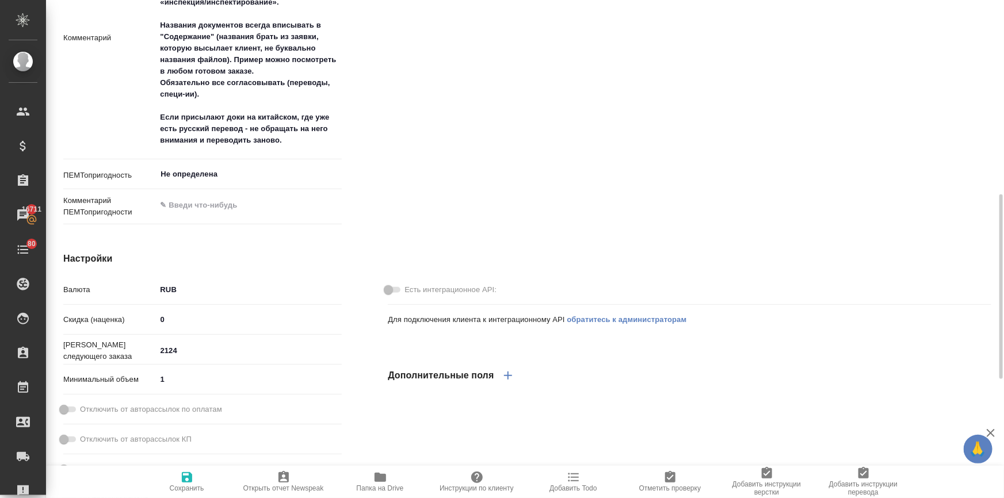
type textarea "x"
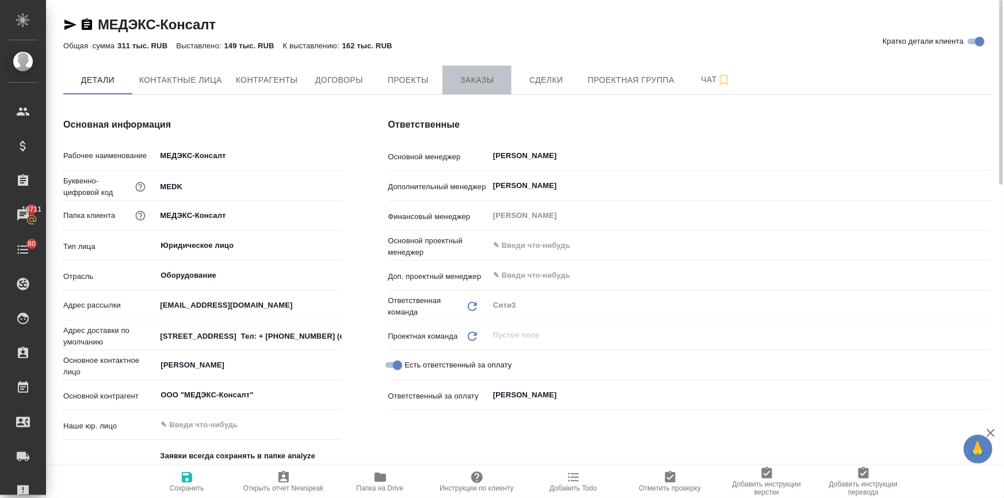
click at [469, 78] on span "Заказы" at bounding box center [476, 80] width 55 height 14
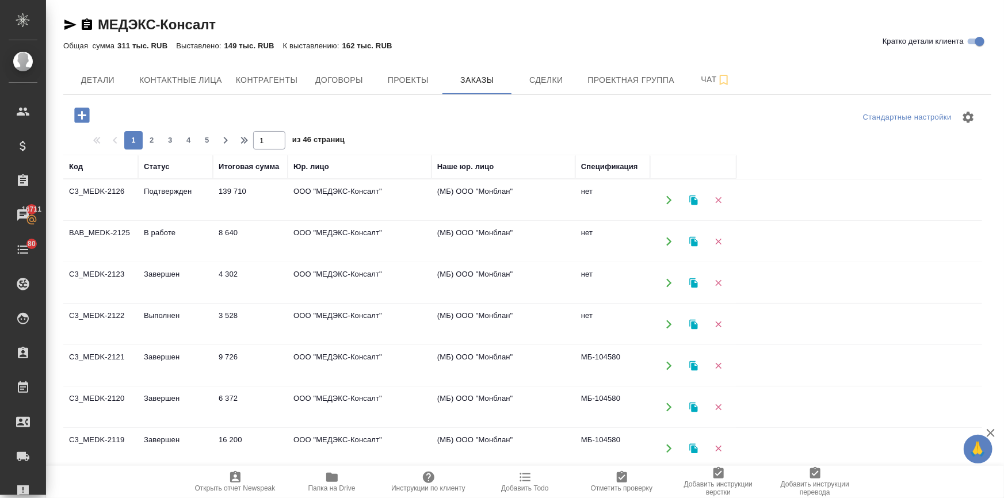
click at [82, 115] on icon "button" at bounding box center [82, 115] width 20 height 20
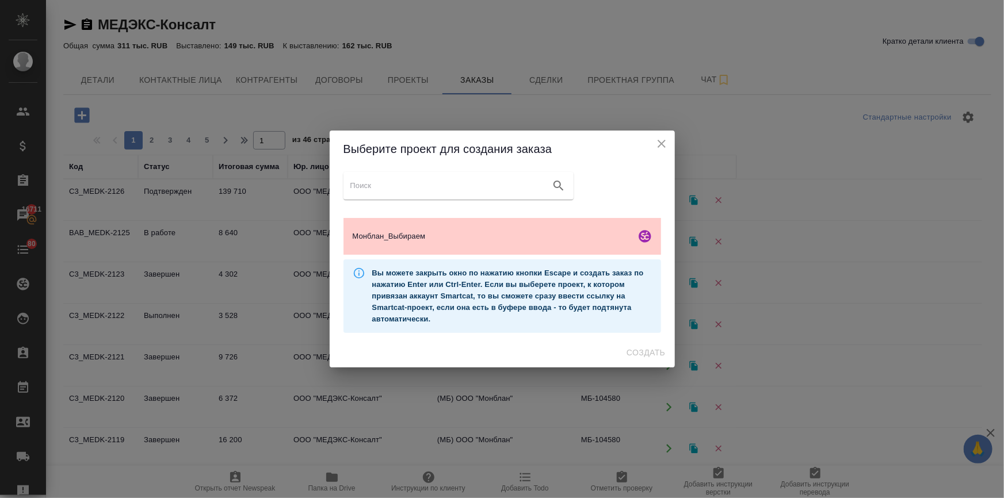
drag, startPoint x: 495, startPoint y: 245, endPoint x: 535, endPoint y: 281, distance: 53.8
click at [494, 245] on div "Монблан_Выбираем" at bounding box center [503, 236] width 318 height 37
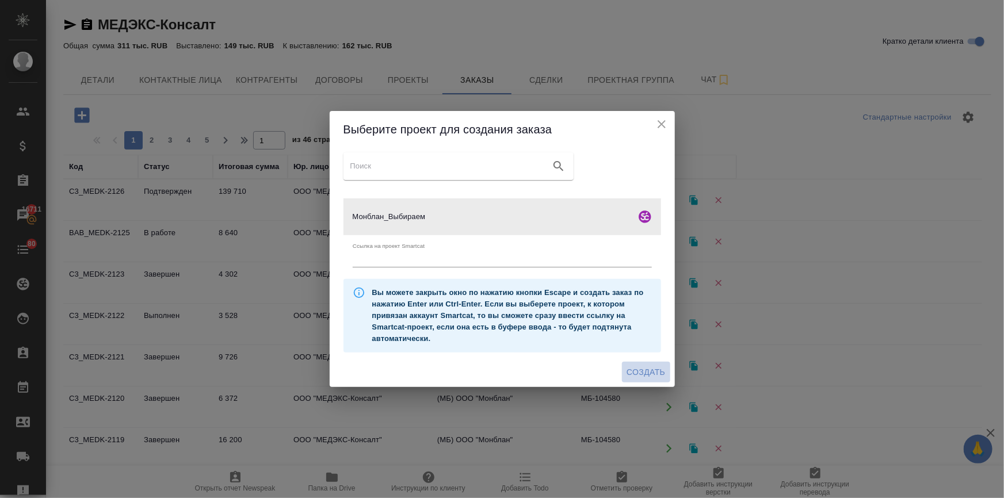
click at [642, 375] on span "Создать" at bounding box center [646, 372] width 39 height 14
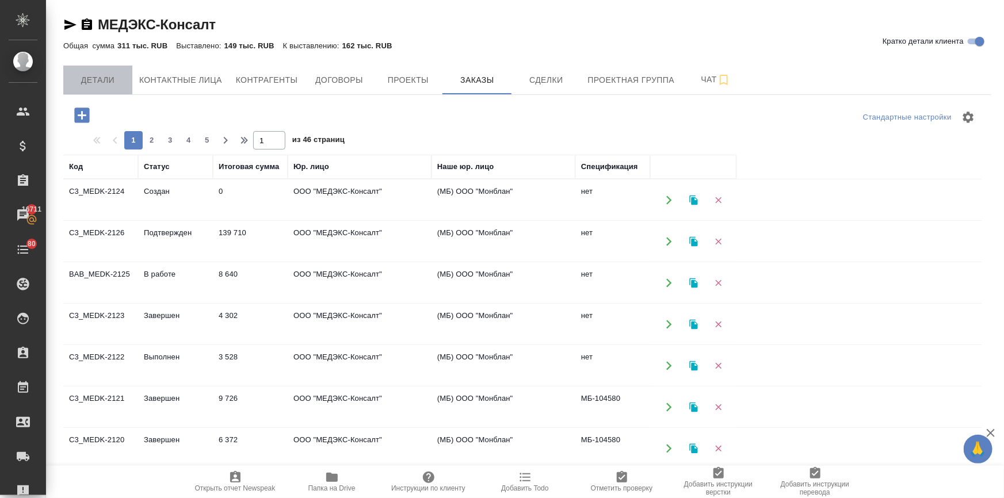
click at [100, 73] on button "Детали" at bounding box center [97, 80] width 69 height 29
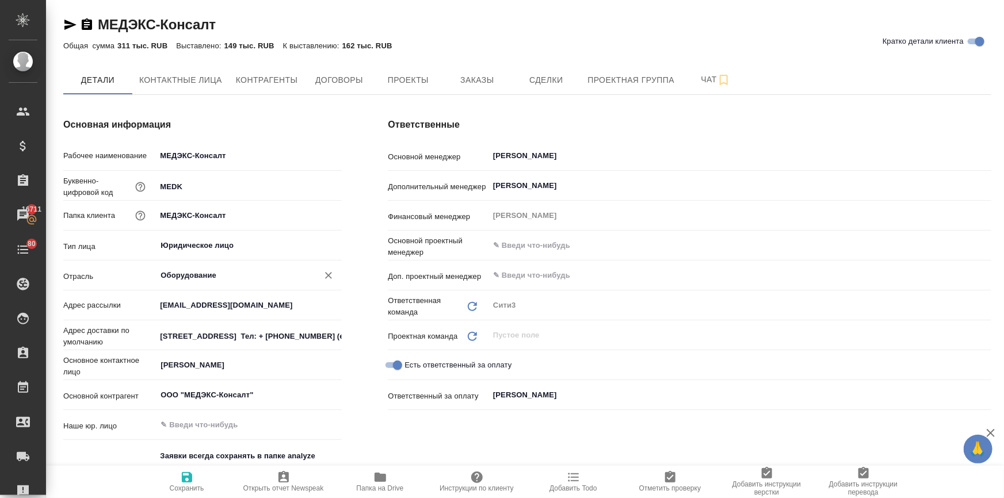
type textarea "x"
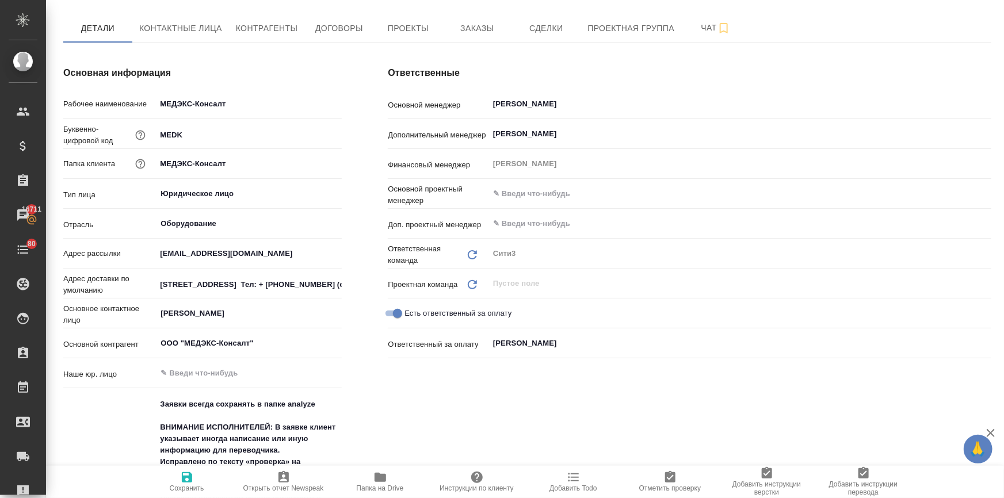
type textarea "x"
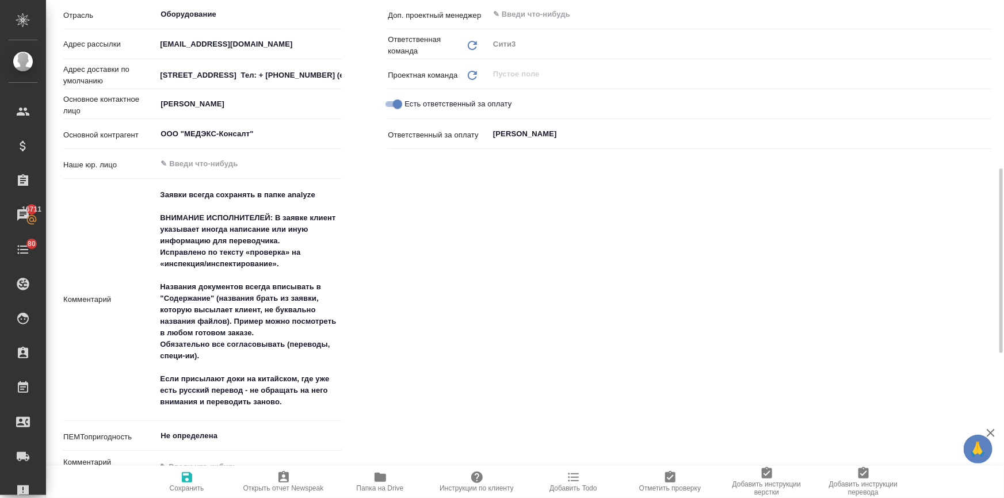
scroll to position [575, 0]
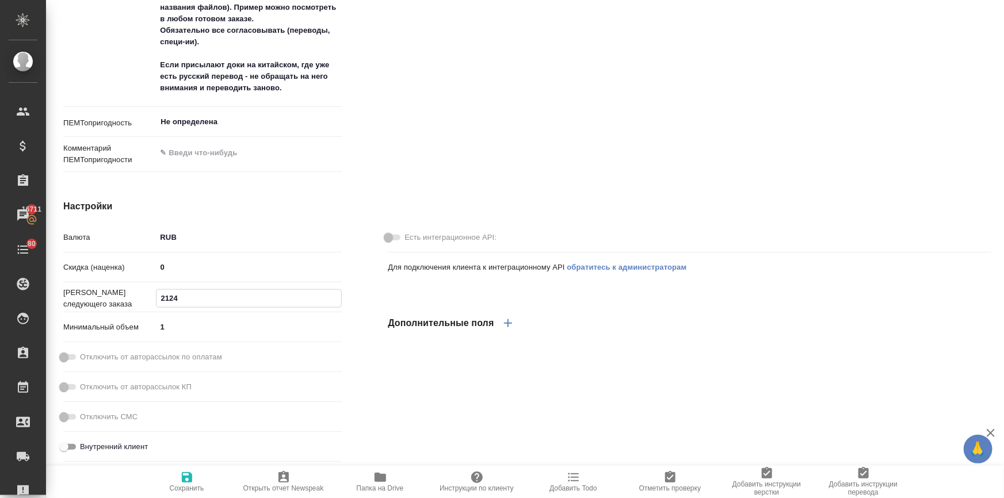
drag, startPoint x: 178, startPoint y: 300, endPoint x: 173, endPoint y: 299, distance: 5.8
click at [173, 299] on input "2124" at bounding box center [249, 298] width 185 height 17
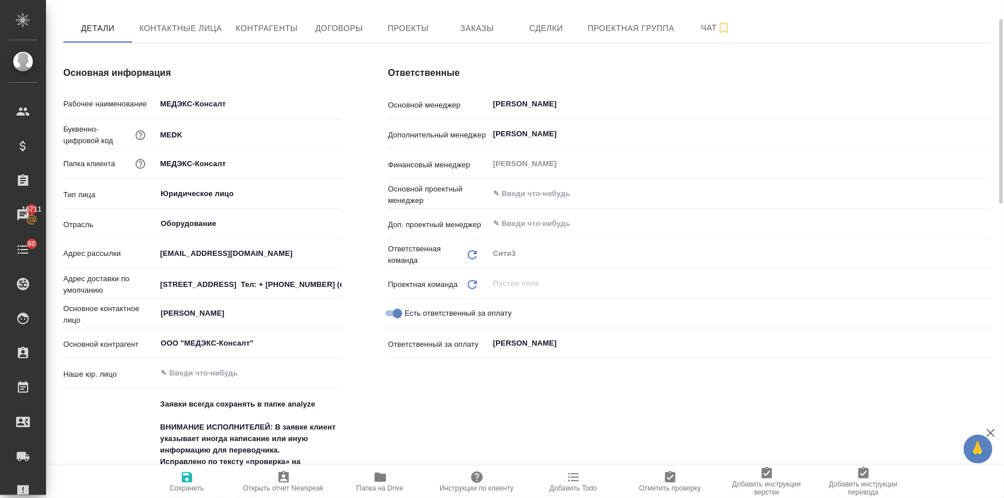
scroll to position [0, 0]
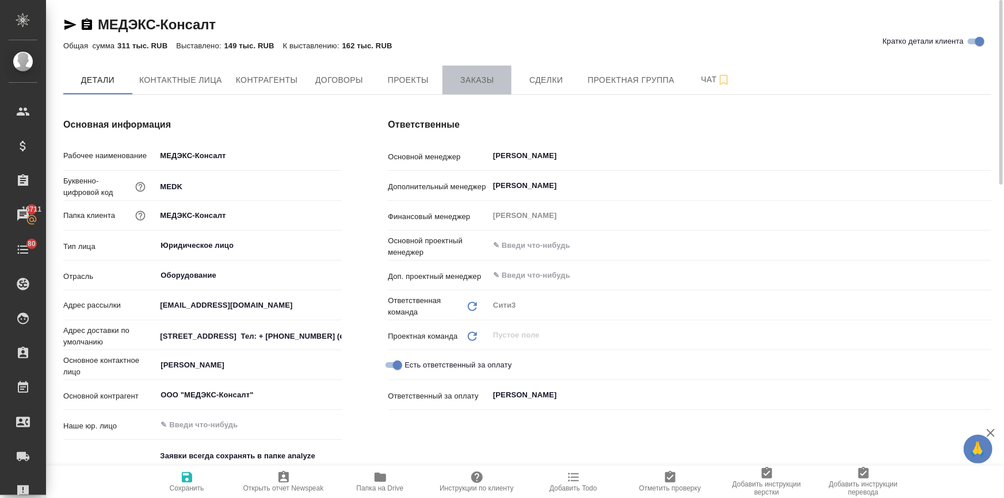
click at [490, 71] on button "Заказы" at bounding box center [477, 80] width 69 height 29
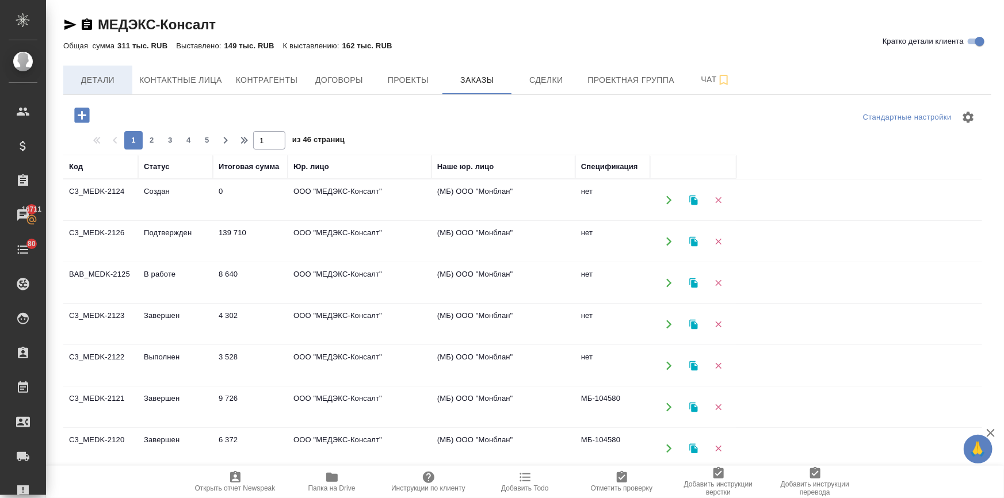
click at [104, 85] on span "Детали" at bounding box center [97, 80] width 55 height 14
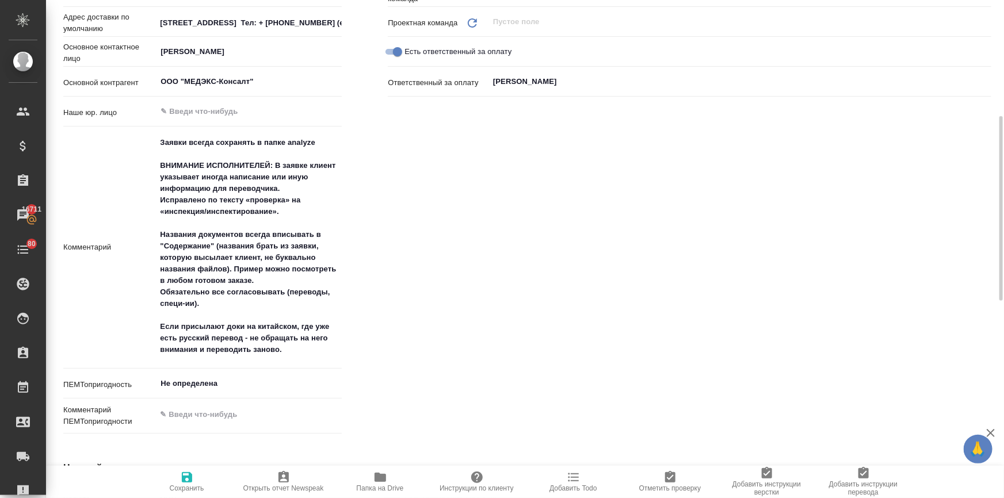
type textarea "x"
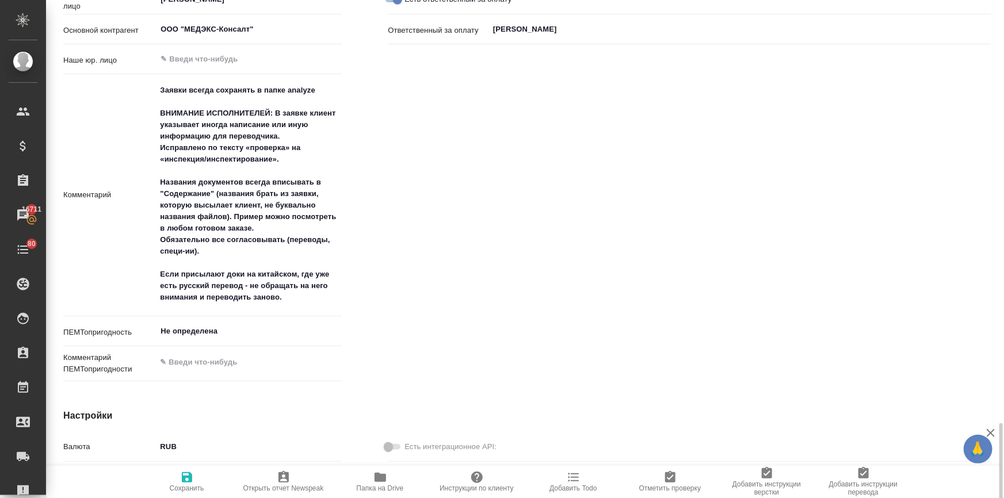
scroll to position [575, 0]
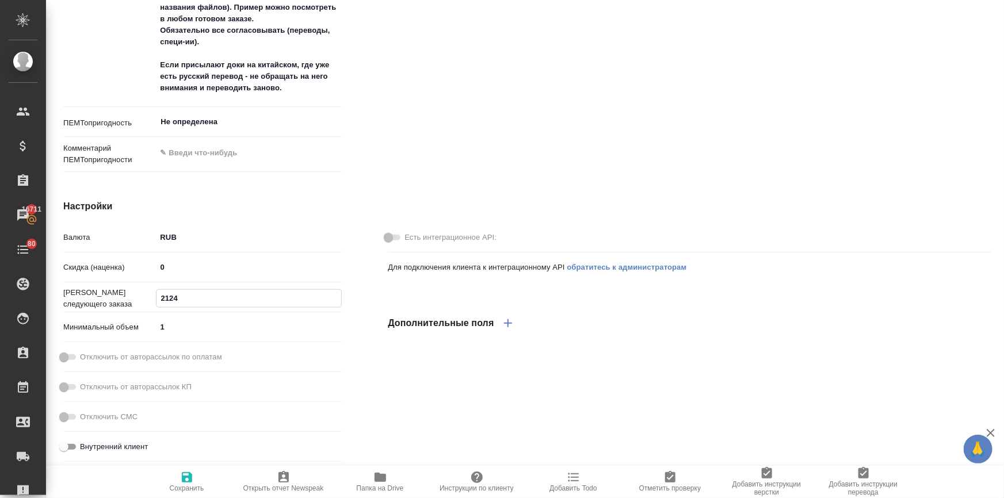
drag, startPoint x: 177, startPoint y: 294, endPoint x: 170, endPoint y: 294, distance: 6.3
click at [170, 294] on input "2124" at bounding box center [249, 298] width 185 height 17
type textarea "x"
type input "2127"
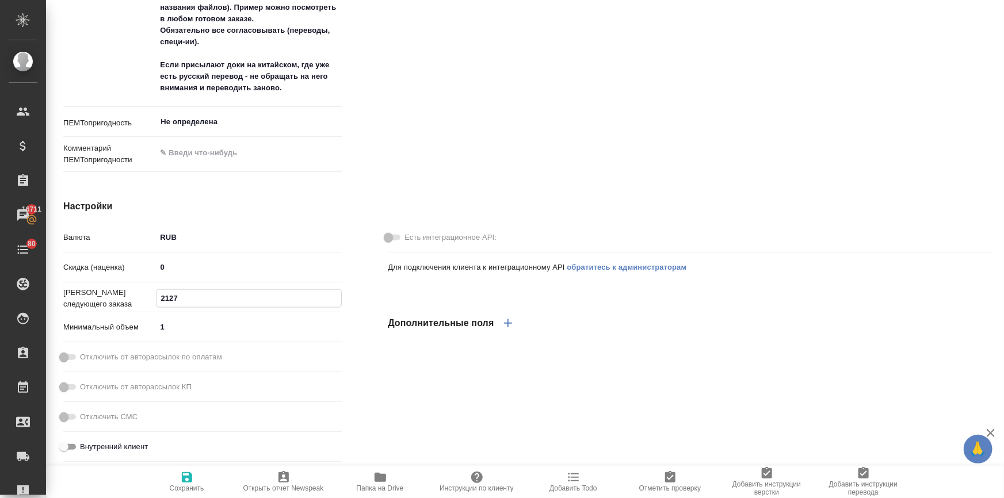
click at [185, 470] on button "Сохранить" at bounding box center [187, 482] width 97 height 32
type textarea "x"
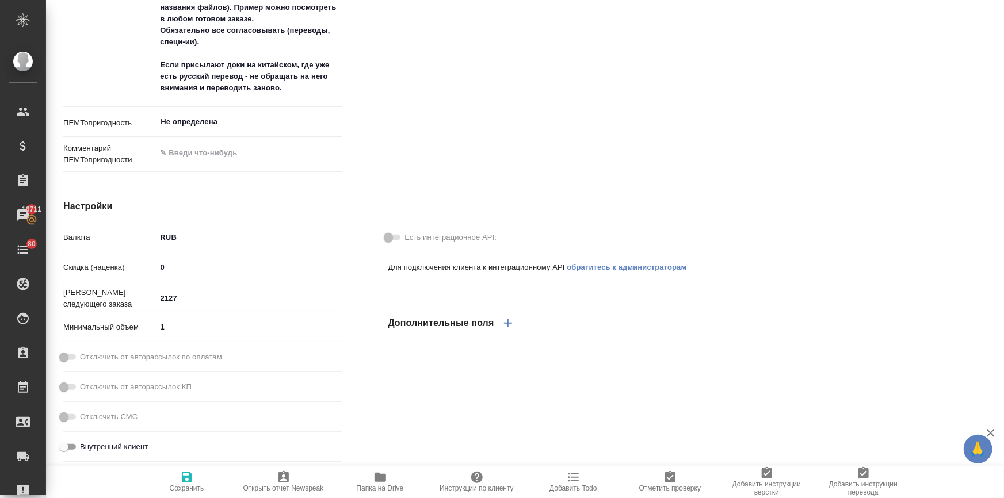
click at [182, 475] on icon "button" at bounding box center [187, 477] width 10 height 10
type textarea "x"
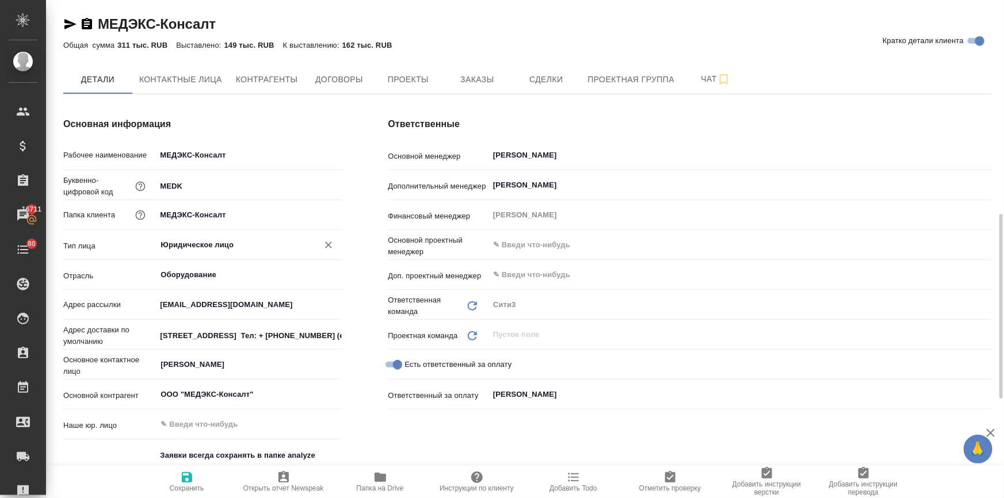
scroll to position [0, 0]
click at [478, 83] on span "Заказы" at bounding box center [476, 80] width 55 height 14
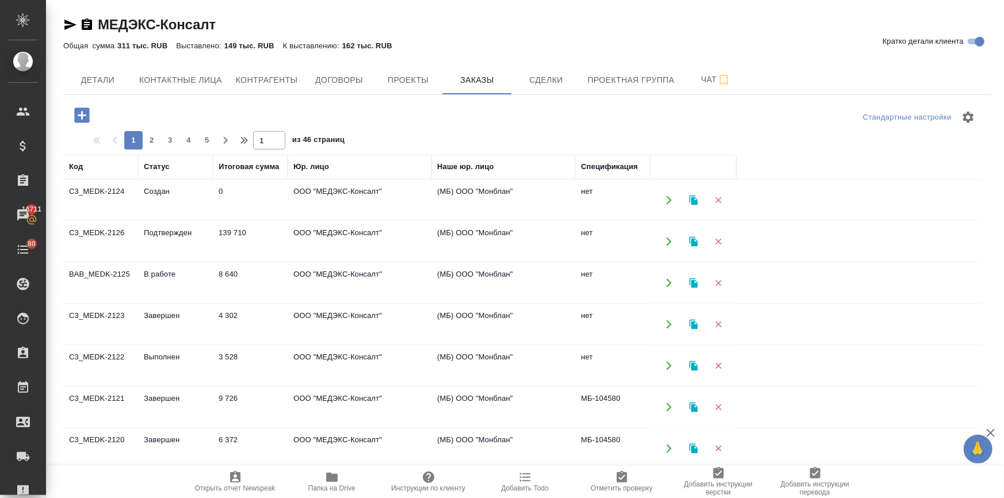
click at [159, 190] on td "Создан" at bounding box center [175, 200] width 75 height 40
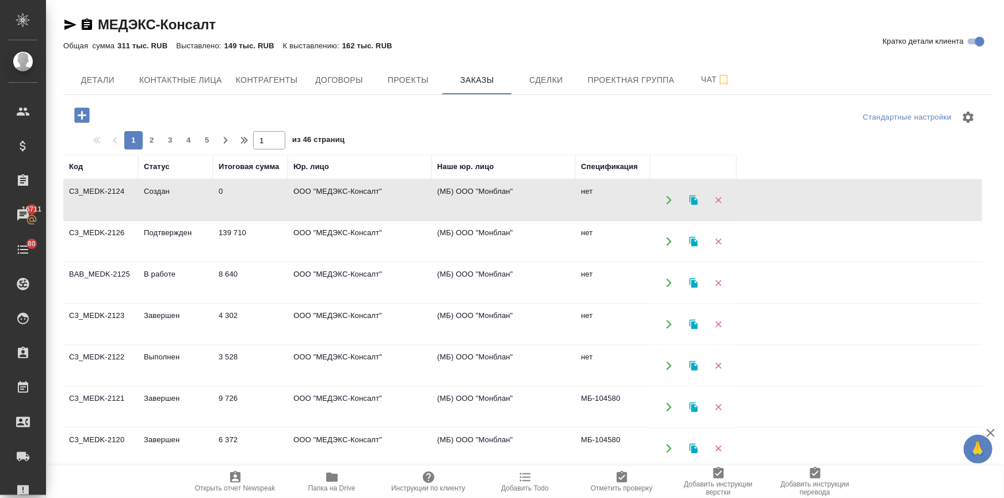
click at [151, 274] on td "В работе" at bounding box center [175, 283] width 75 height 40
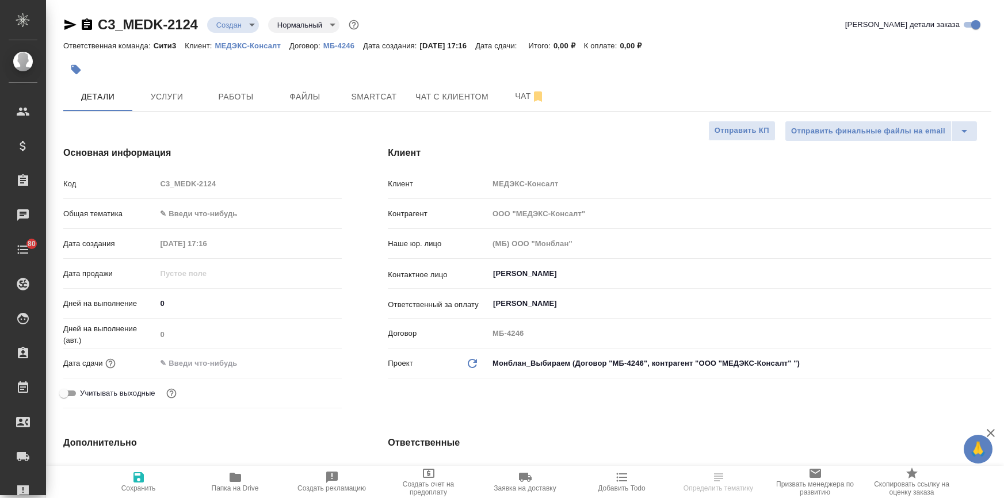
select select "RU"
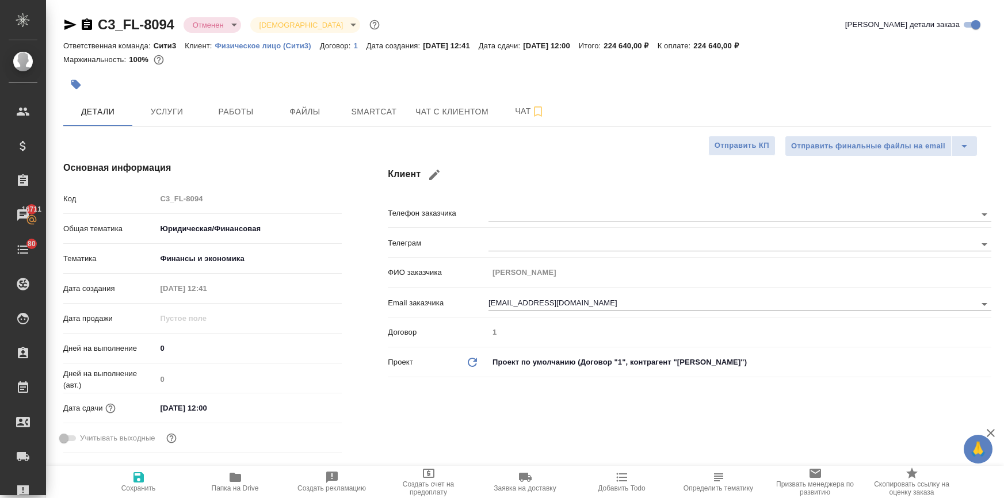
select select "RU"
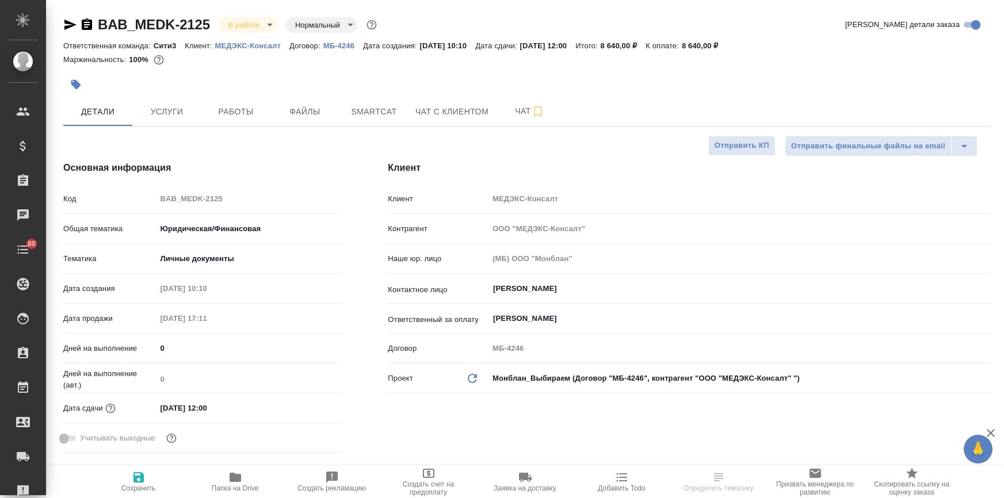
select select "RU"
drag, startPoint x: 215, startPoint y: 22, endPoint x: 85, endPoint y: 29, distance: 130.2
click at [85, 29] on div "BAB_MEDK-2125 В работе inProgress Нормальный normal" at bounding box center [221, 25] width 316 height 18
copy link "BAB_MEDK-2125"
select select "RU"
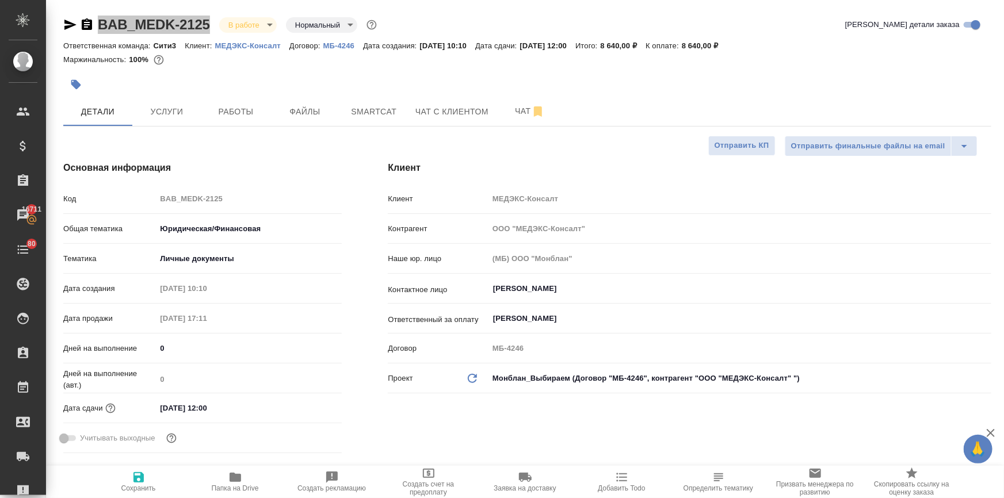
type textarea "x"
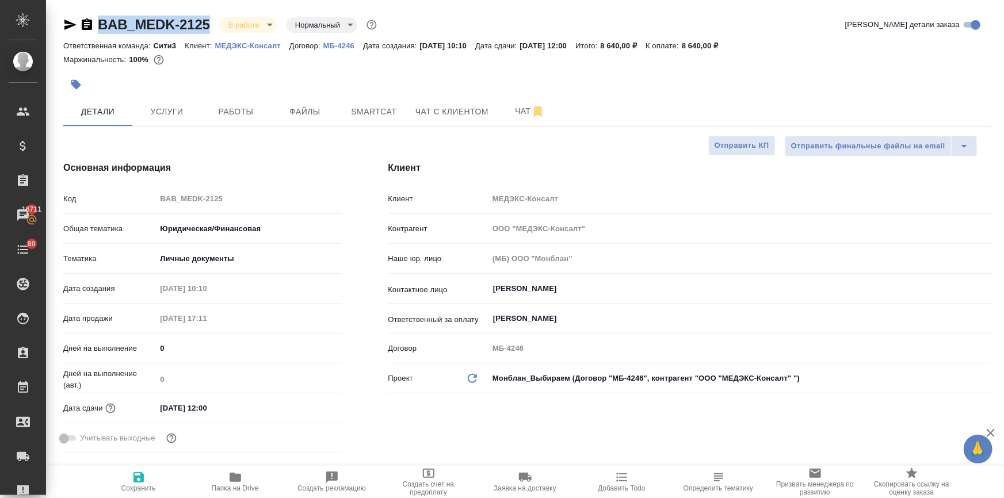
type textarea "x"
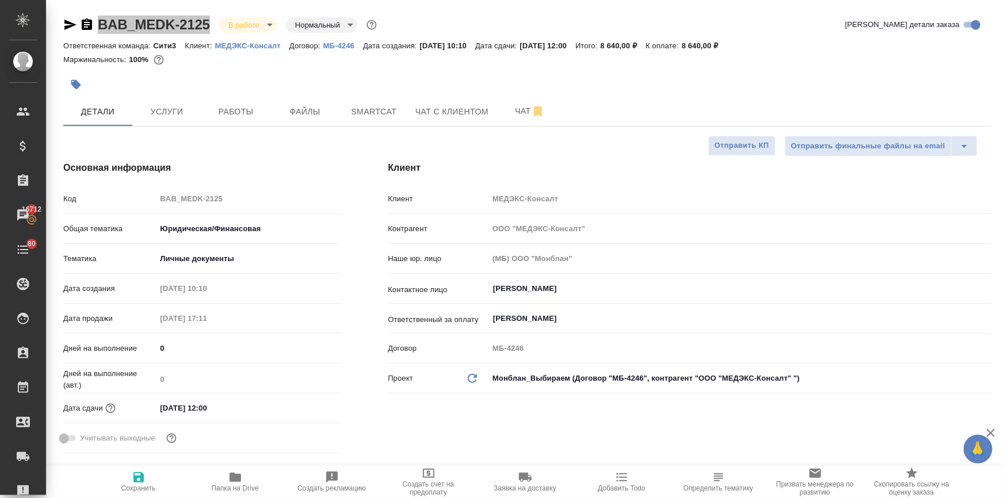
type textarea "x"
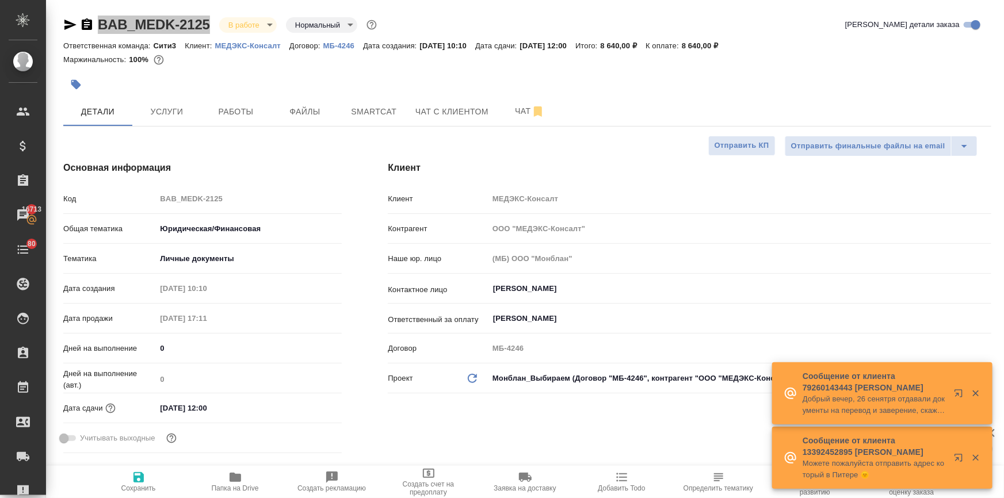
type textarea "x"
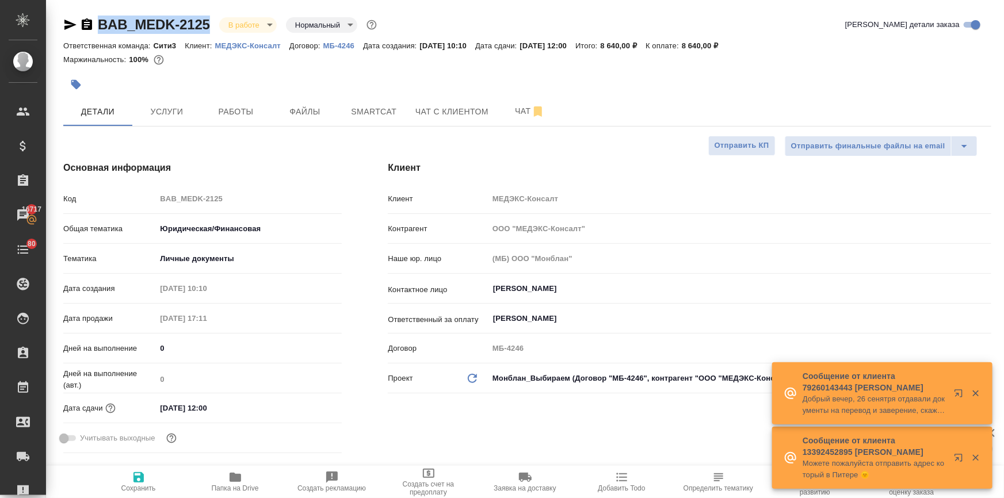
type textarea "x"
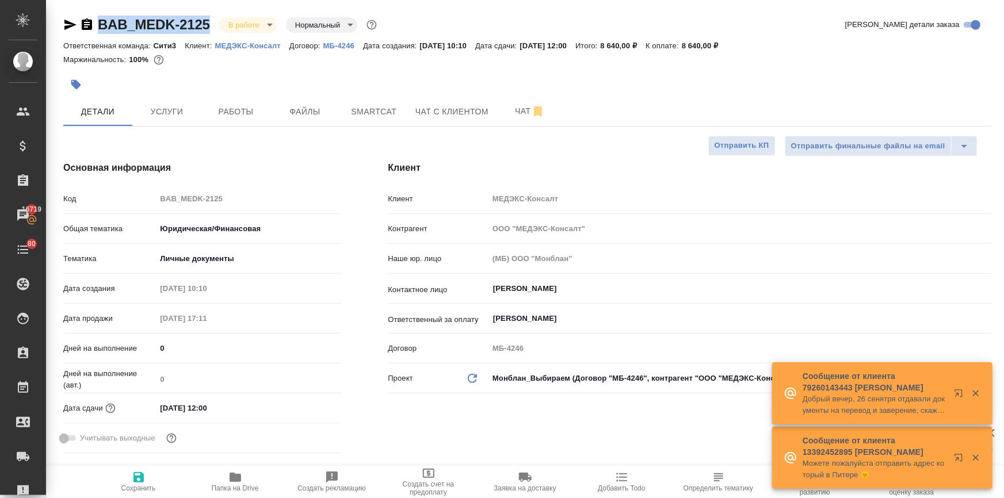
type textarea "x"
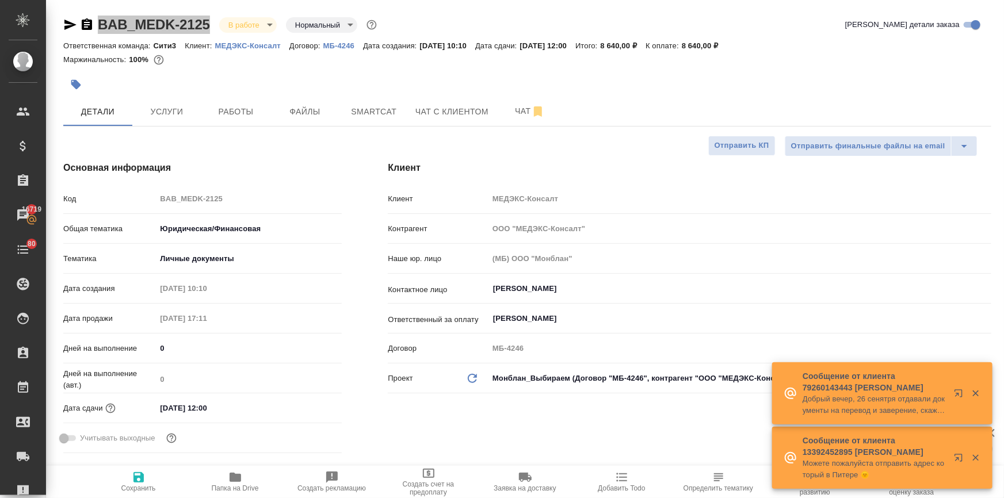
type textarea "x"
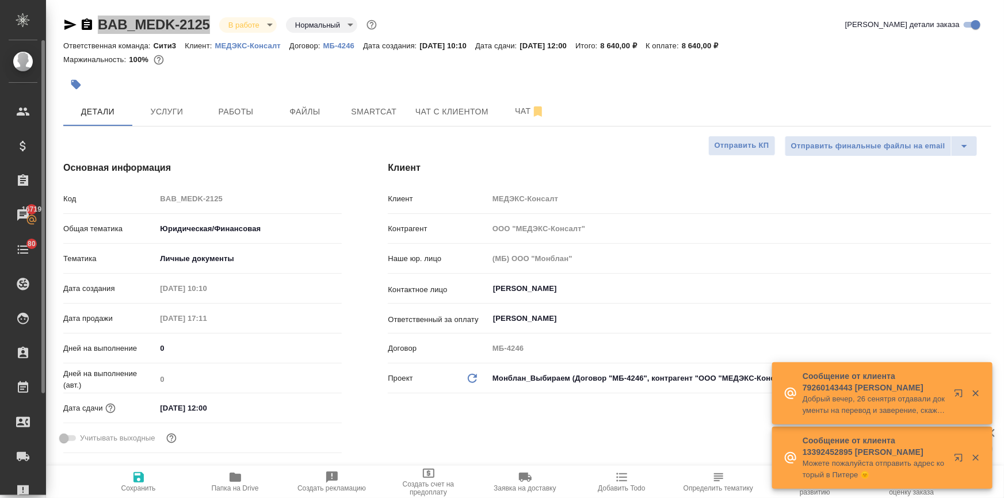
type textarea "x"
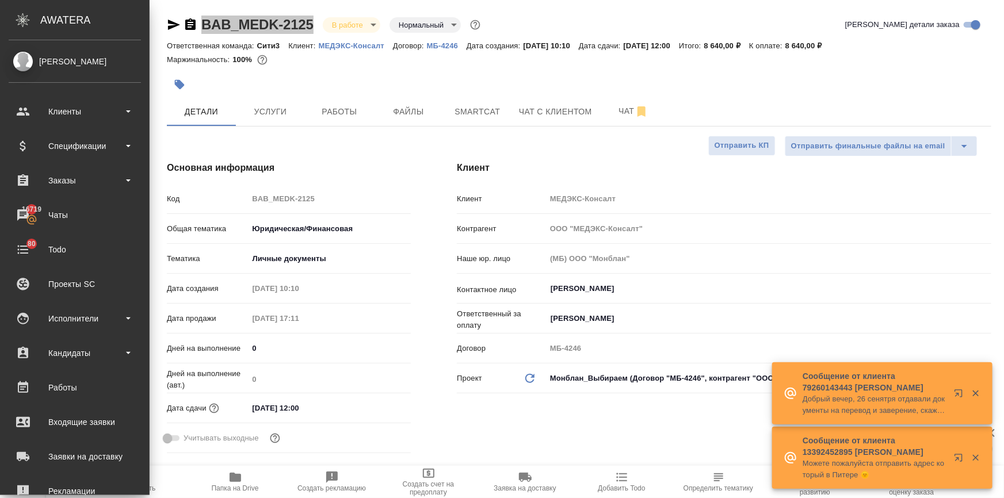
type textarea "x"
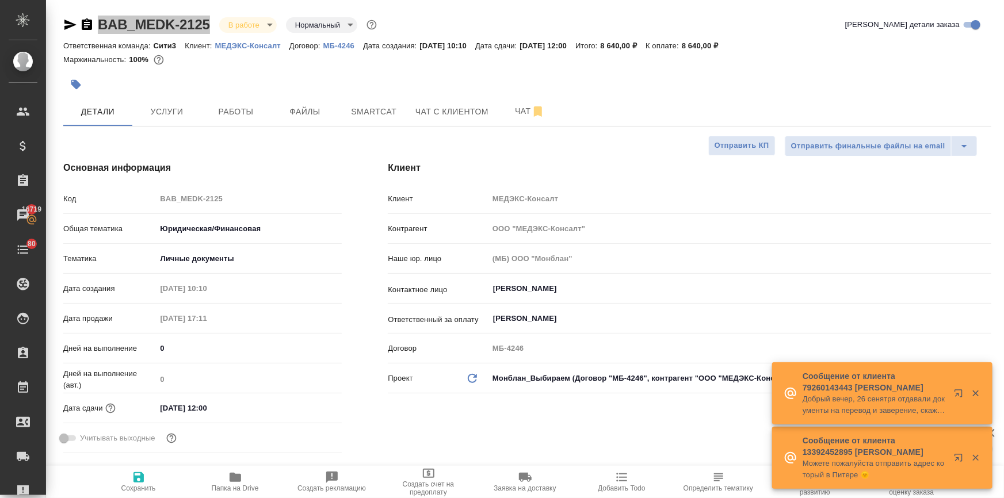
type textarea "x"
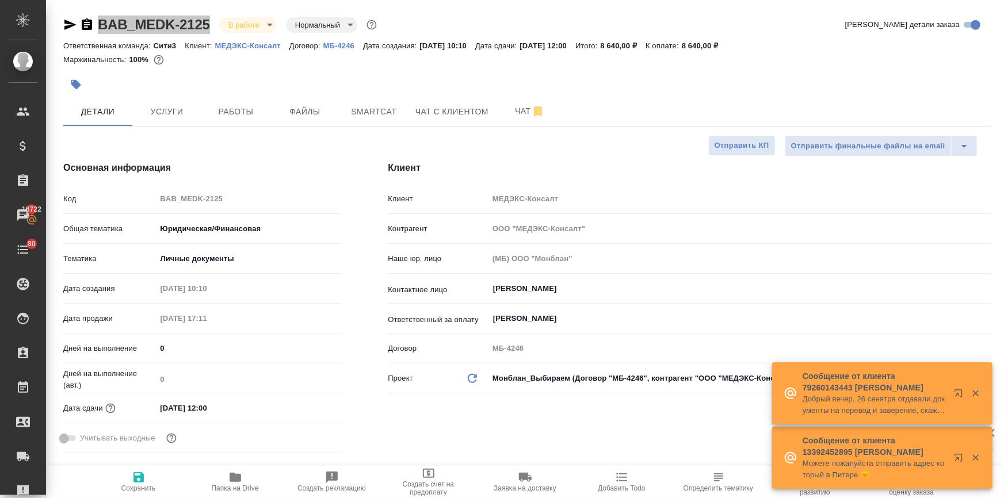
type textarea "x"
